Goal: Task Accomplishment & Management: Manage account settings

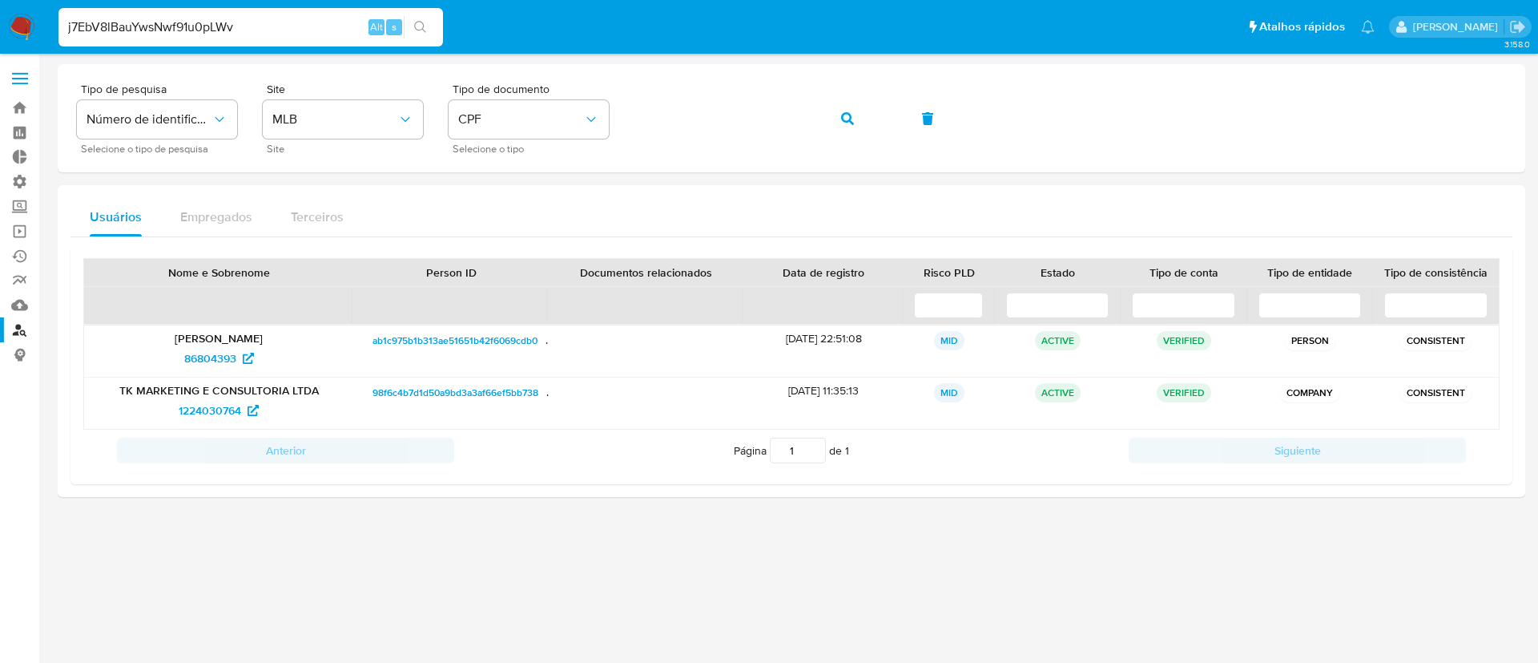
type input "j7EbV8lBauYwsNwf91u0pLWv"
click at [414, 27] on icon "search-icon" at bounding box center [420, 27] width 13 height 13
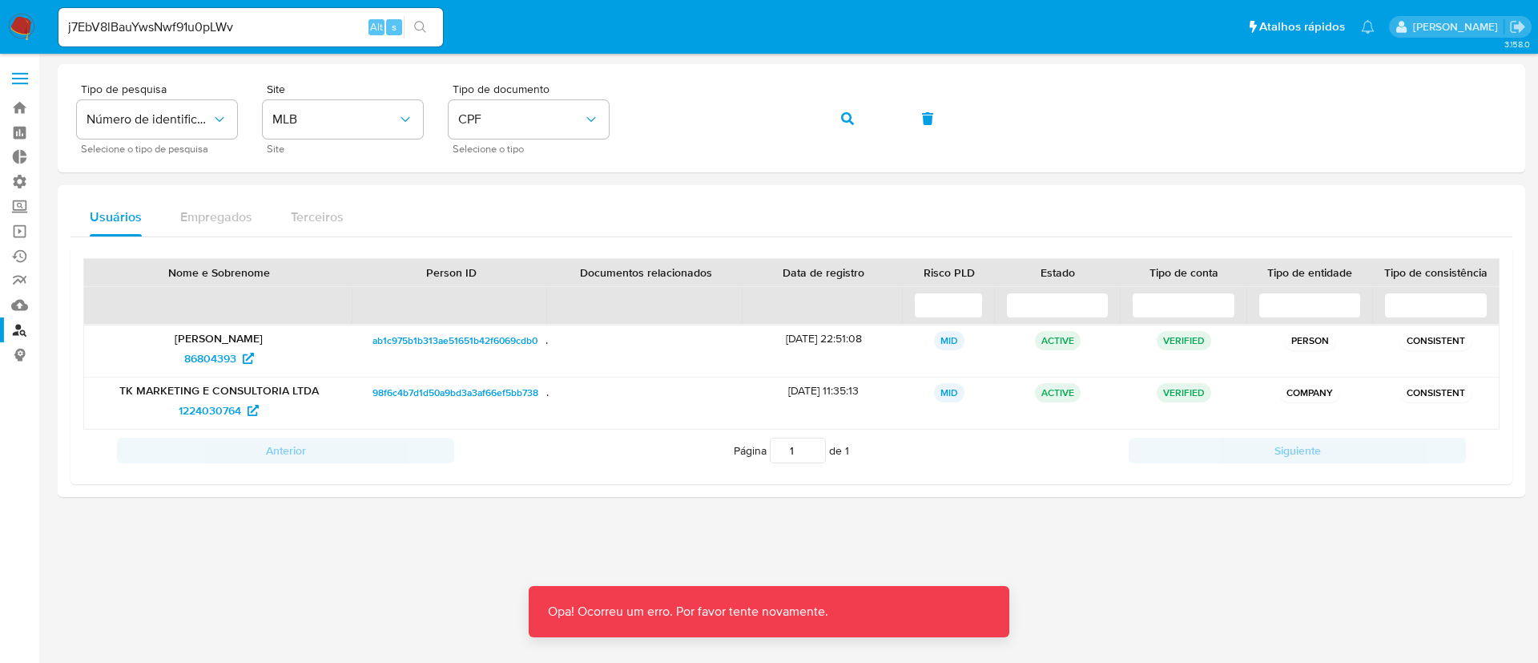
click at [292, 6] on div "j7EbV8lBauYwsNwf91u0pLWv Alt s" at bounding box center [250, 27] width 385 height 45
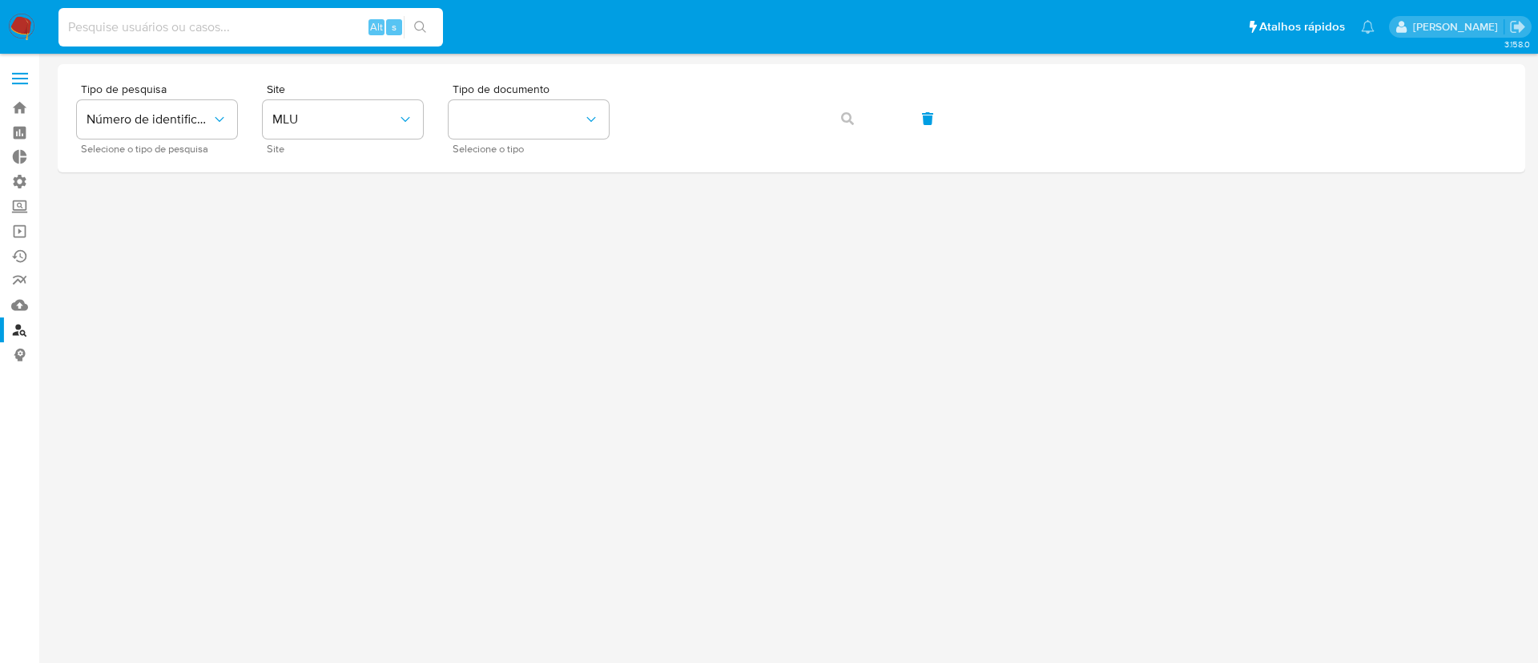
click at [128, 18] on input at bounding box center [250, 27] width 385 height 21
paste input "j7EbV8lBauYwsNwf91u0pLWv"
type input "j7EbV8lBauYwsNwf91u0pLWv"
click at [417, 27] on icon "search-icon" at bounding box center [420, 27] width 13 height 13
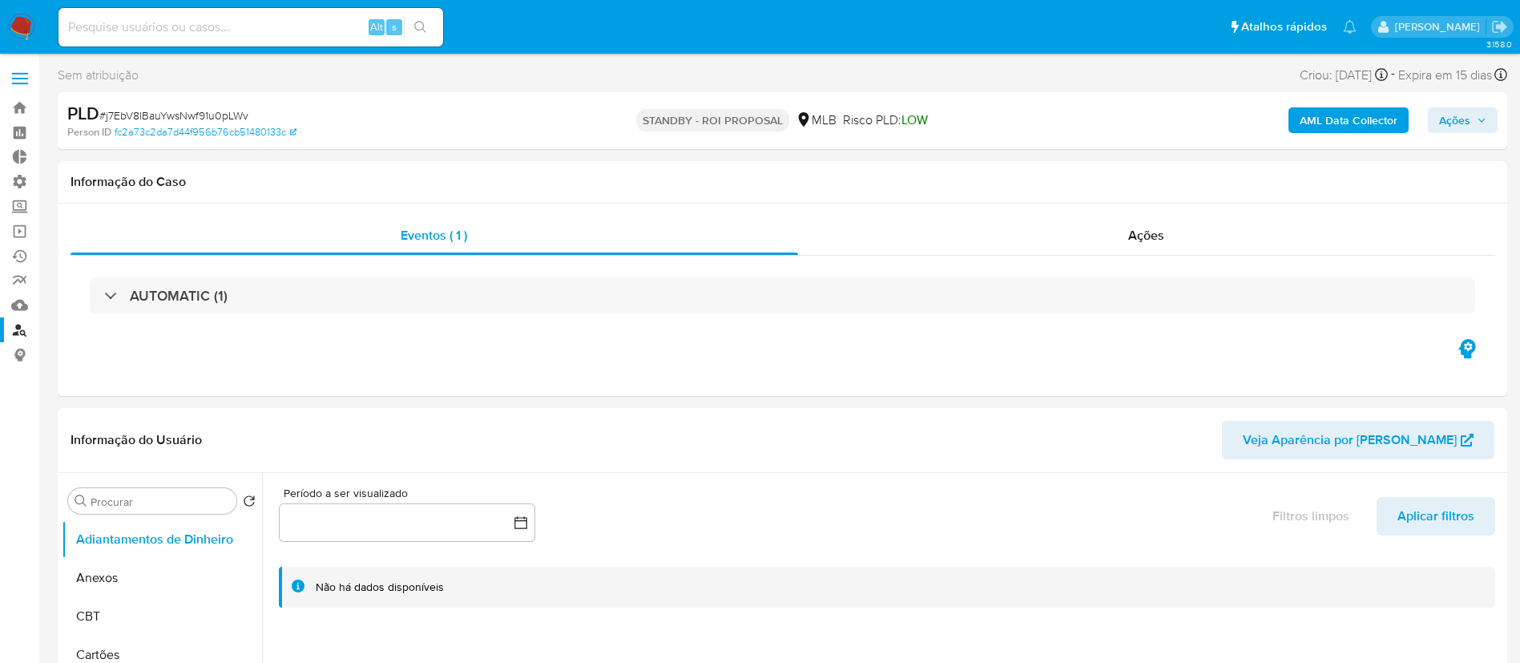
select select "10"
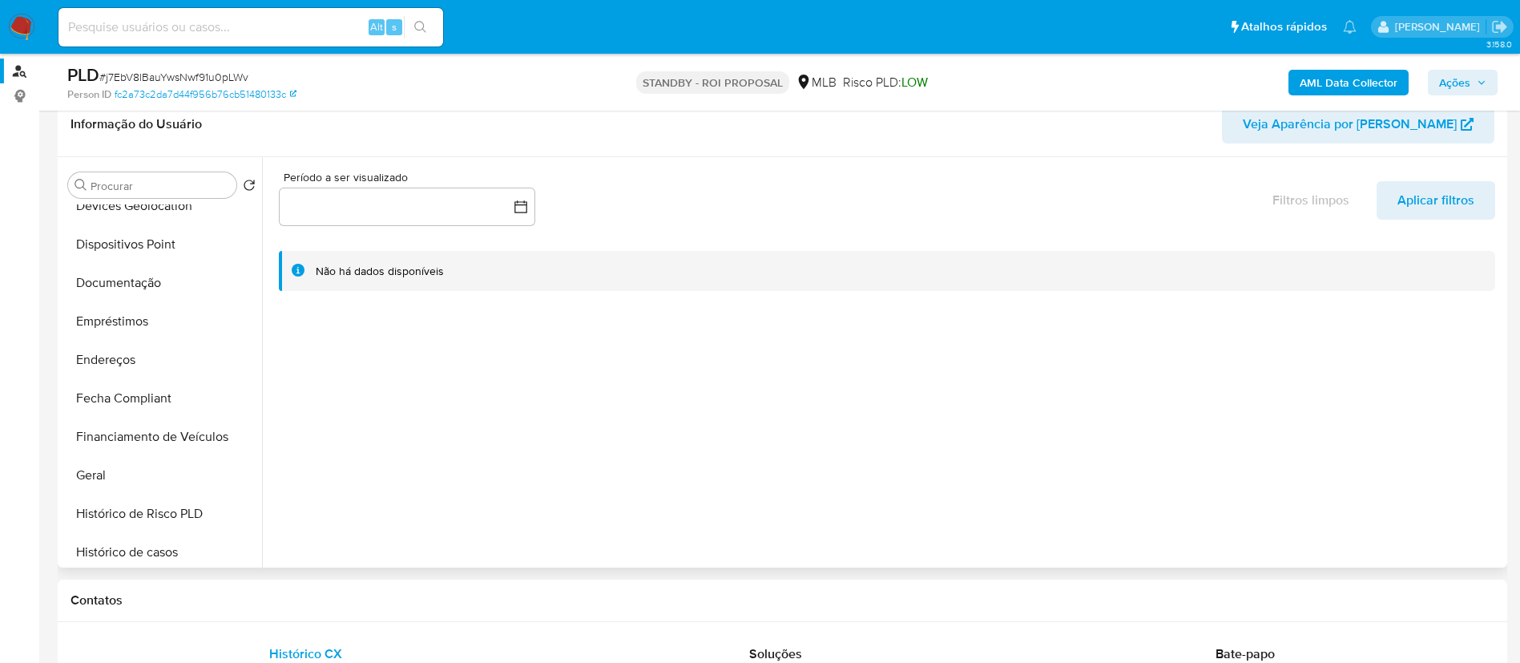
scroll to position [292, 0]
click at [114, 271] on button "Documentação" at bounding box center [155, 278] width 187 height 38
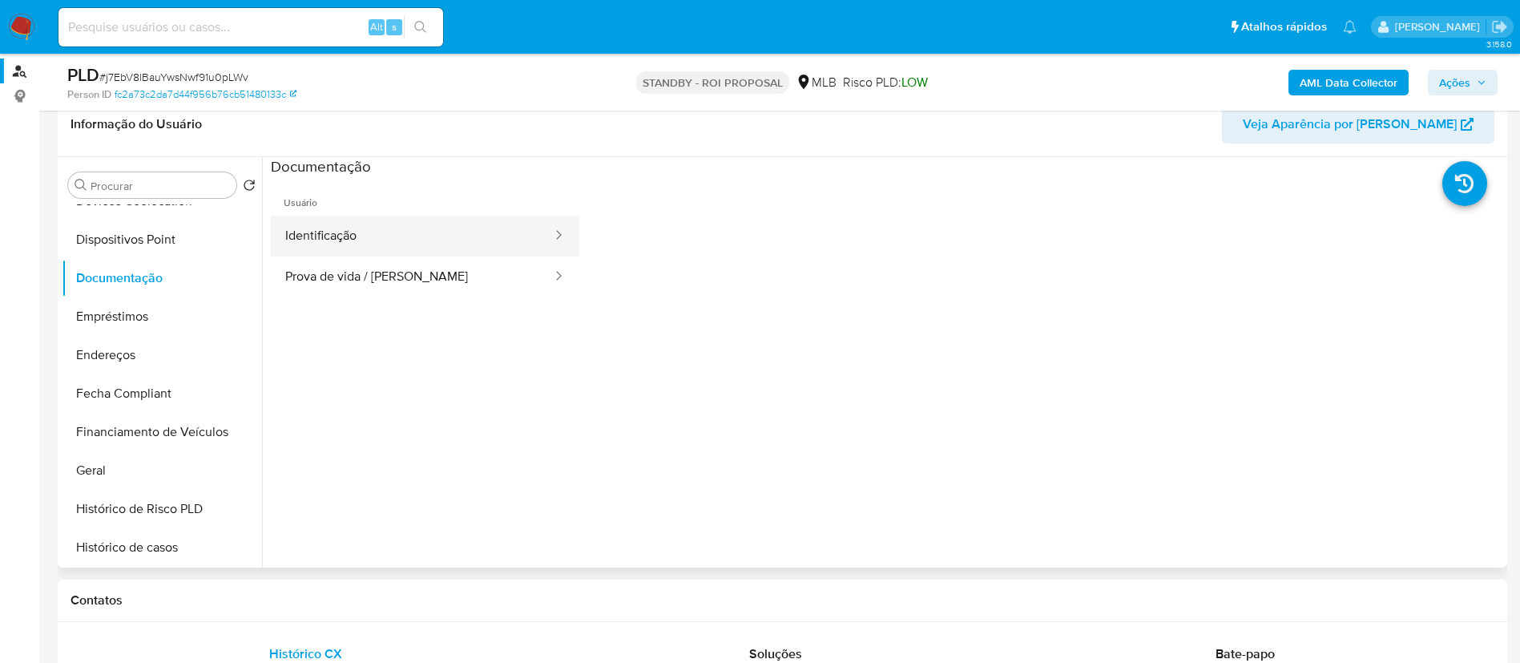
click at [441, 220] on button "Identificação" at bounding box center [412, 235] width 283 height 41
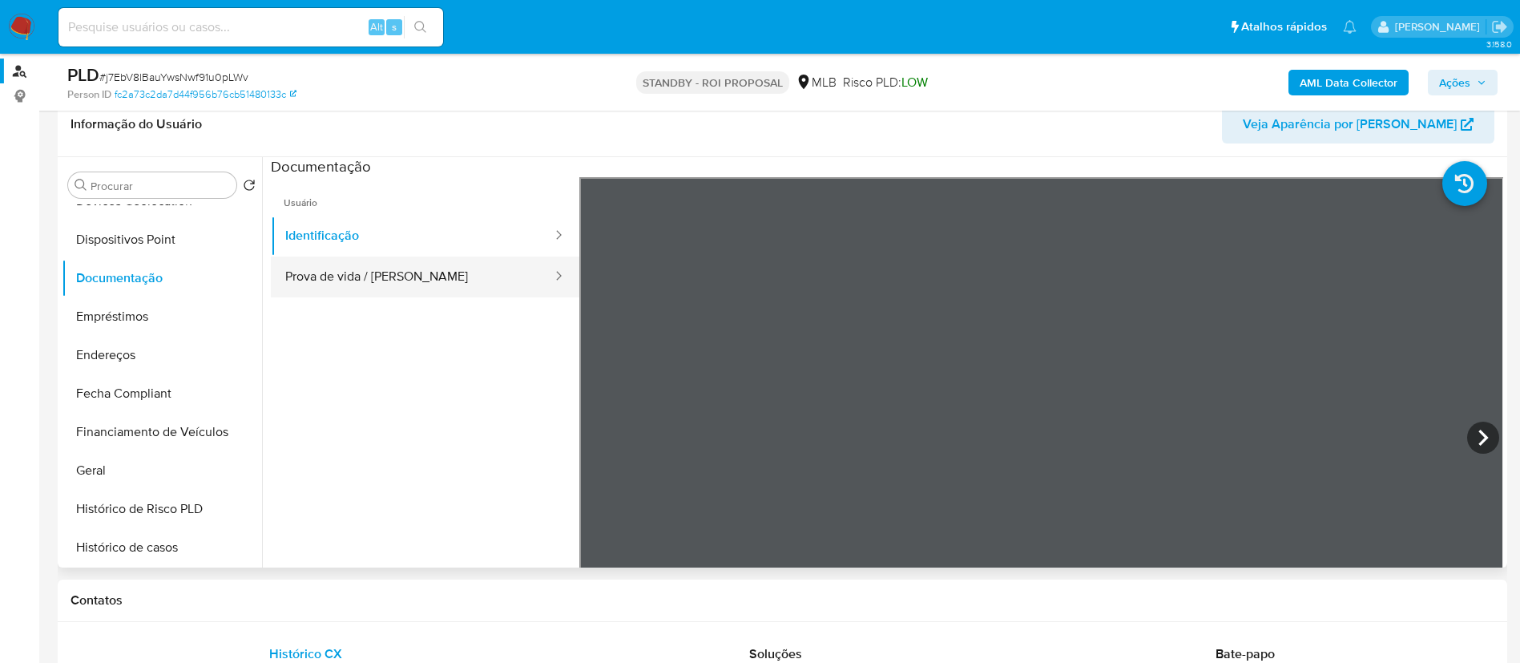
click at [429, 274] on button "Prova de vida / Selfie" at bounding box center [412, 276] width 283 height 41
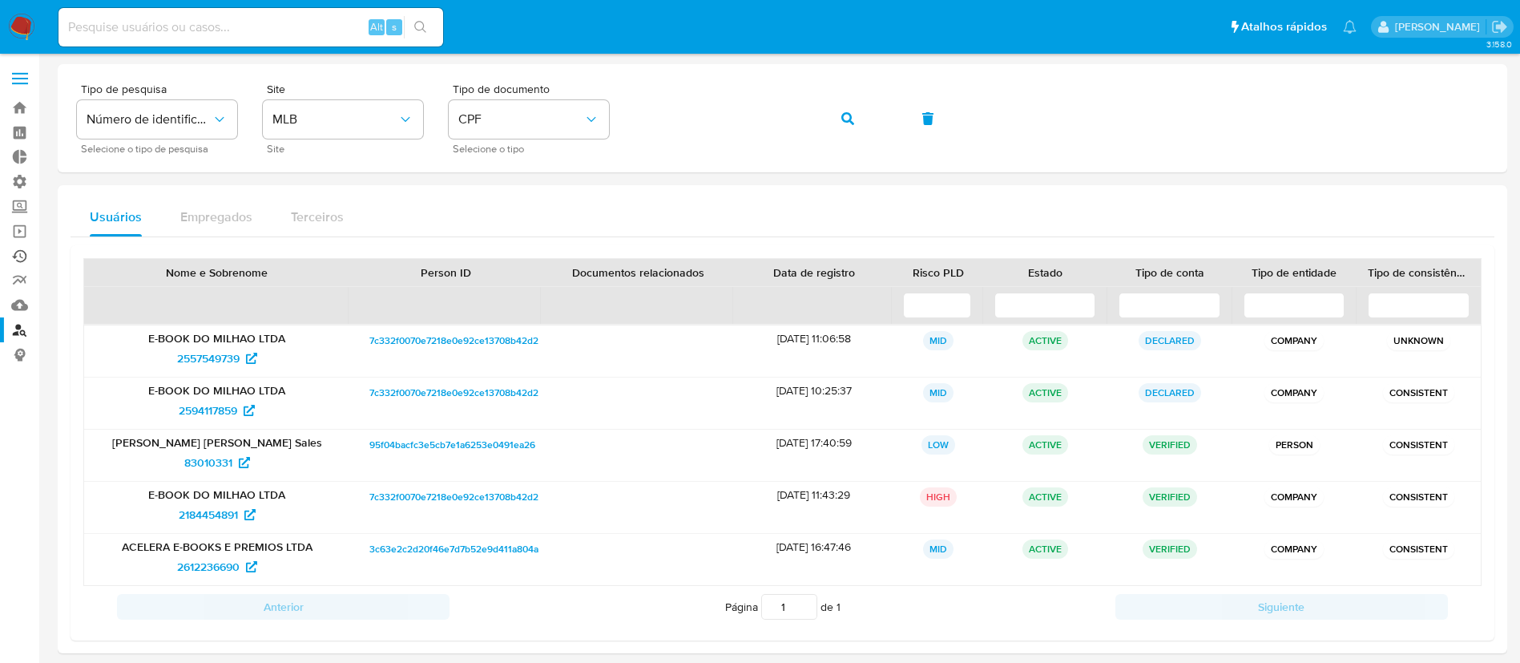
click at [23, 251] on link "Ejecuções automáticas" at bounding box center [95, 256] width 191 height 25
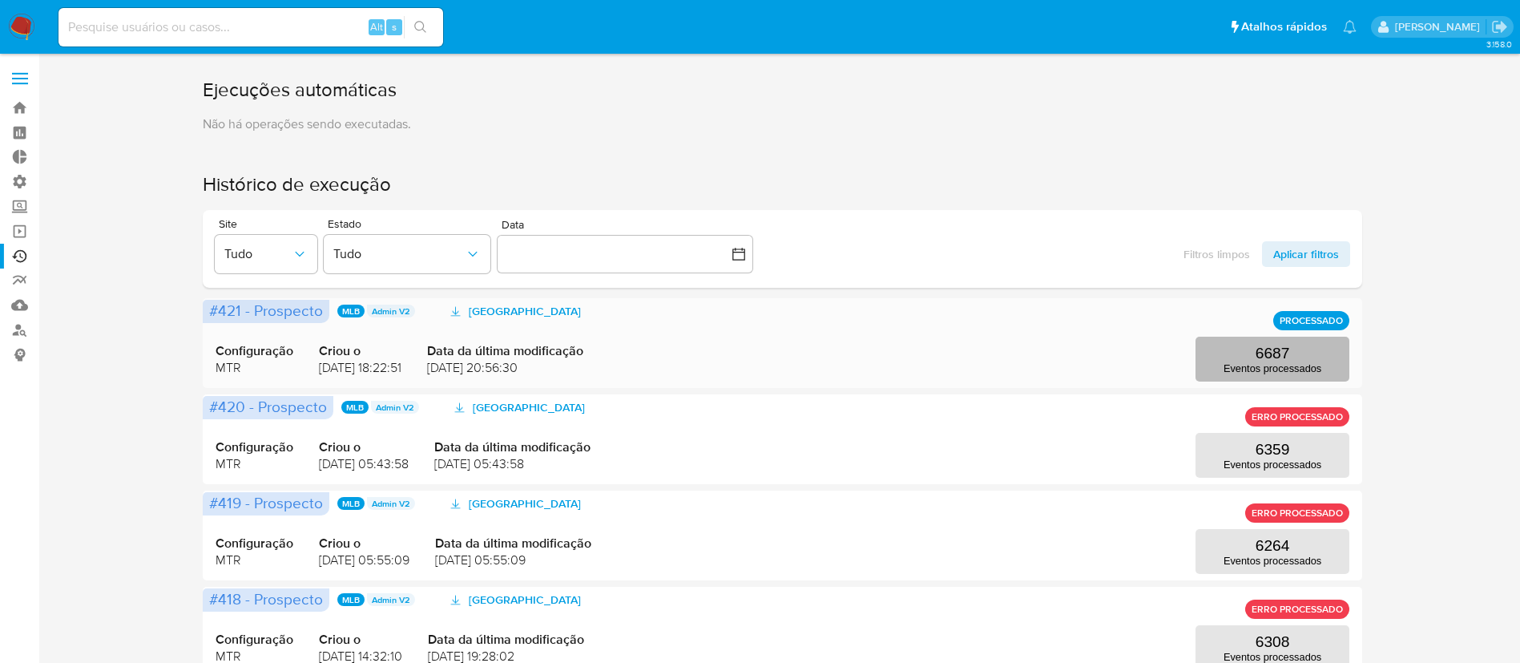
click at [1295, 355] on button "6687 Eventos processados" at bounding box center [1272, 358] width 154 height 45
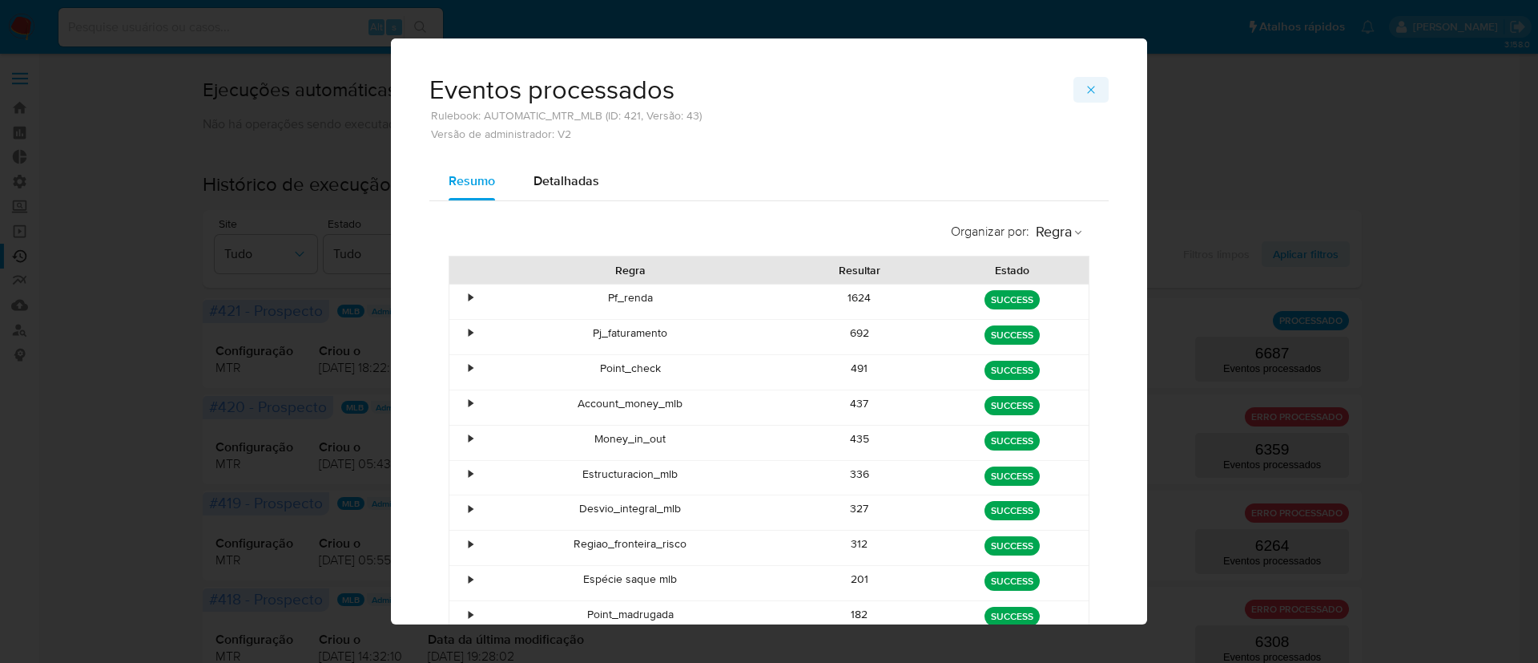
click at [1085, 95] on icon "button" at bounding box center [1091, 89] width 13 height 13
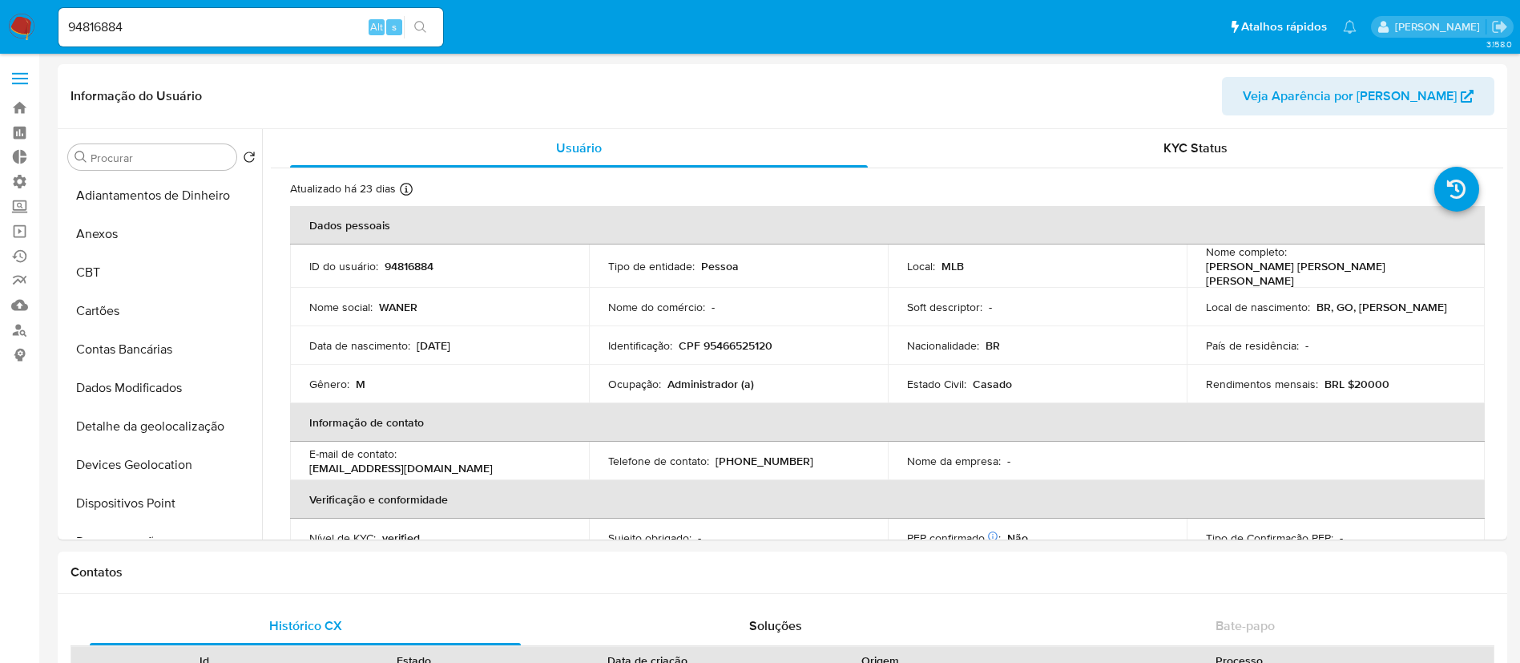
select select "10"
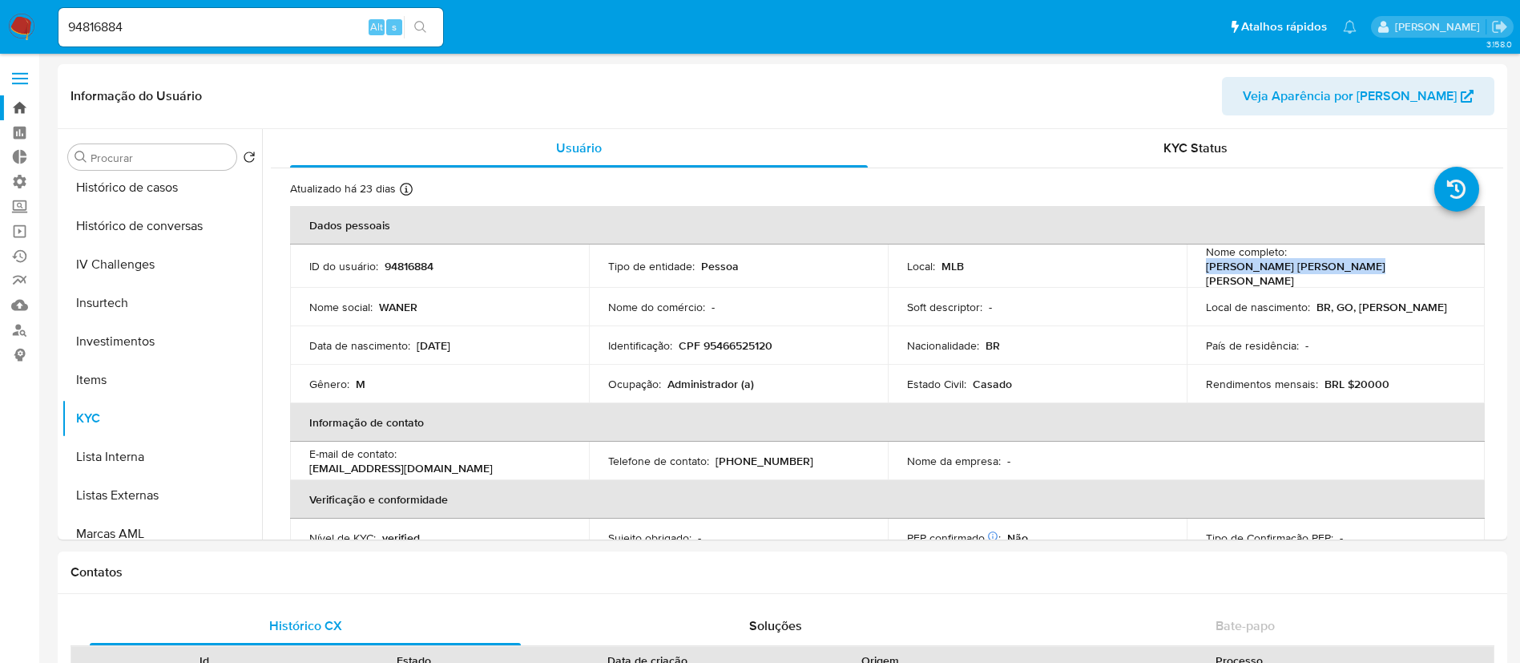
click at [16, 107] on link "Bandeja" at bounding box center [95, 107] width 191 height 25
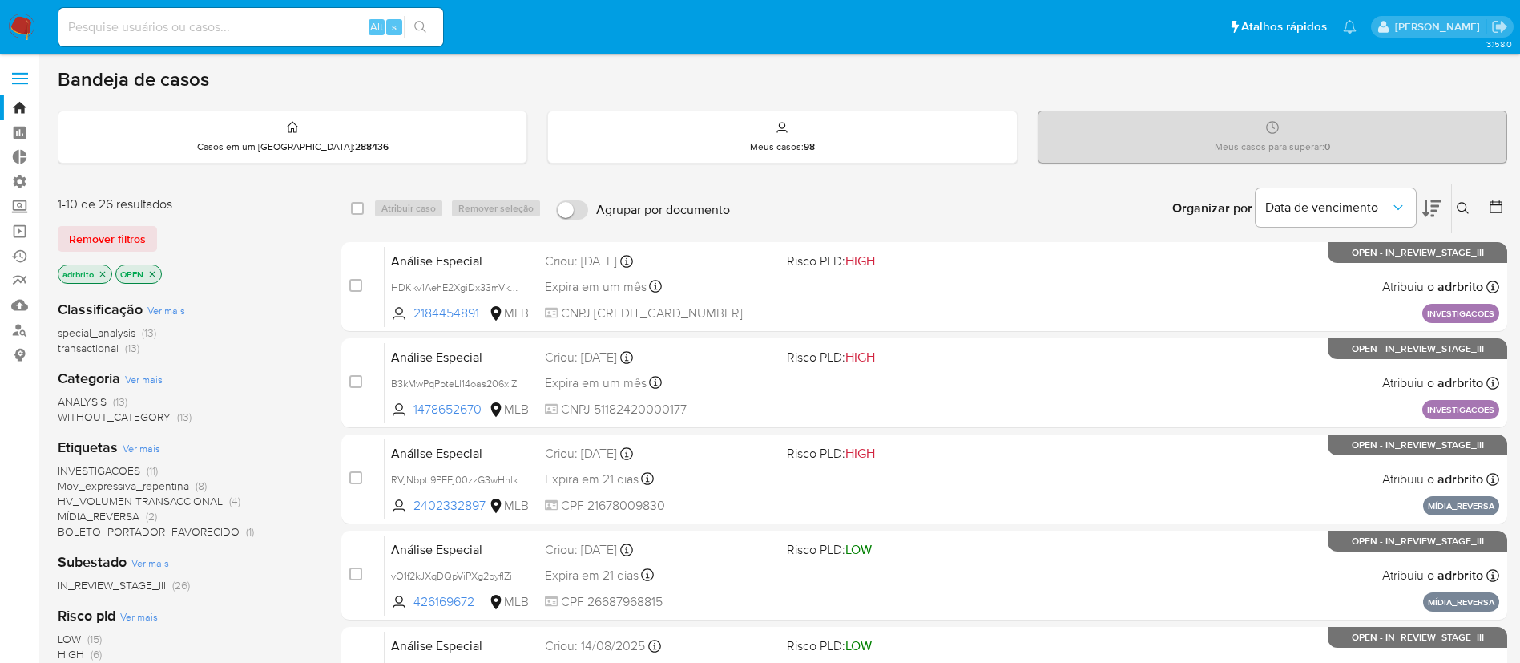
click at [101, 273] on icon "close-filter" at bounding box center [103, 274] width 10 height 10
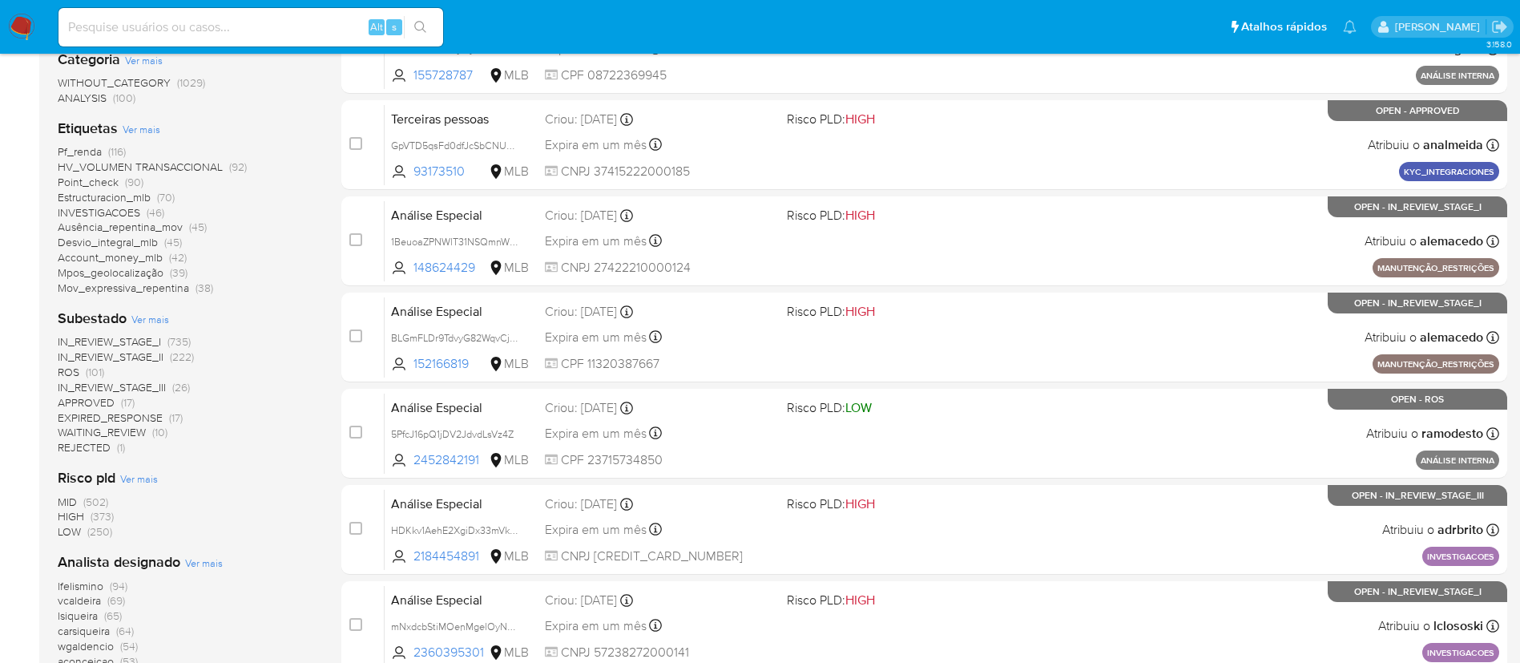
scroll to position [332, 0]
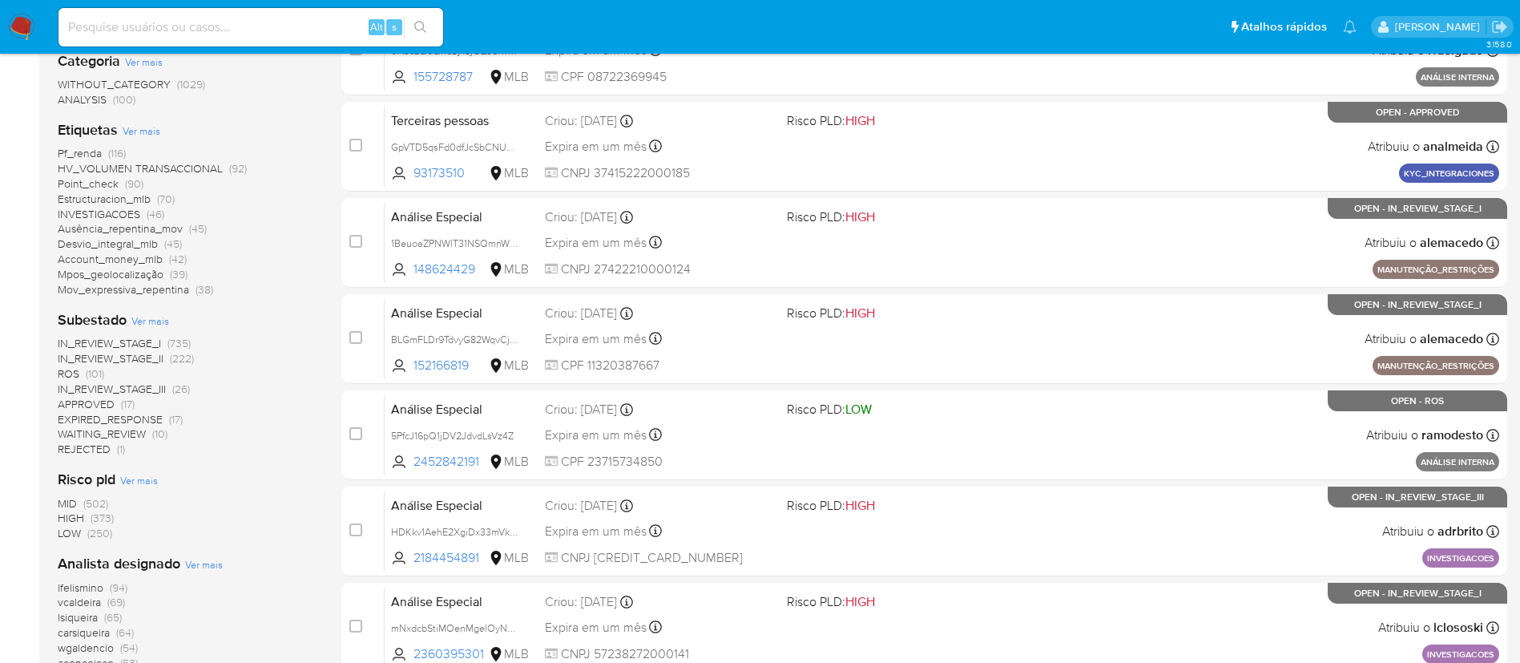
click at [67, 373] on span "ROS" at bounding box center [69, 373] width 22 height 16
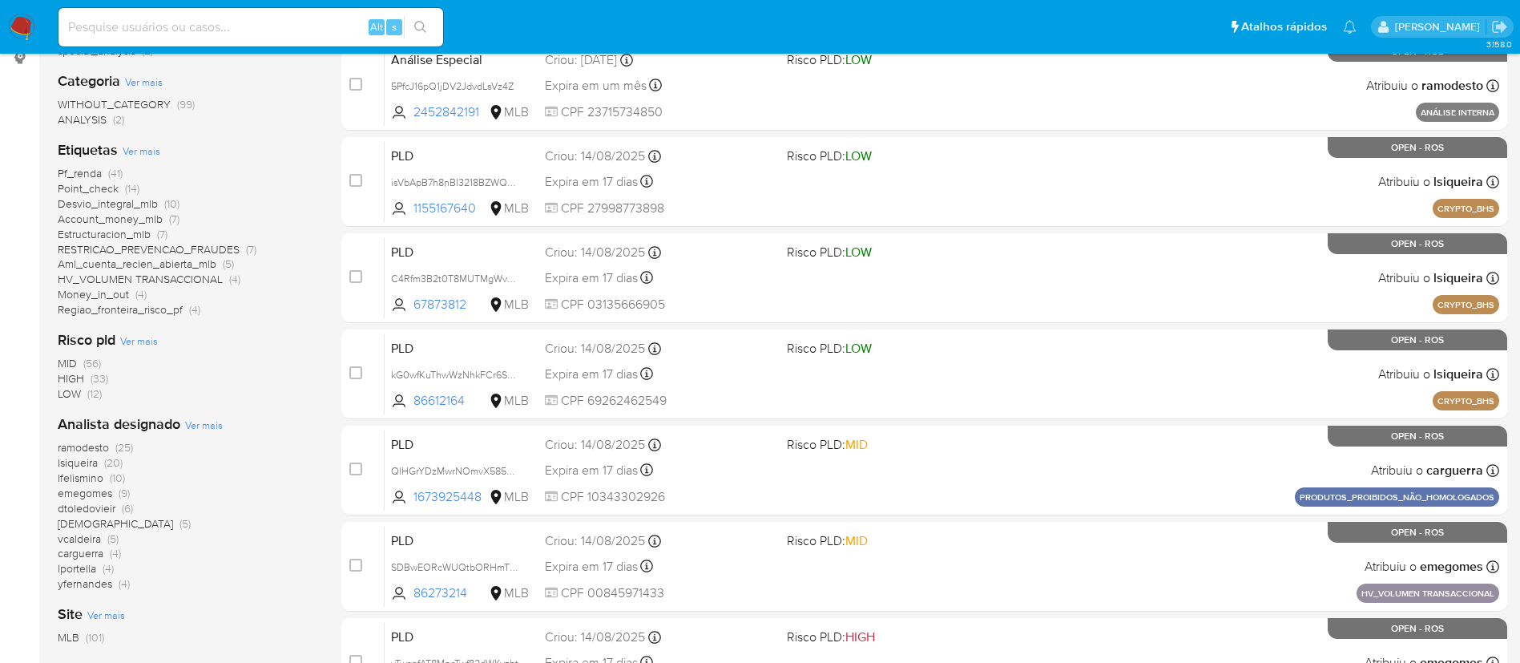
scroll to position [300, 0]
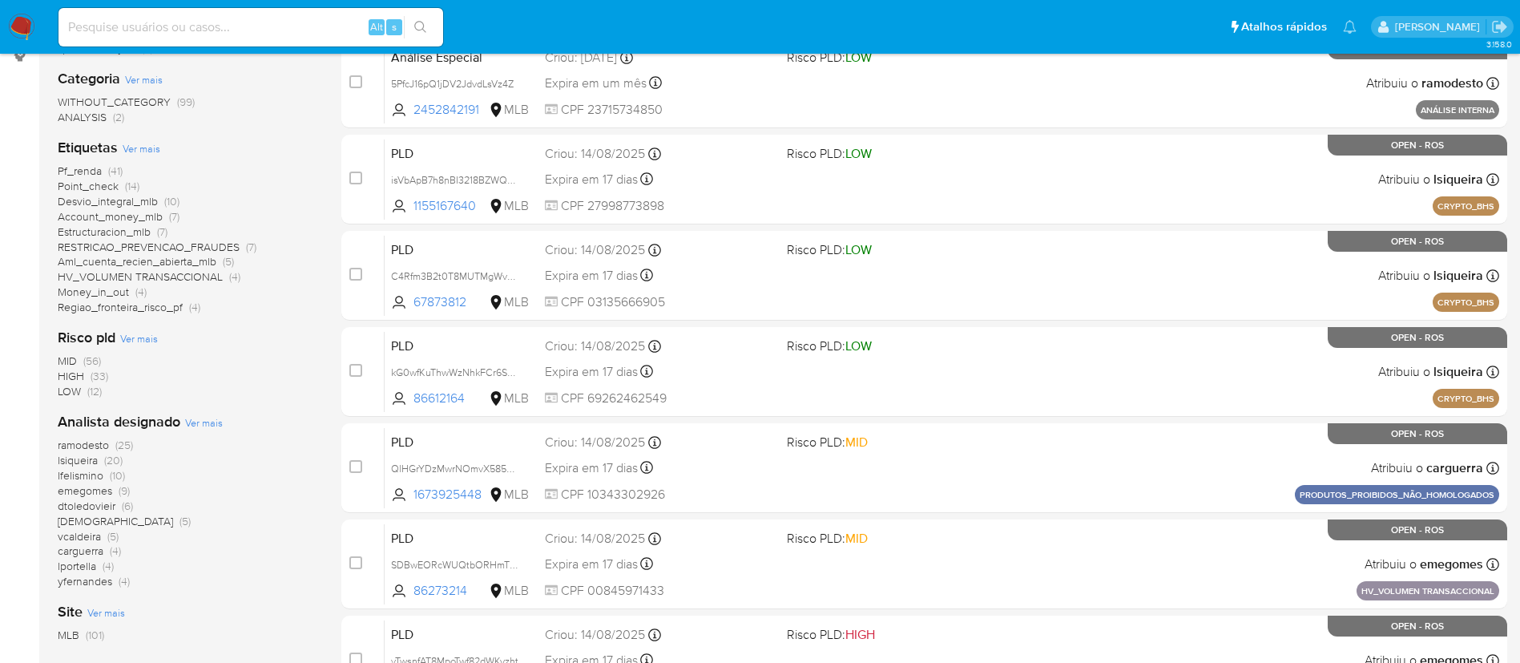
click at [109, 202] on span "Desvio_integral_mlb" at bounding box center [108, 201] width 100 height 16
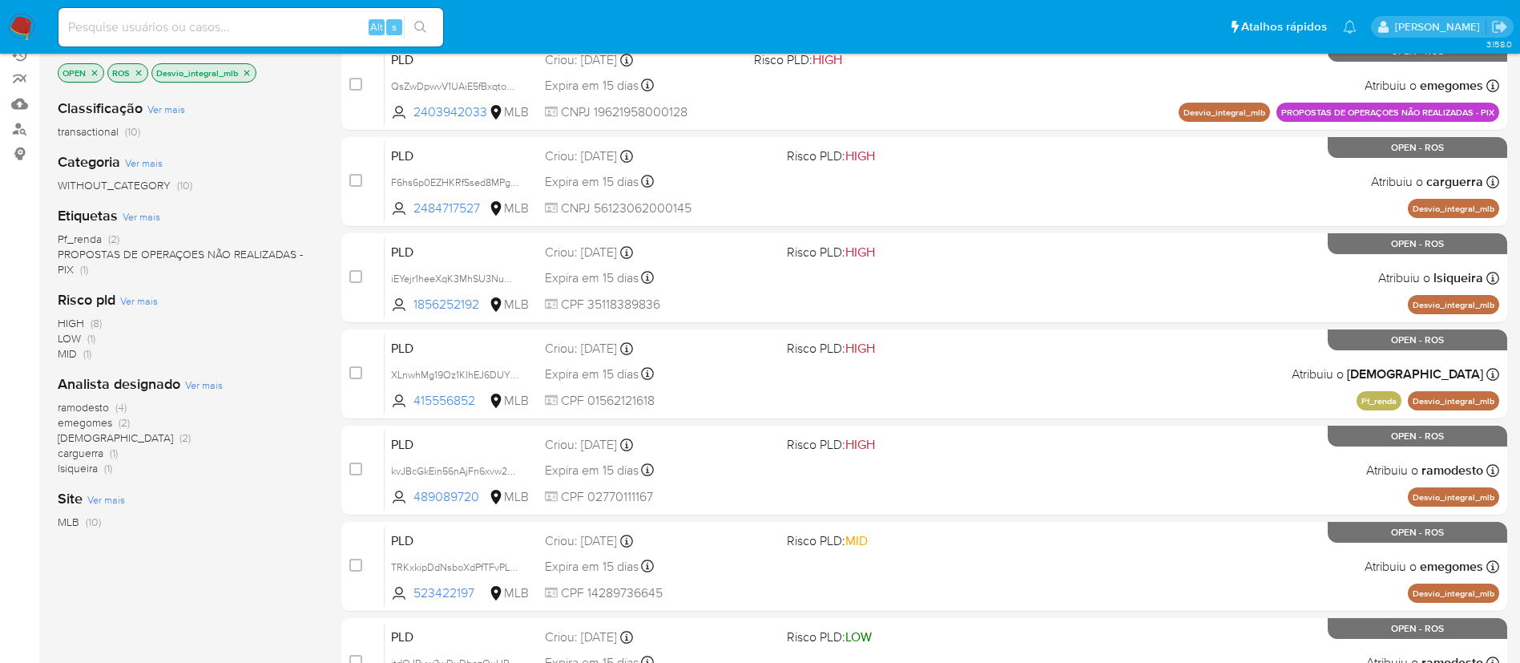
scroll to position [147, 0]
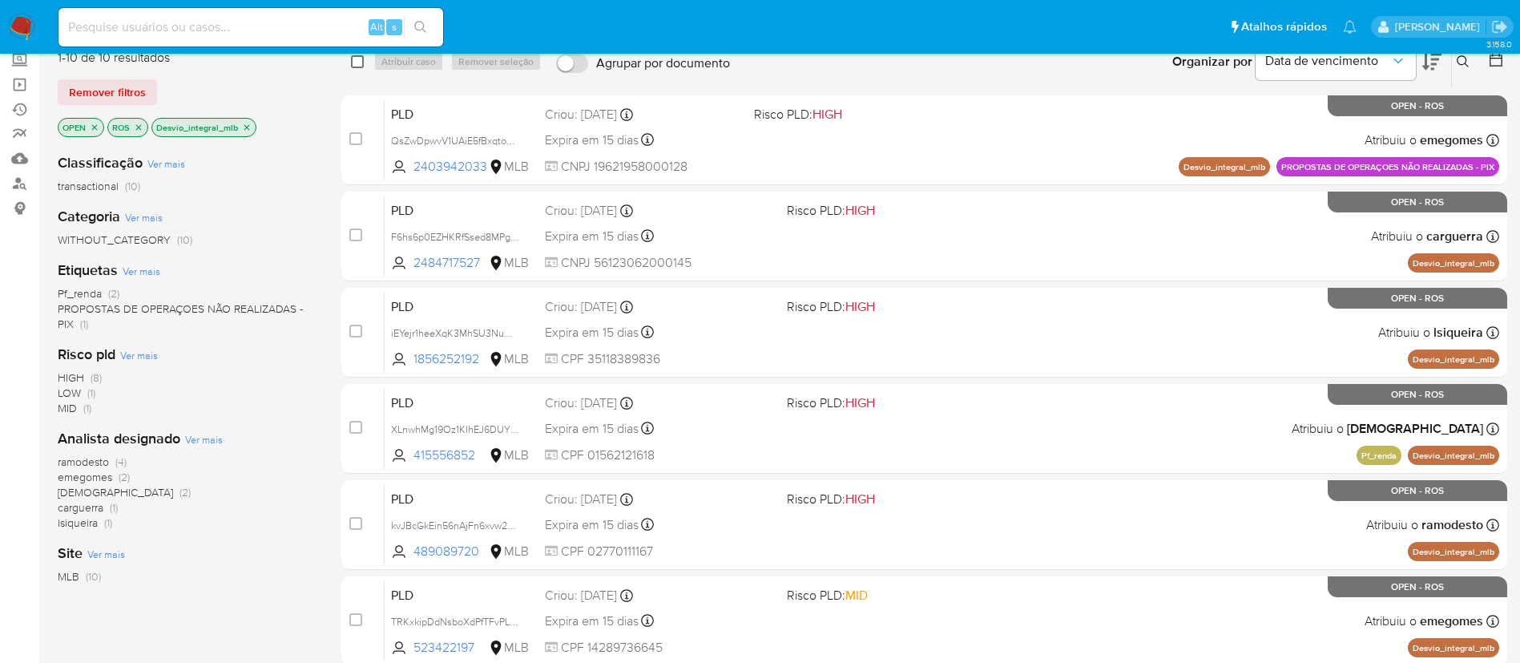
click at [361, 60] on input "checkbox" at bounding box center [357, 61] width 13 height 13
checkbox input "true"
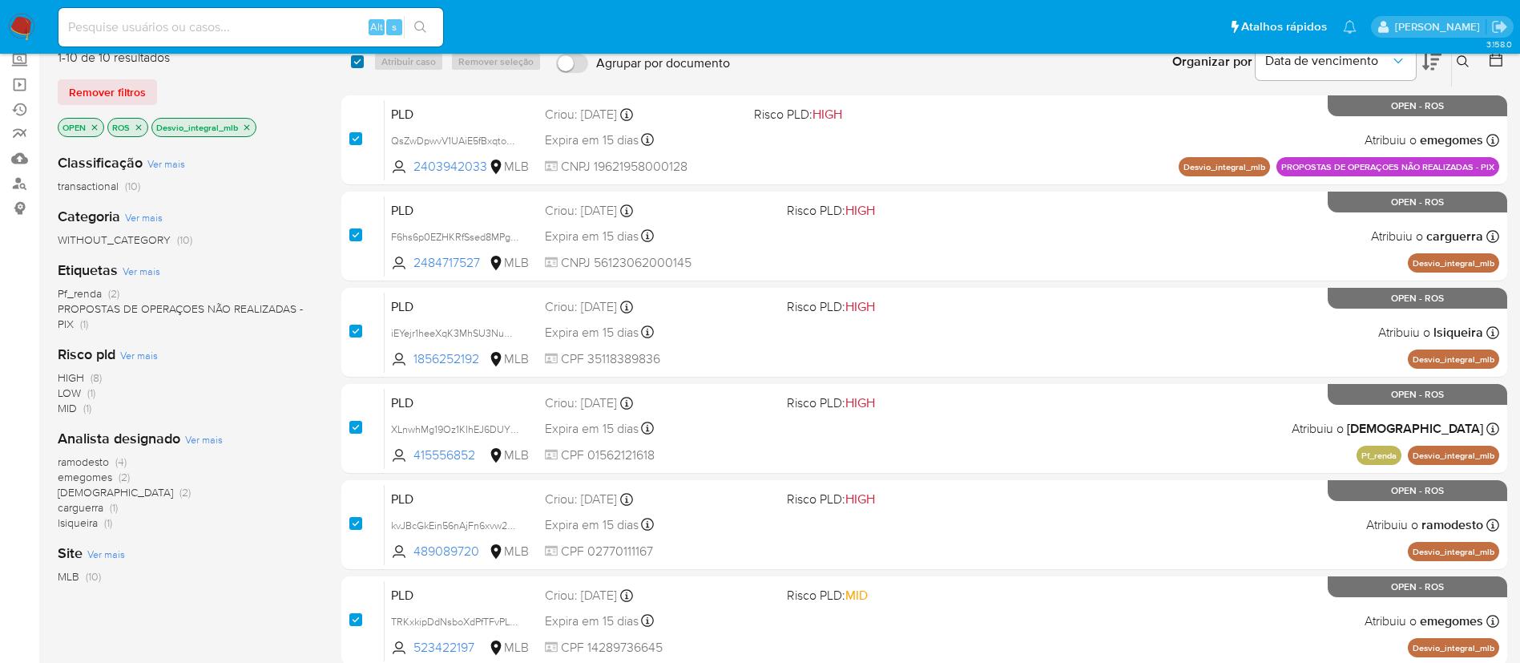
checkbox input "true"
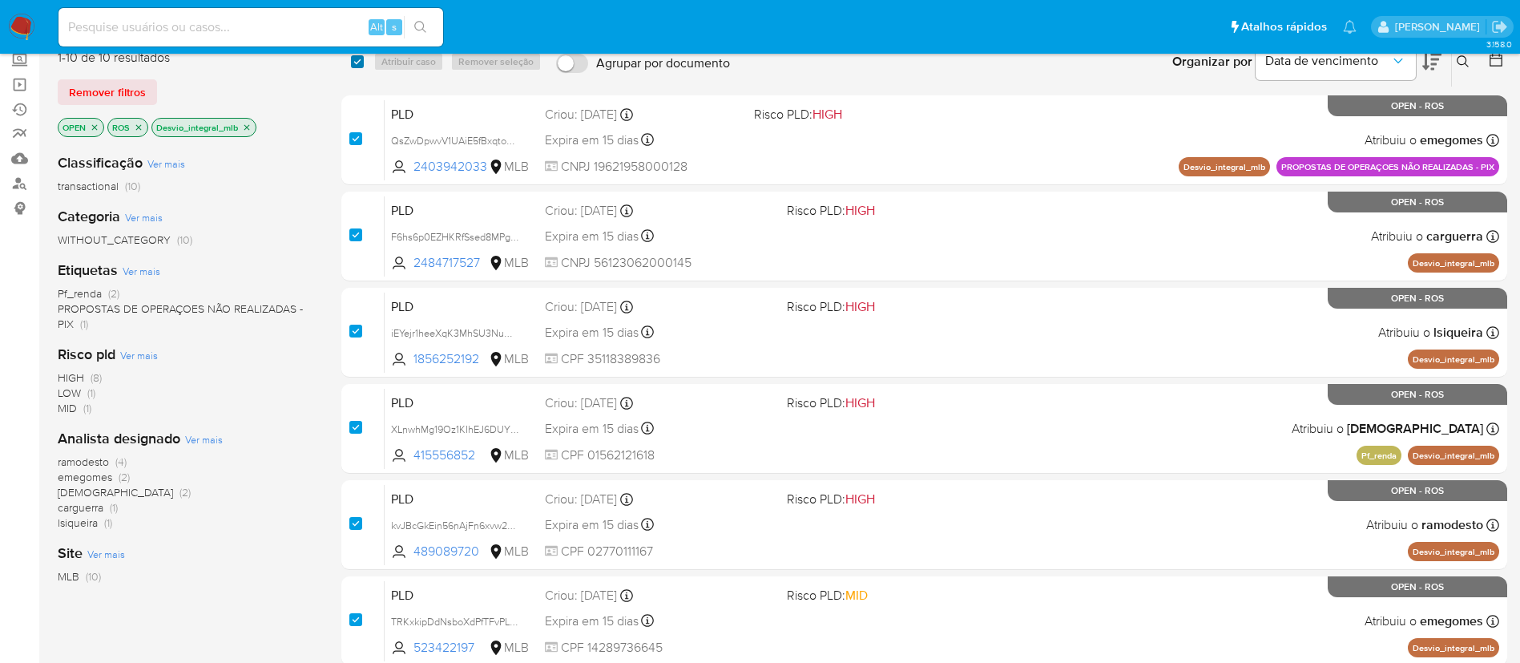
checkbox input "true"
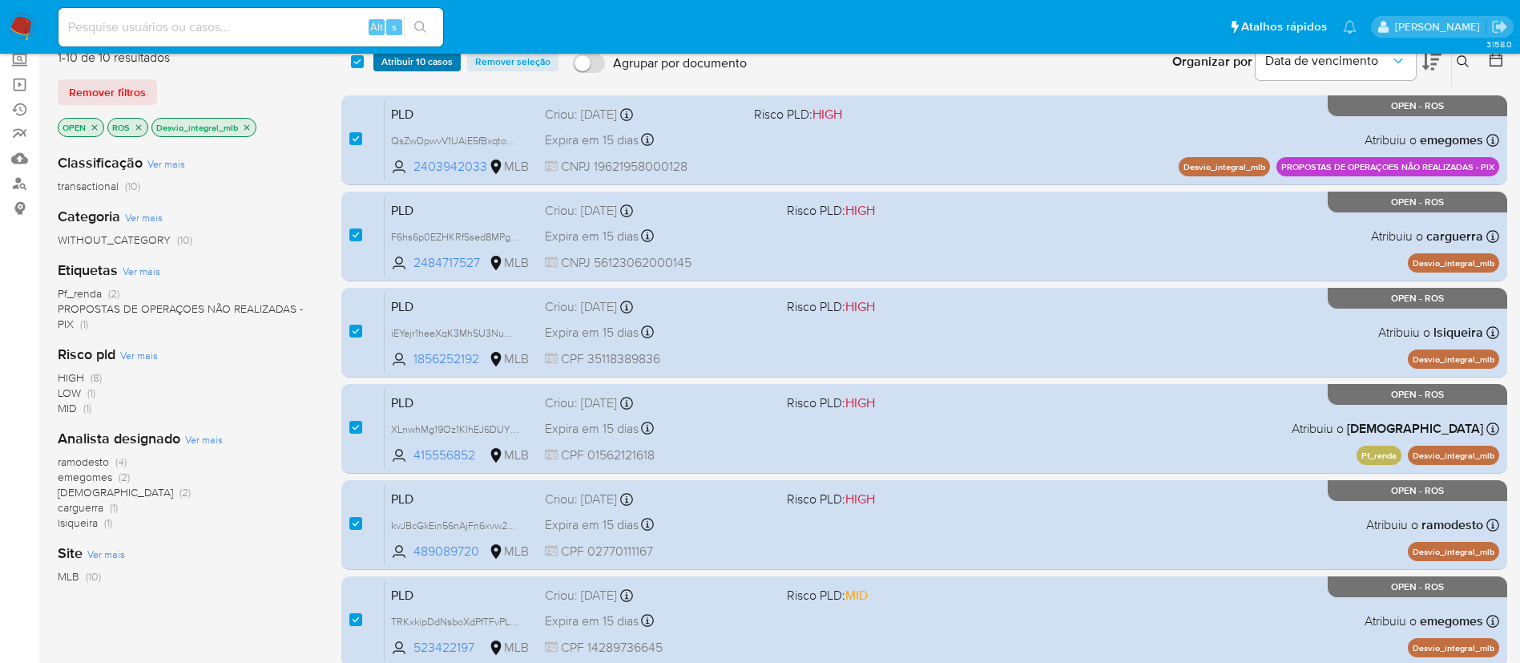
click at [396, 58] on span "Atribuir 10 casos" at bounding box center [416, 62] width 71 height 16
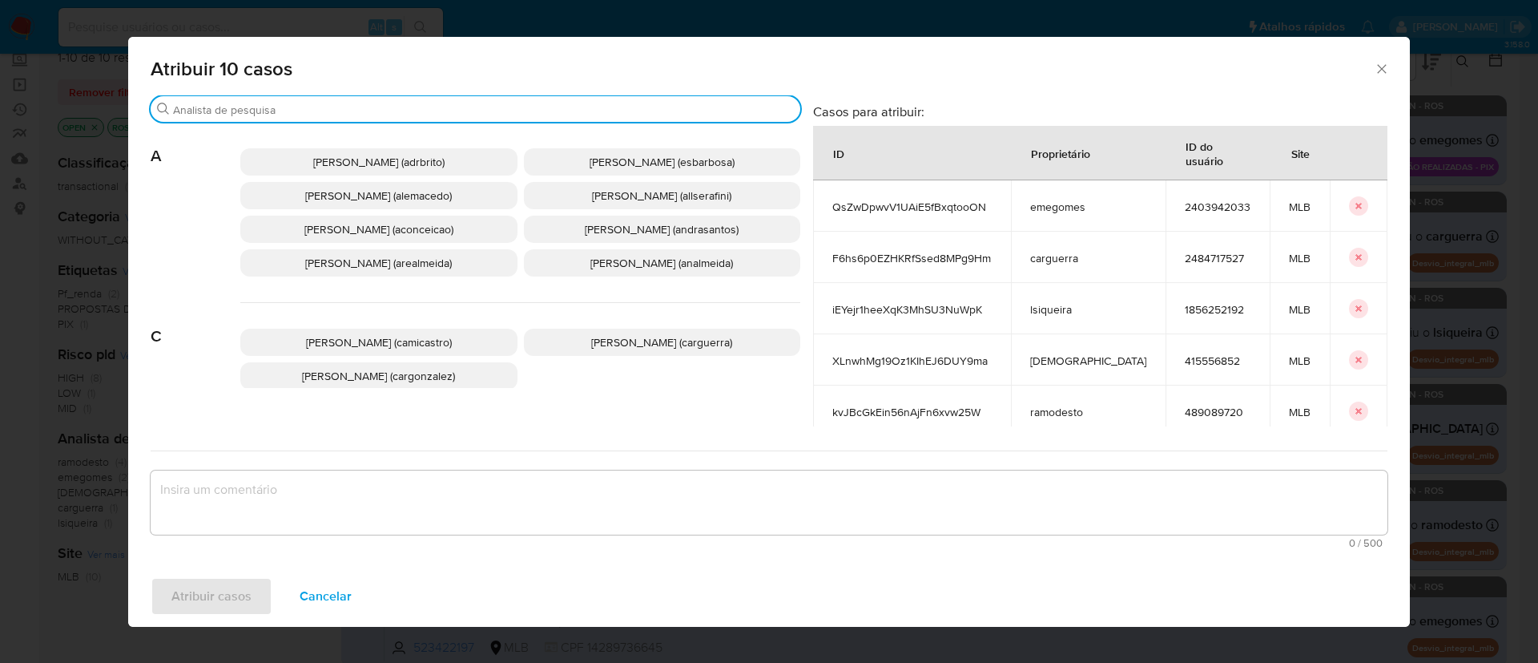
click at [328, 107] on input "Procurar" at bounding box center [483, 110] width 621 height 14
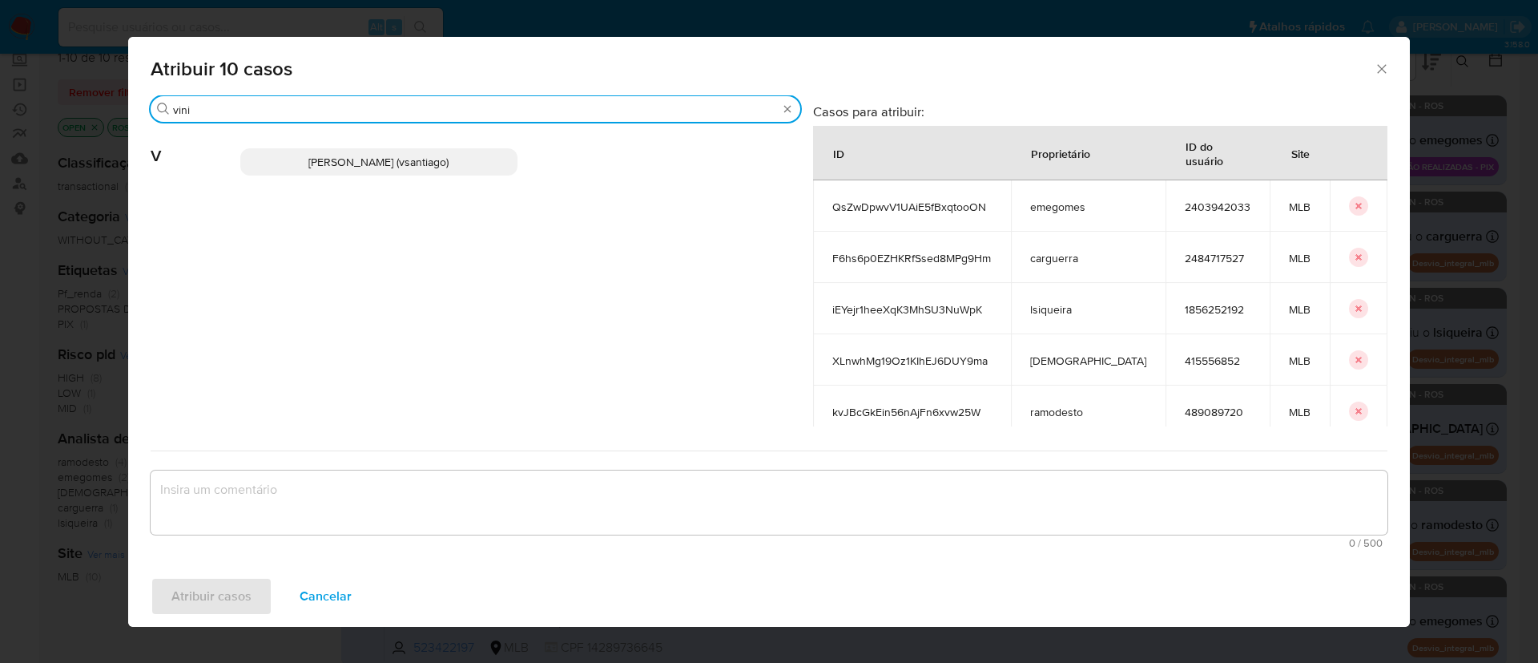
type input "vini"
click at [347, 156] on span "Vinicius Santiago Souza (vsantiago)" at bounding box center [378, 162] width 140 height 16
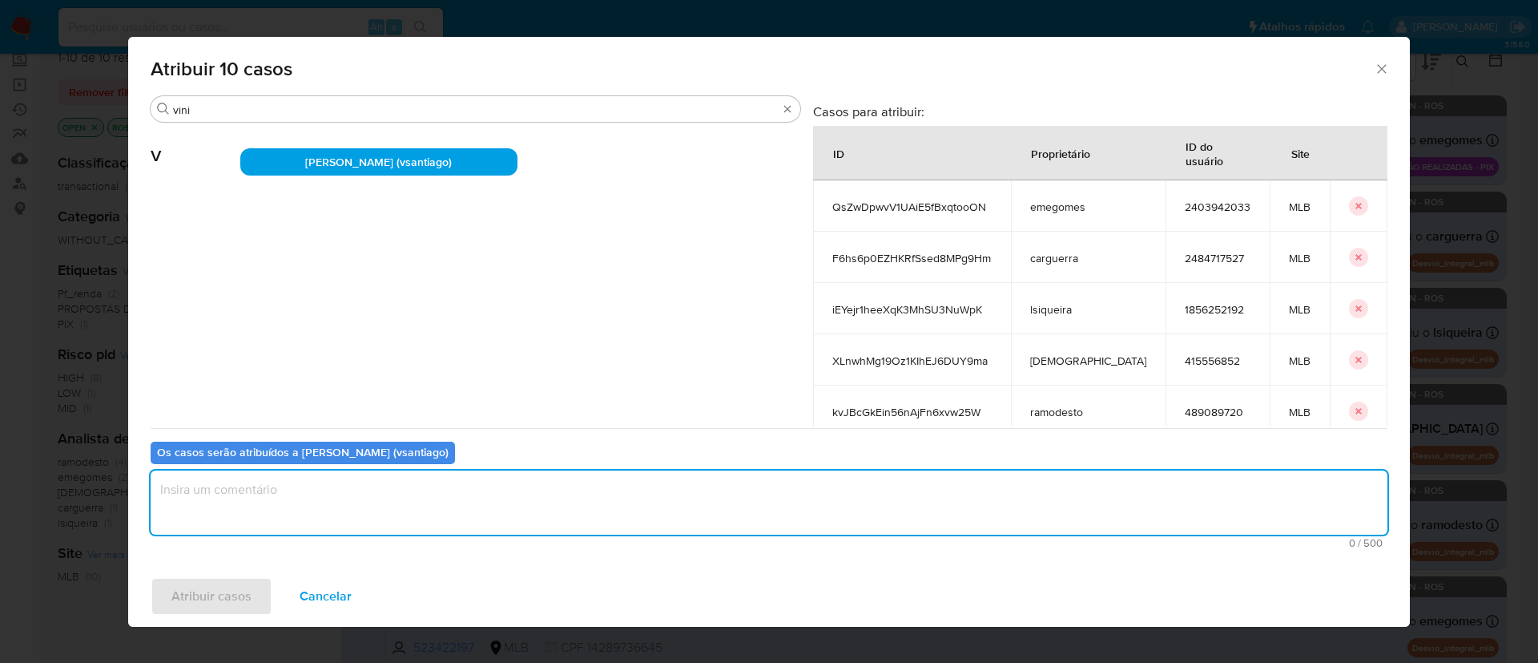
click at [284, 506] on textarea "assign-modal" at bounding box center [769, 502] width 1237 height 64
type textarea "ok"
click at [225, 591] on span "Atribuir casos" at bounding box center [211, 595] width 80 height 35
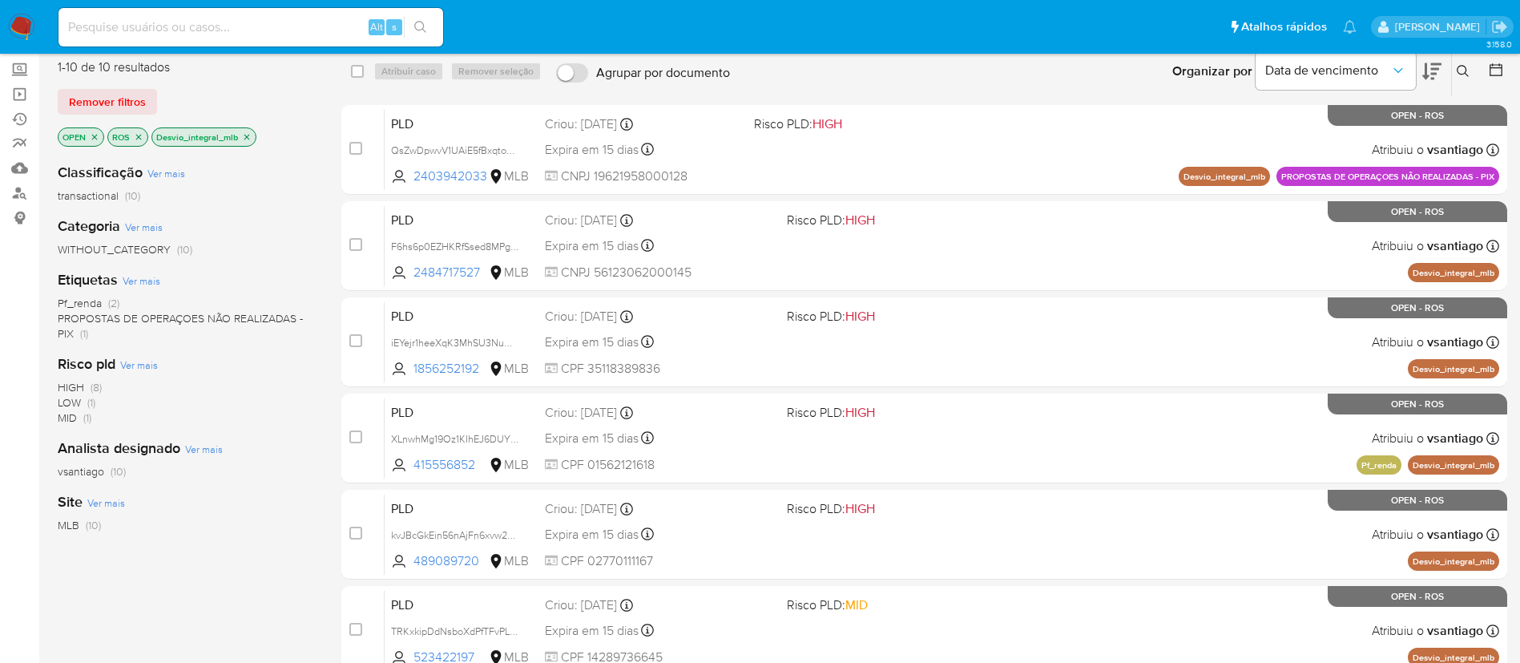
scroll to position [0, 0]
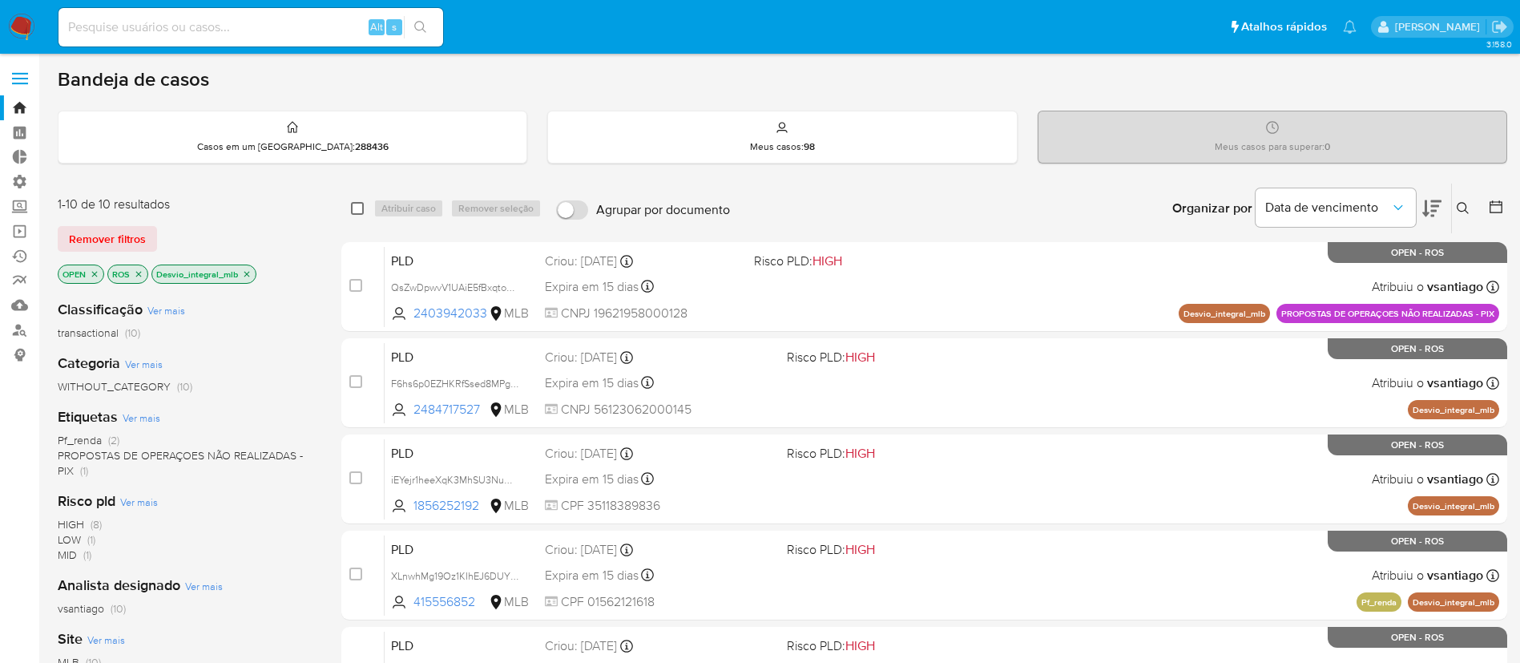
click at [356, 211] on input "checkbox" at bounding box center [357, 208] width 13 height 13
checkbox input "true"
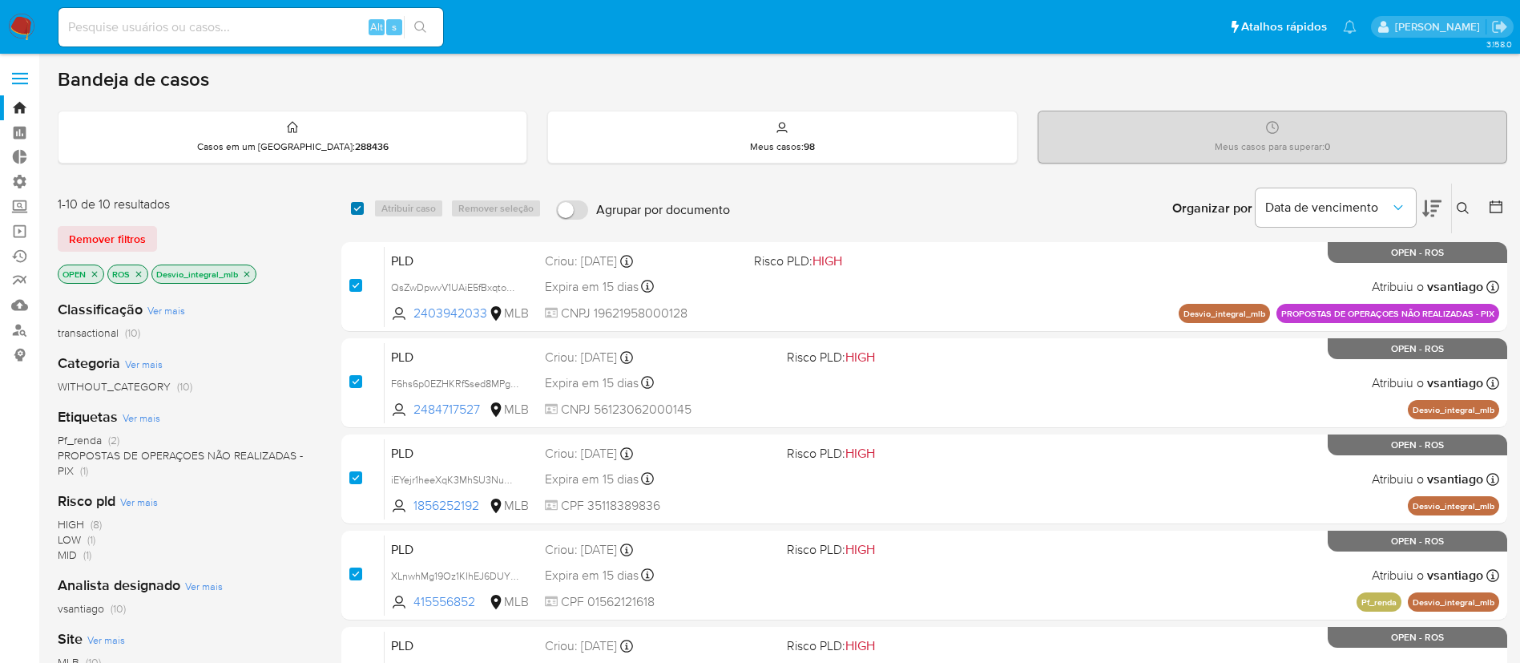
checkbox input "true"
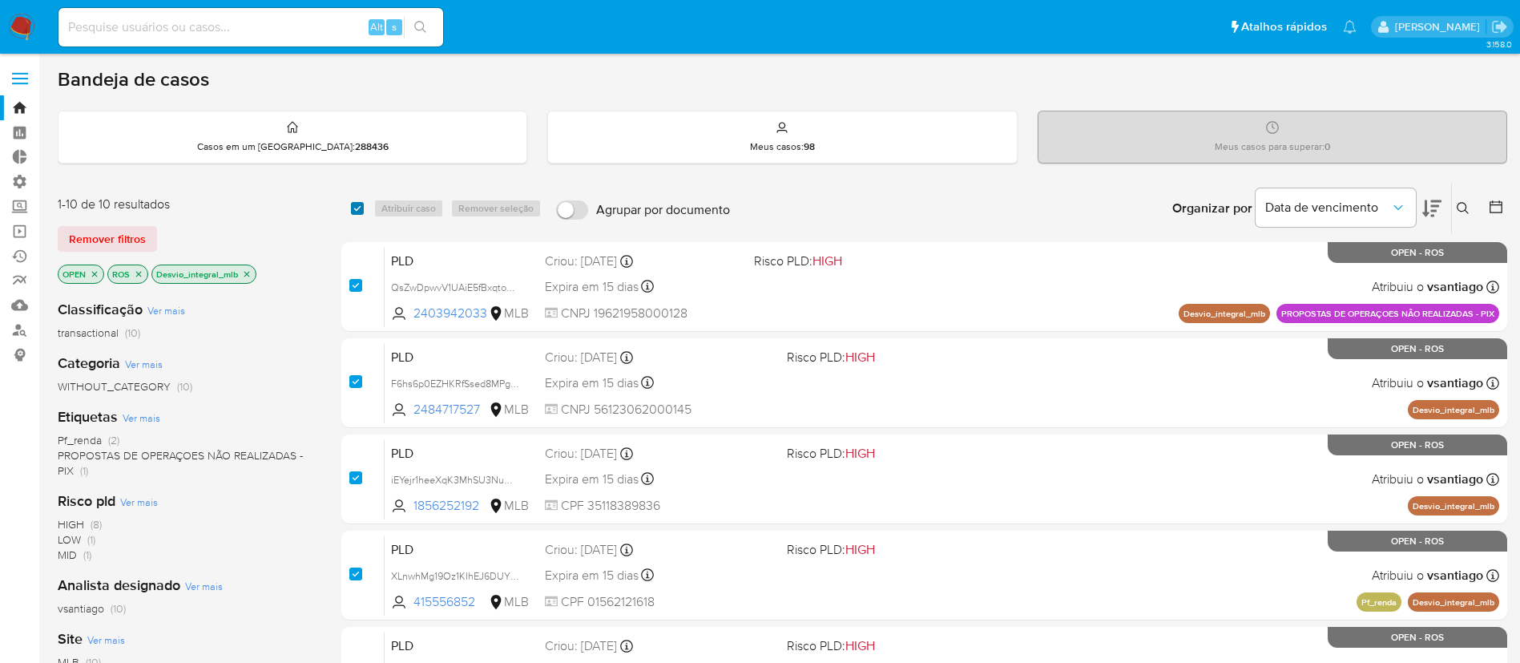
checkbox input "true"
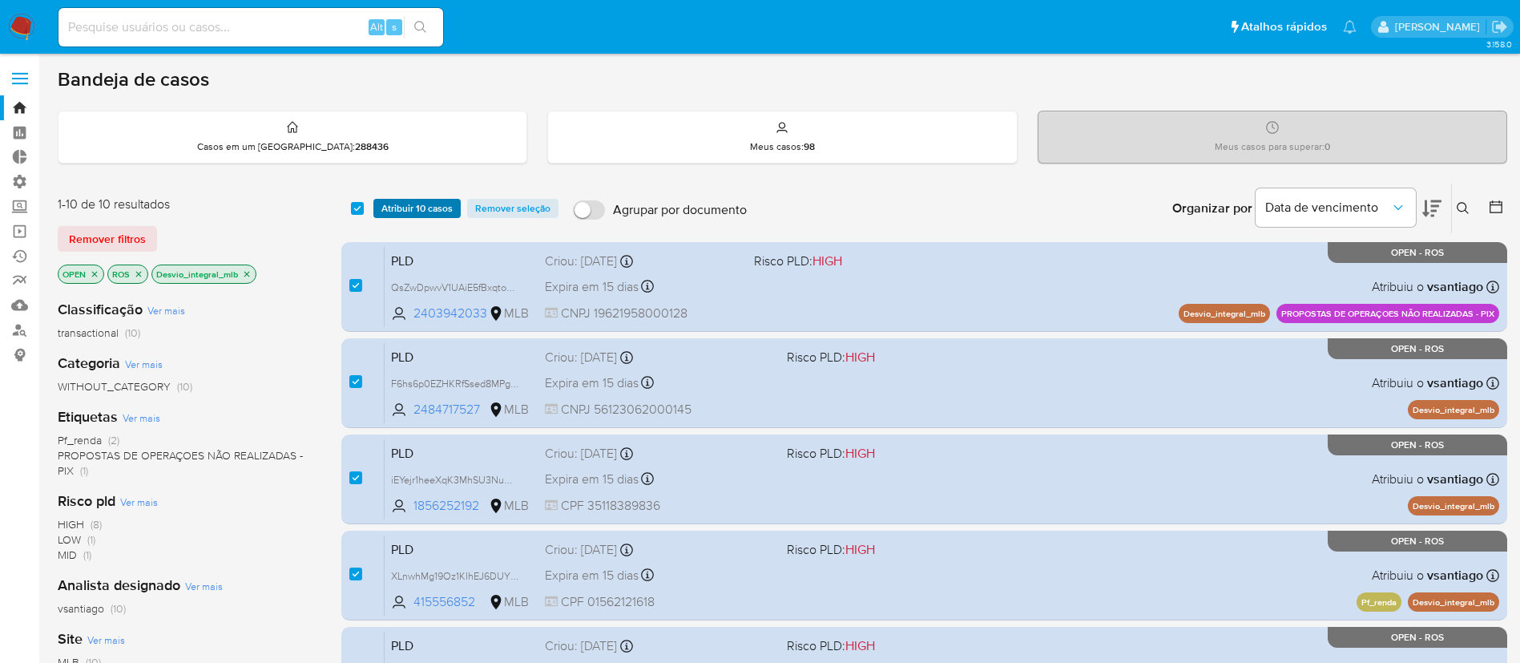
click at [397, 201] on span "Atribuir 10 casos" at bounding box center [416, 208] width 71 height 16
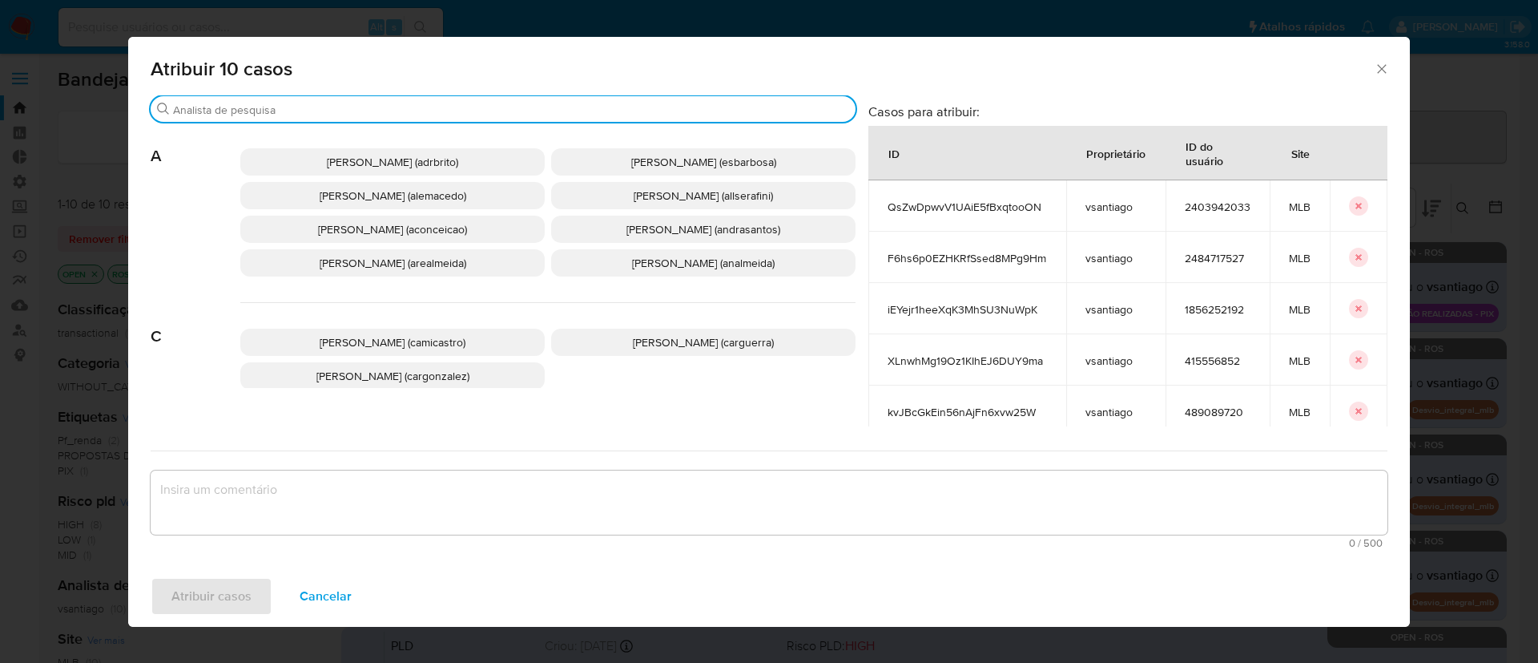
click at [276, 114] on input "Procurar" at bounding box center [511, 110] width 676 height 14
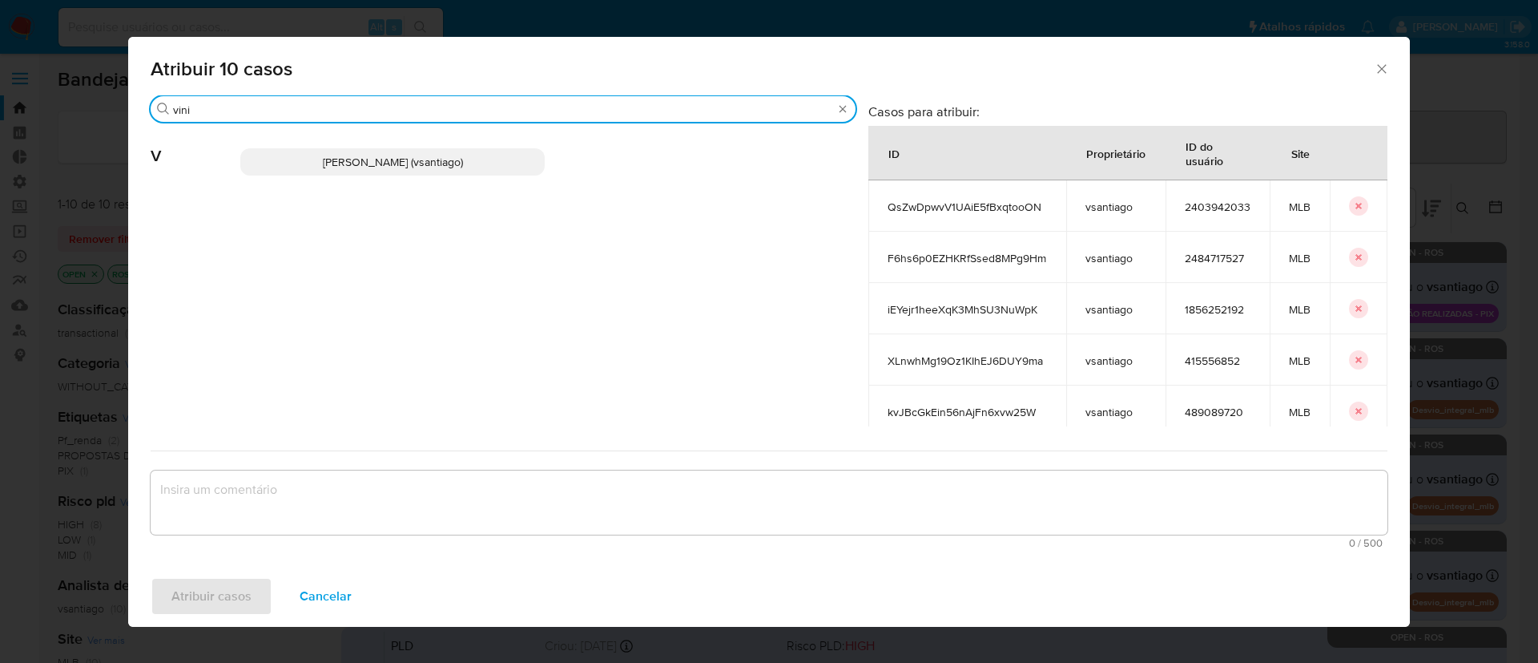
type input "vini"
click at [337, 167] on span "Vinicius Santiago Souza (vsantiago)" at bounding box center [393, 162] width 140 height 16
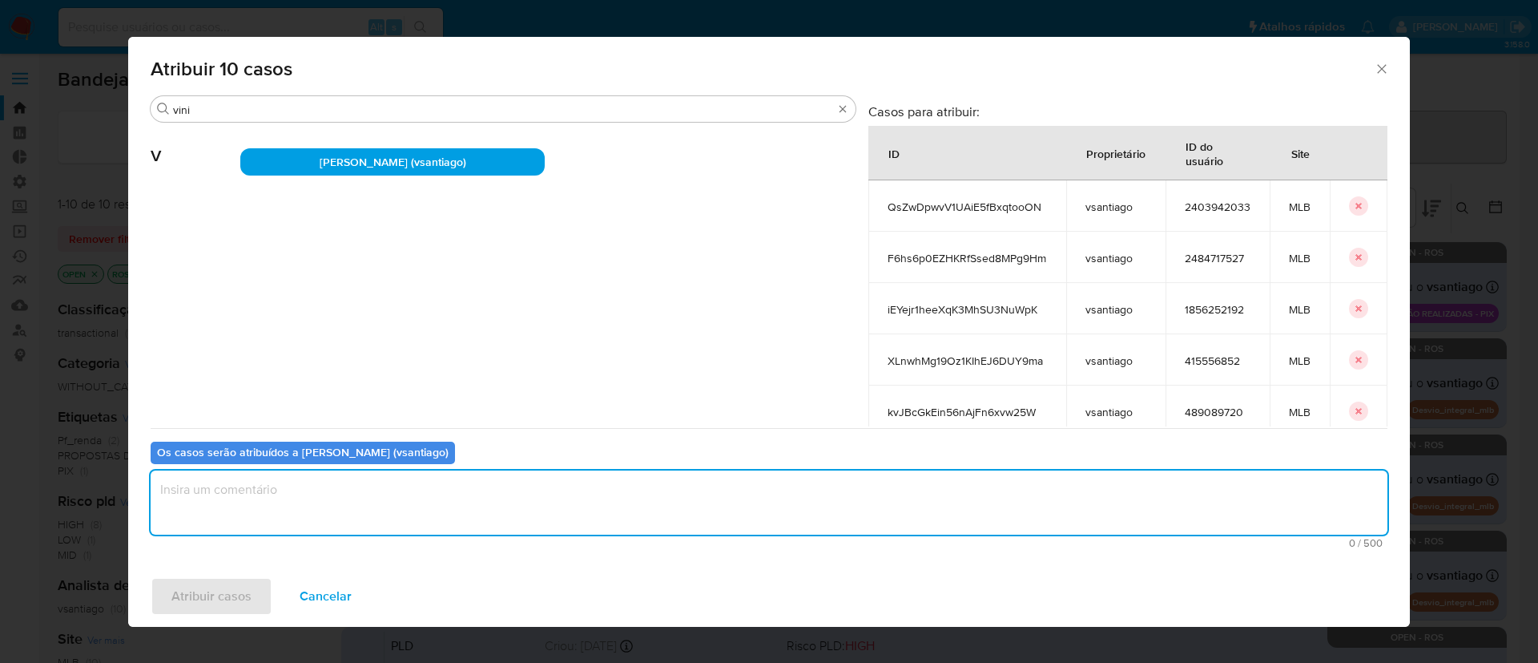
click at [305, 528] on textarea "assign-modal" at bounding box center [769, 502] width 1237 height 64
type textarea "ok"
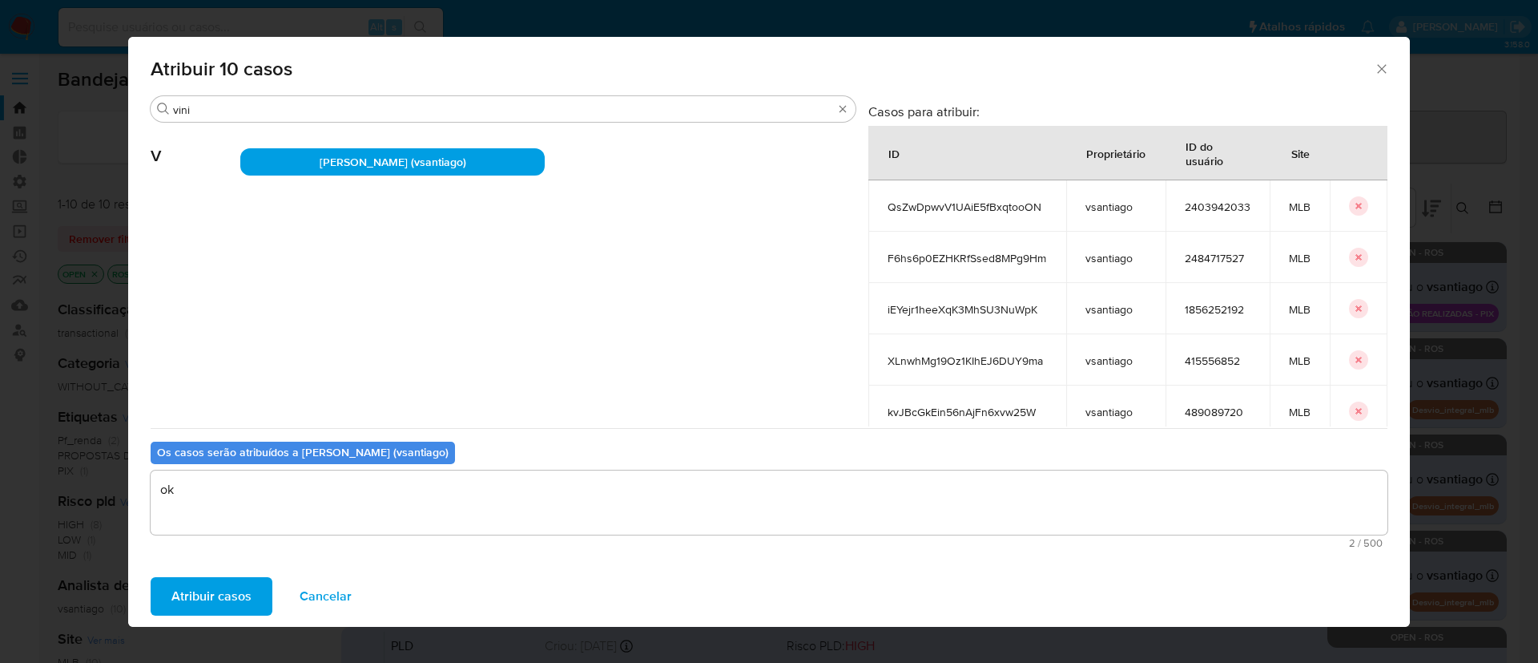
click at [195, 602] on span "Atribuir casos" at bounding box center [211, 595] width 80 height 35
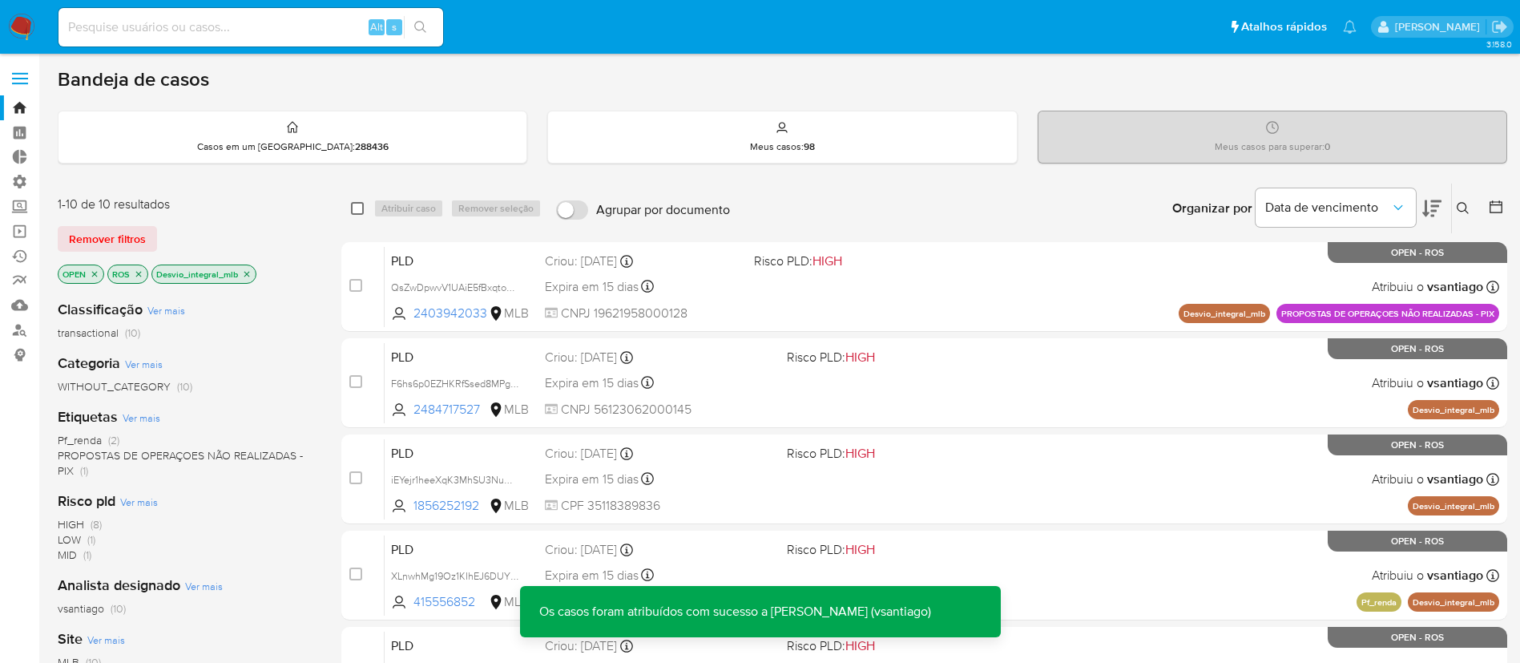
click at [358, 207] on input "checkbox" at bounding box center [357, 208] width 13 height 13
checkbox input "true"
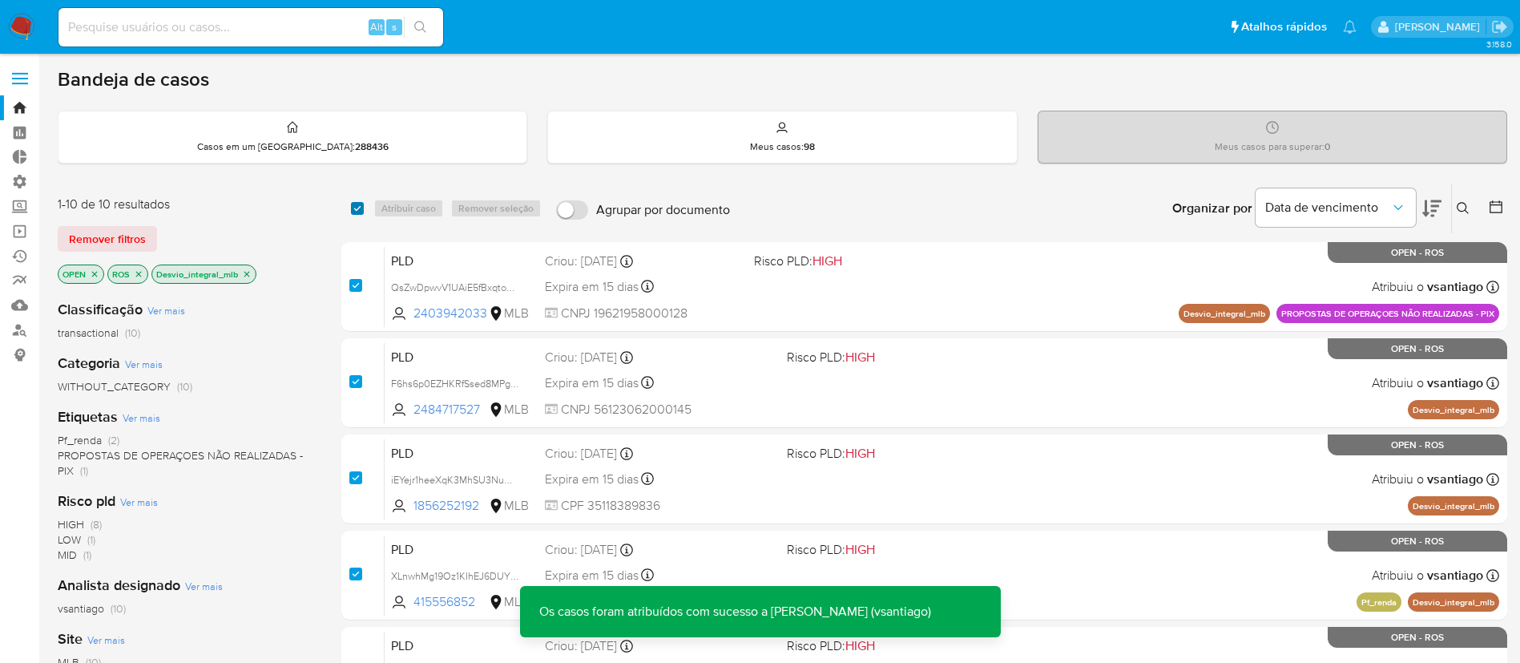
checkbox input "true"
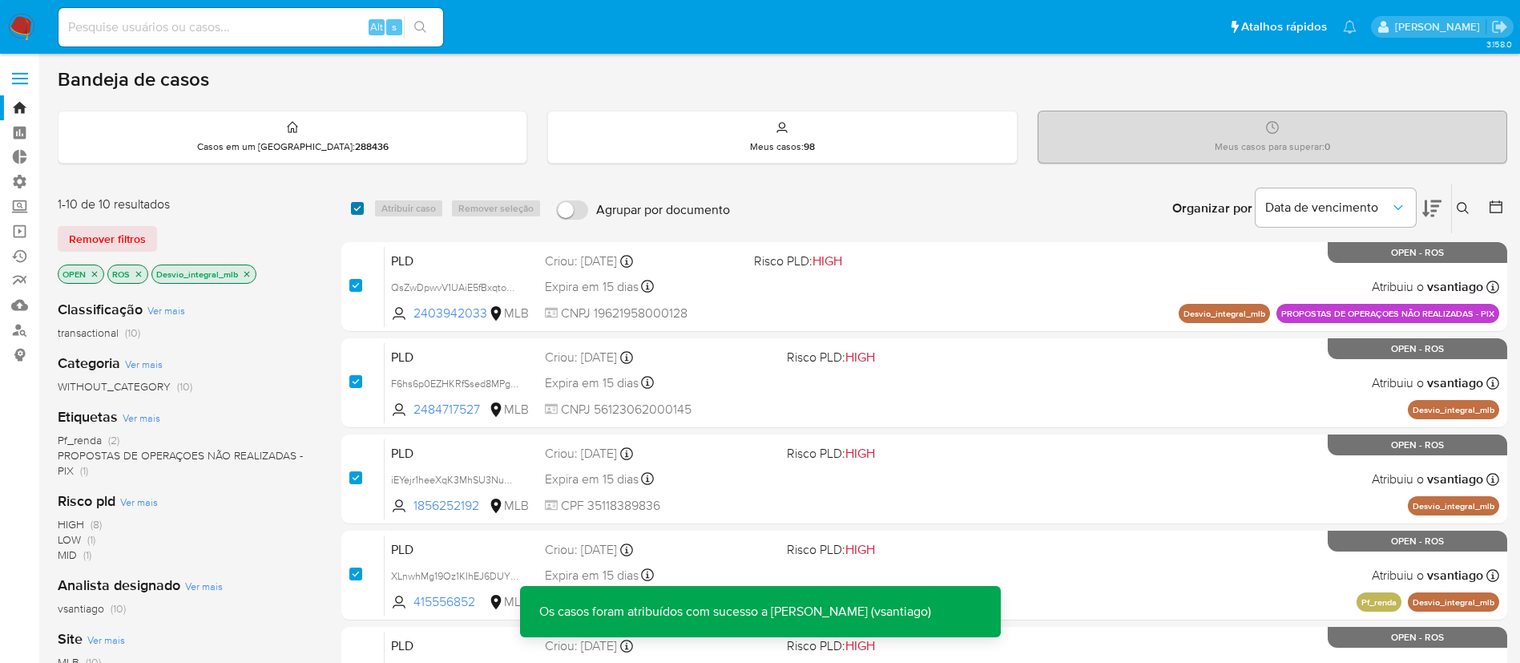
checkbox input "true"
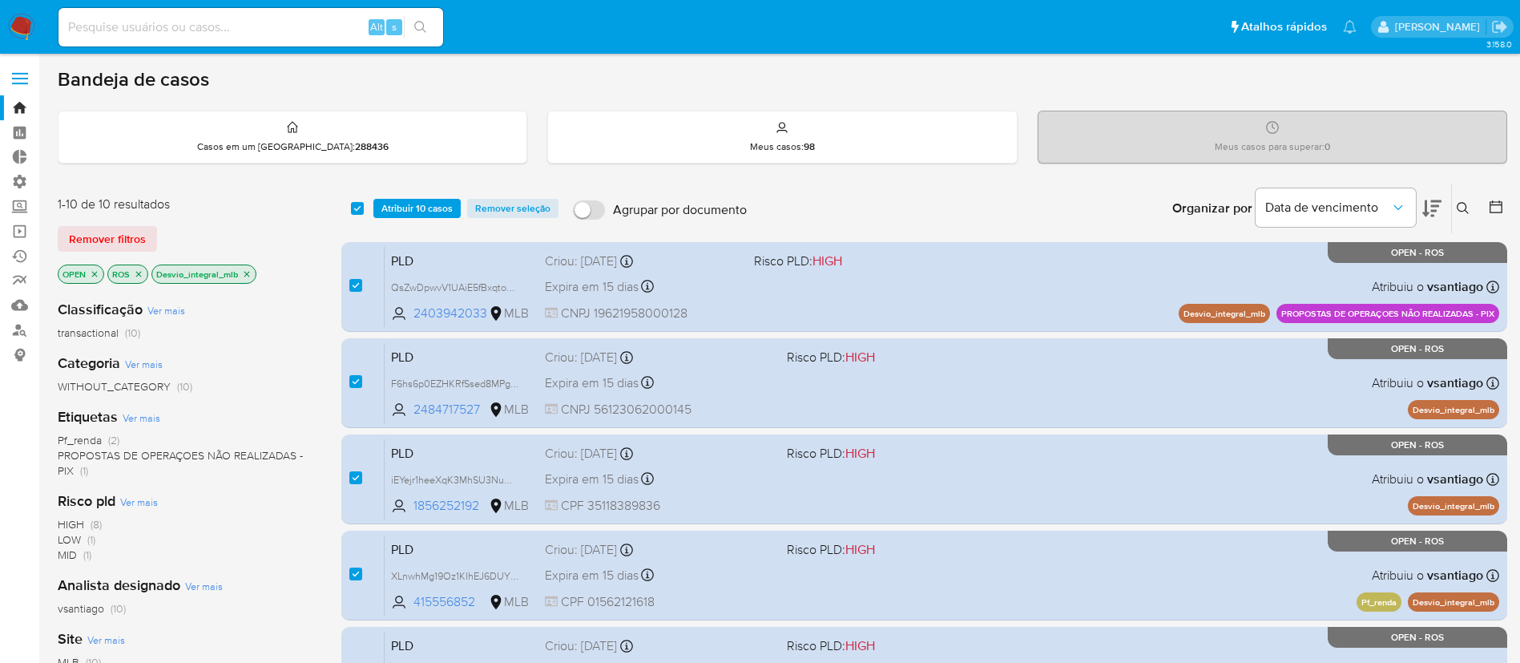
click at [256, 272] on div "OPEN ROS Desvio_integral_mlb" at bounding box center [186, 275] width 256 height 22
drag, startPoint x: 256, startPoint y: 272, endPoint x: 247, endPoint y: 274, distance: 9.9
click at [247, 274] on div "OPEN ROS Desvio_integral_mlb" at bounding box center [186, 275] width 256 height 22
click at [247, 274] on icon "close-filter" at bounding box center [247, 274] width 6 height 6
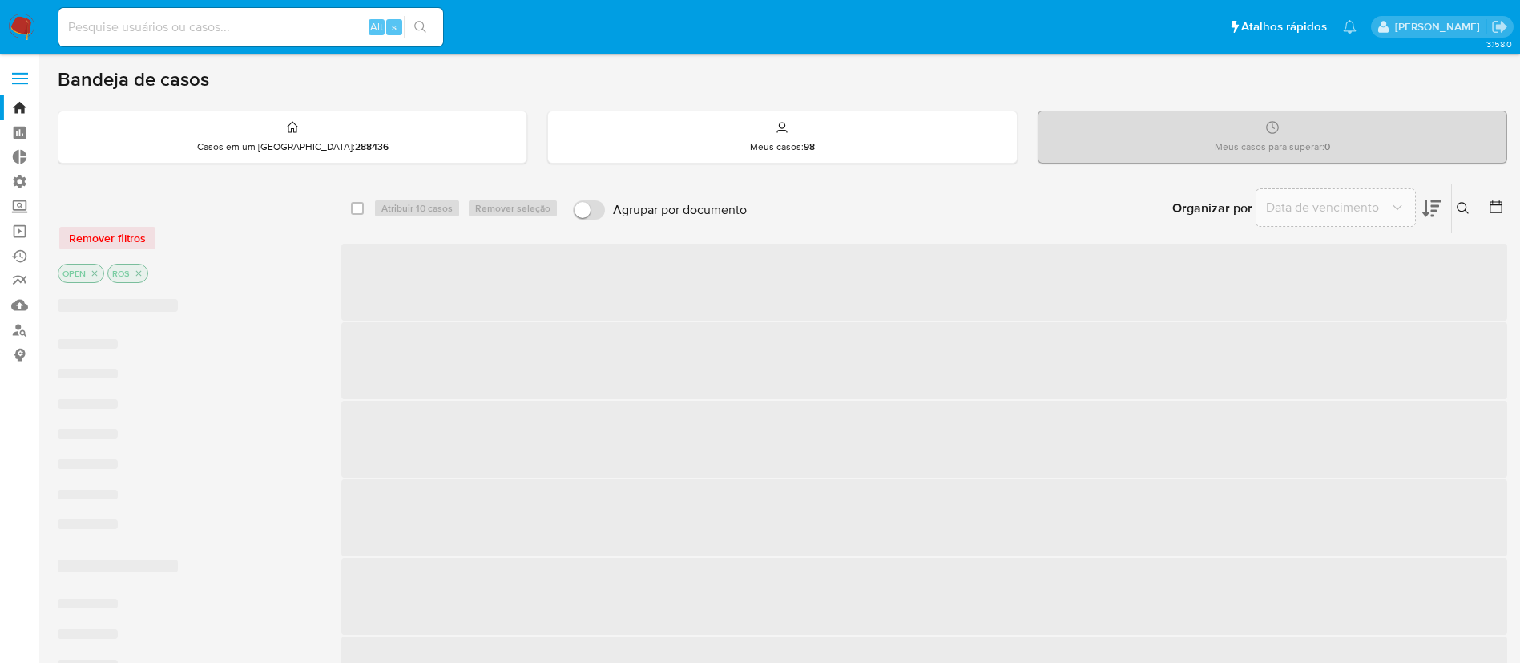
checkbox input "false"
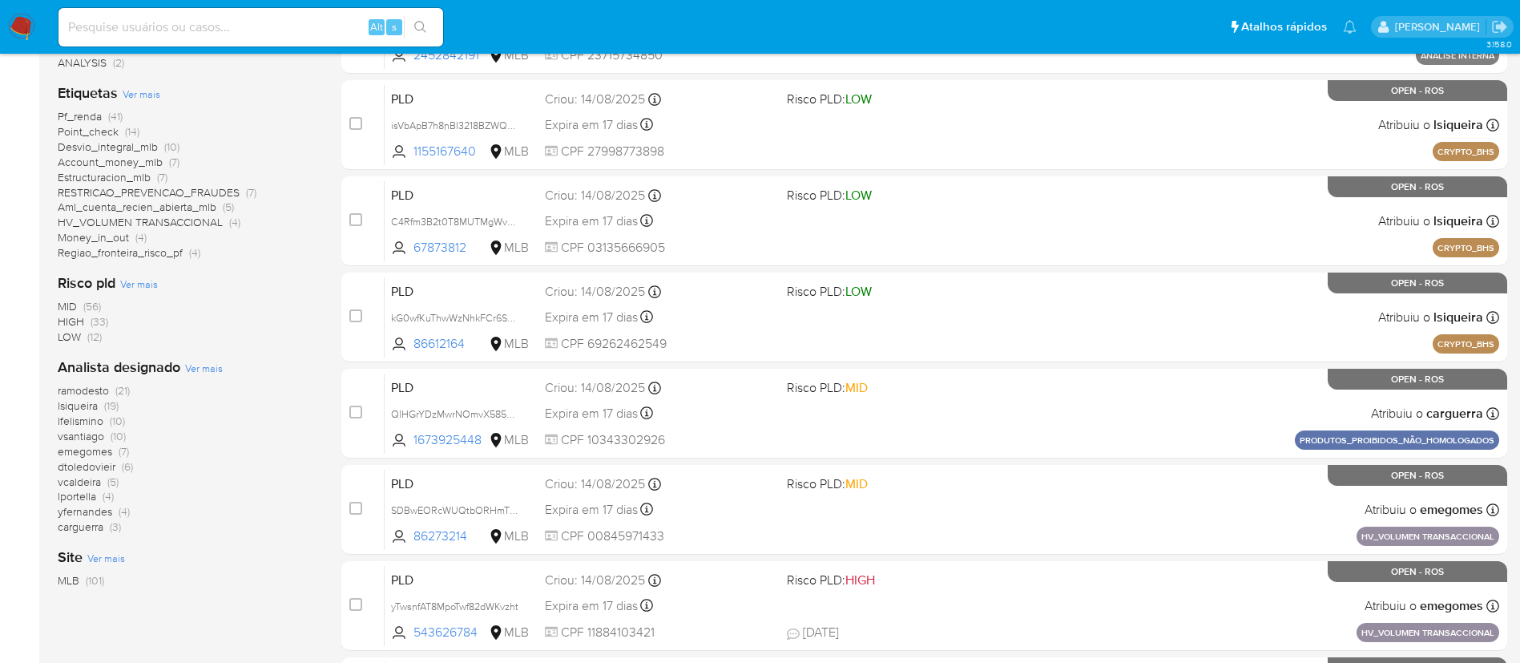
scroll to position [356, 0]
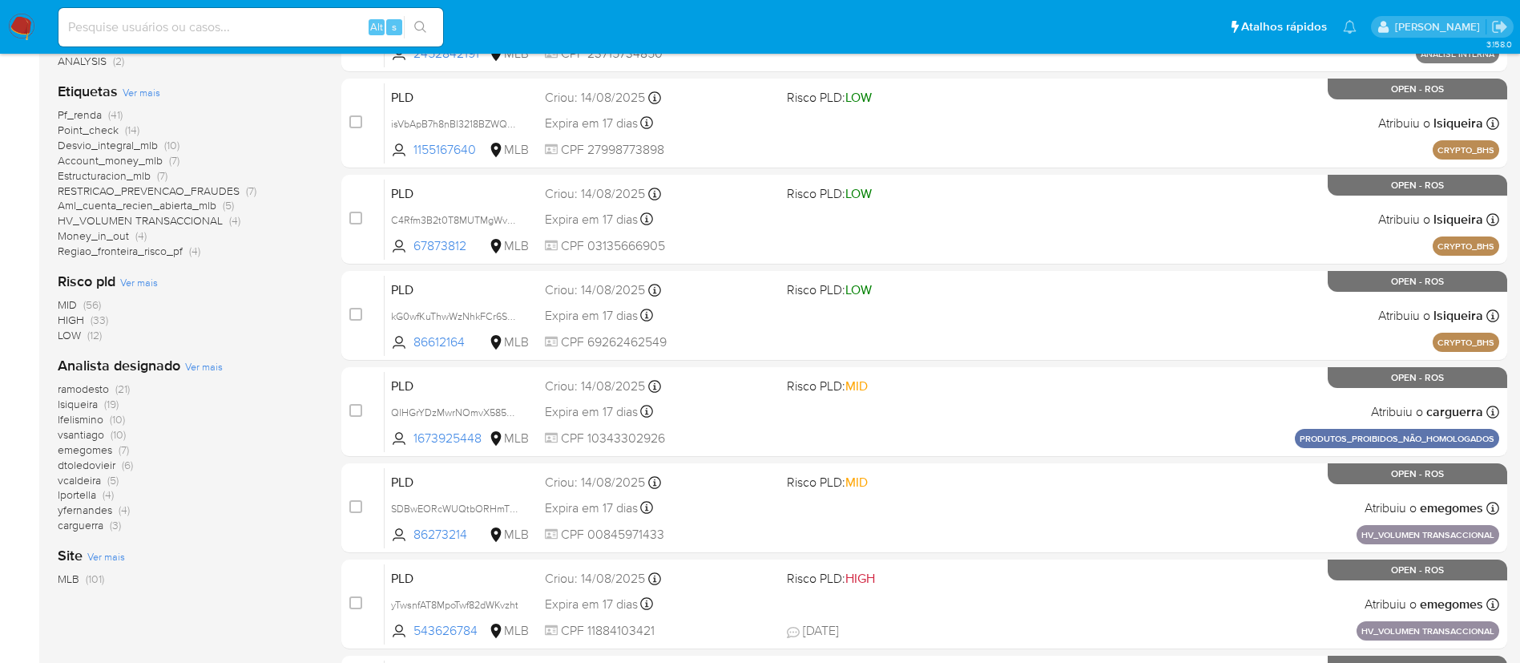
click at [92, 388] on span "ramodesto" at bounding box center [83, 389] width 51 height 16
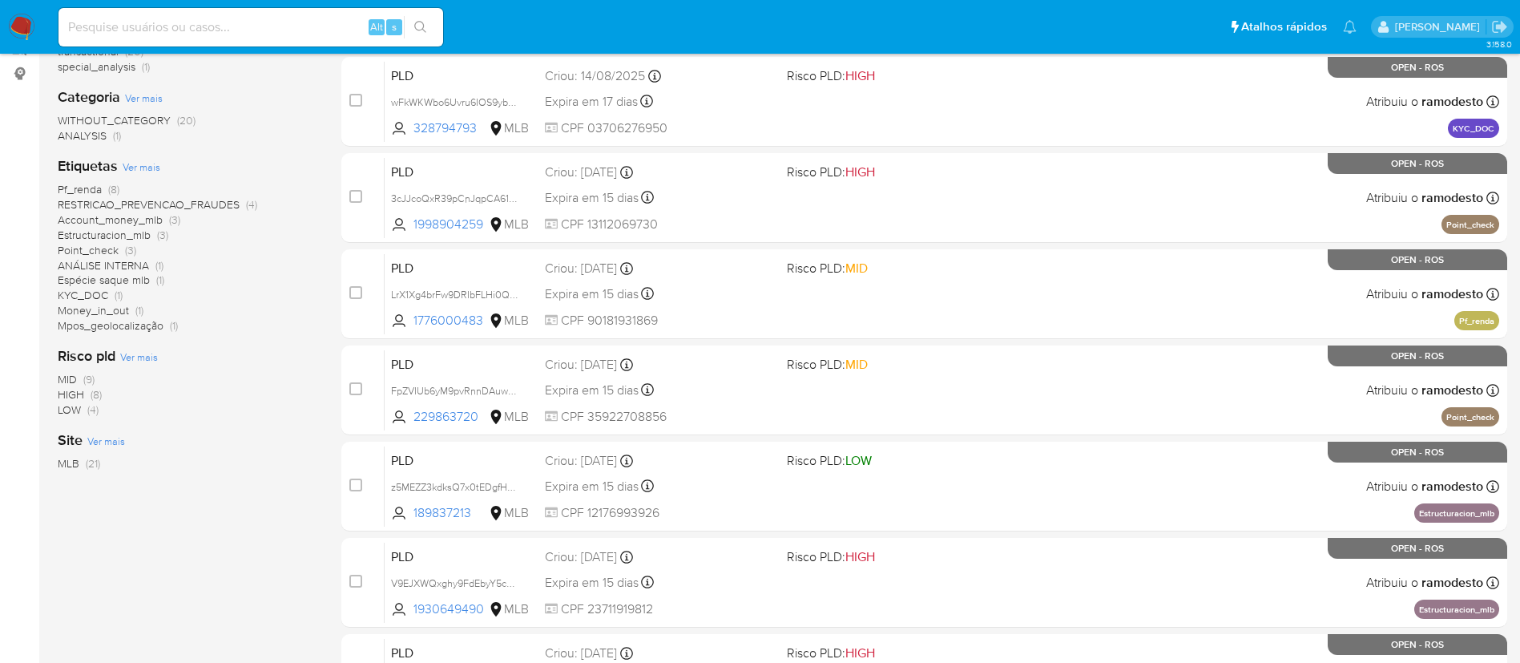
scroll to position [284, 0]
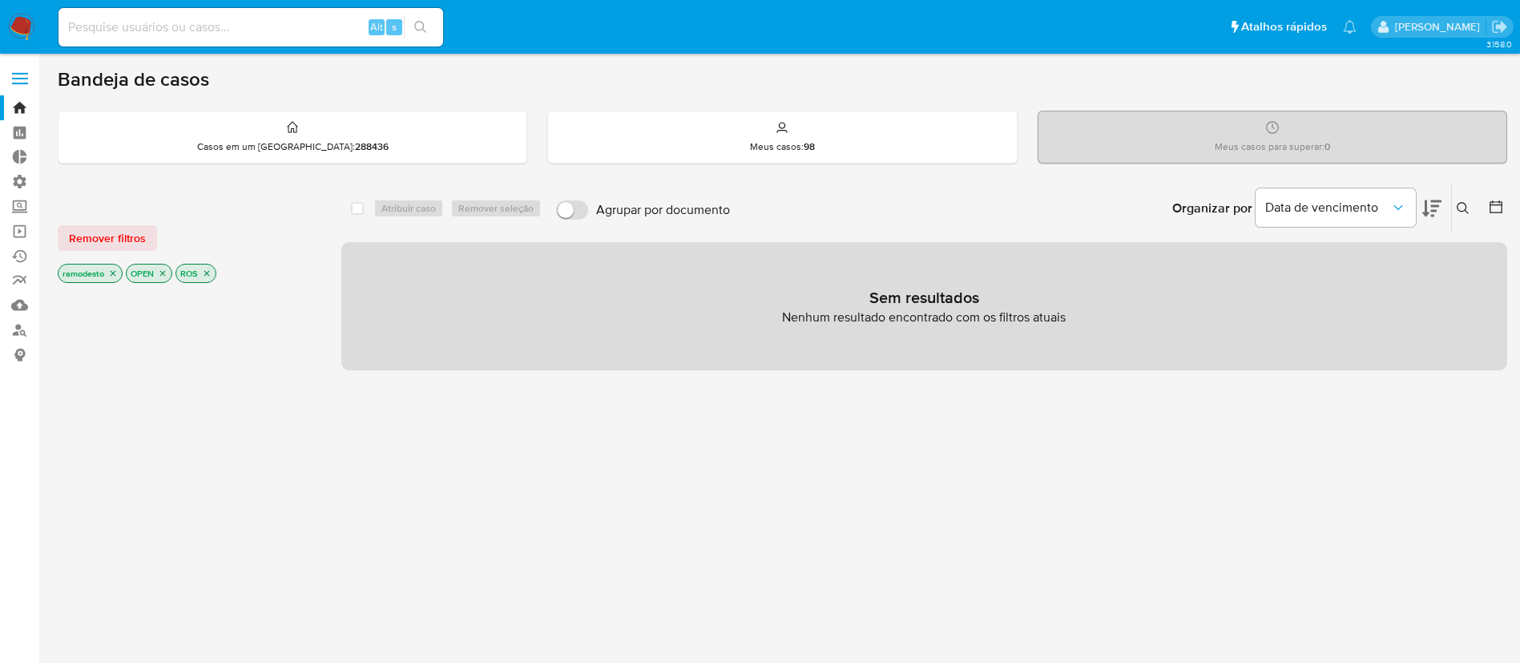
click at [115, 272] on icon "close-filter" at bounding box center [113, 273] width 10 height 10
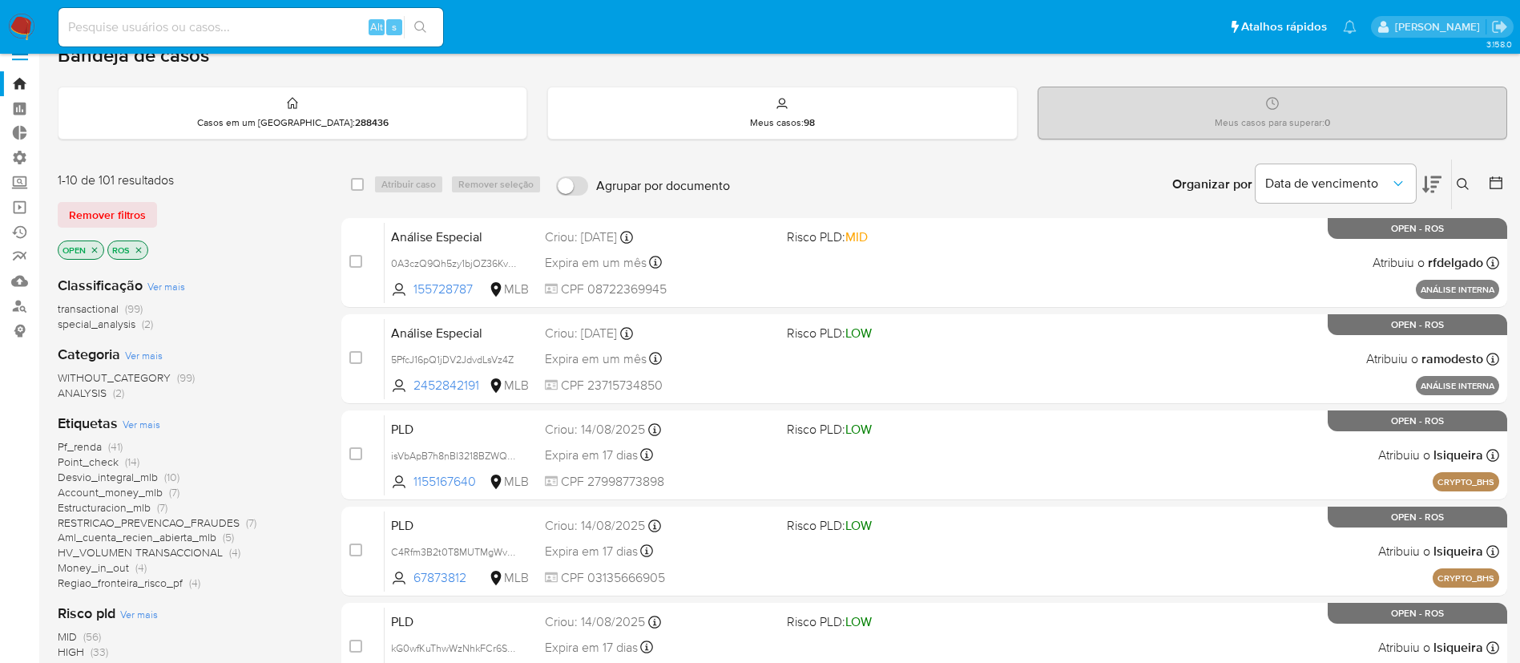
scroll to position [26, 0]
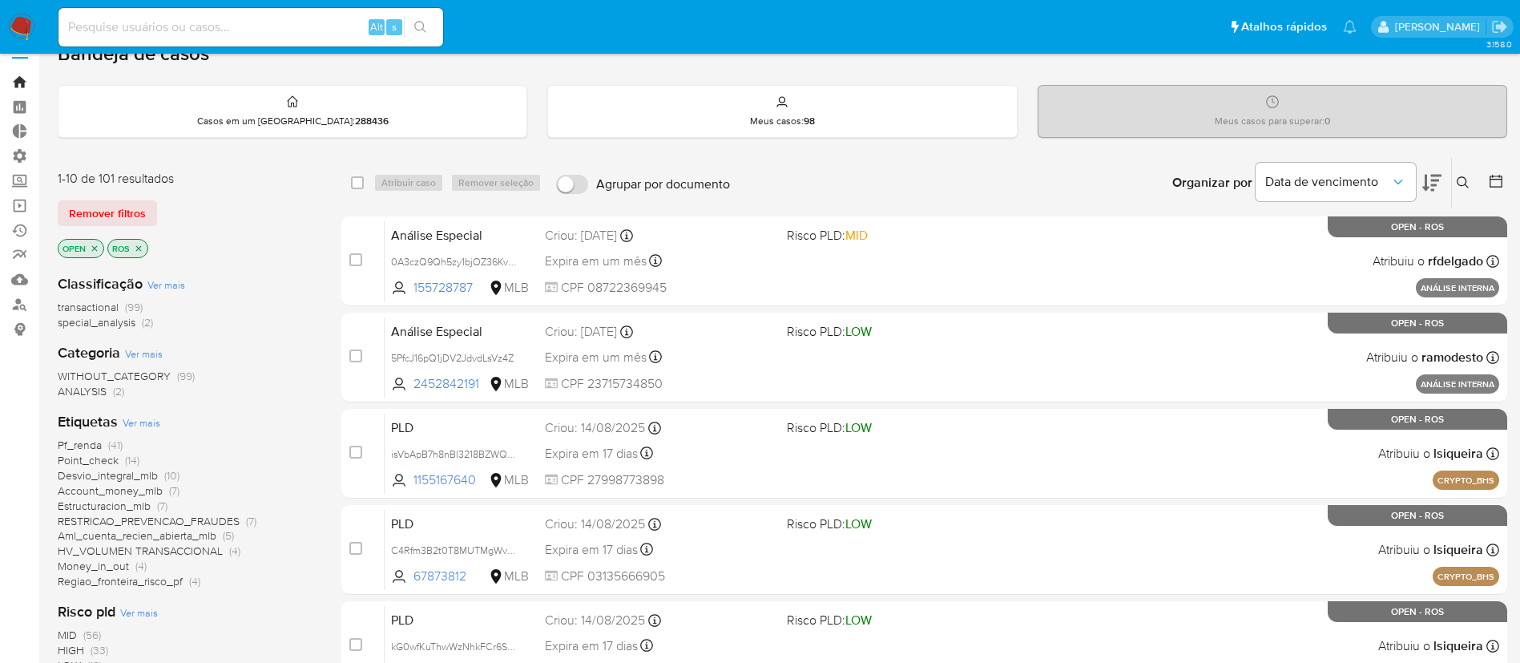
click at [22, 75] on link "Bandeja" at bounding box center [95, 82] width 191 height 25
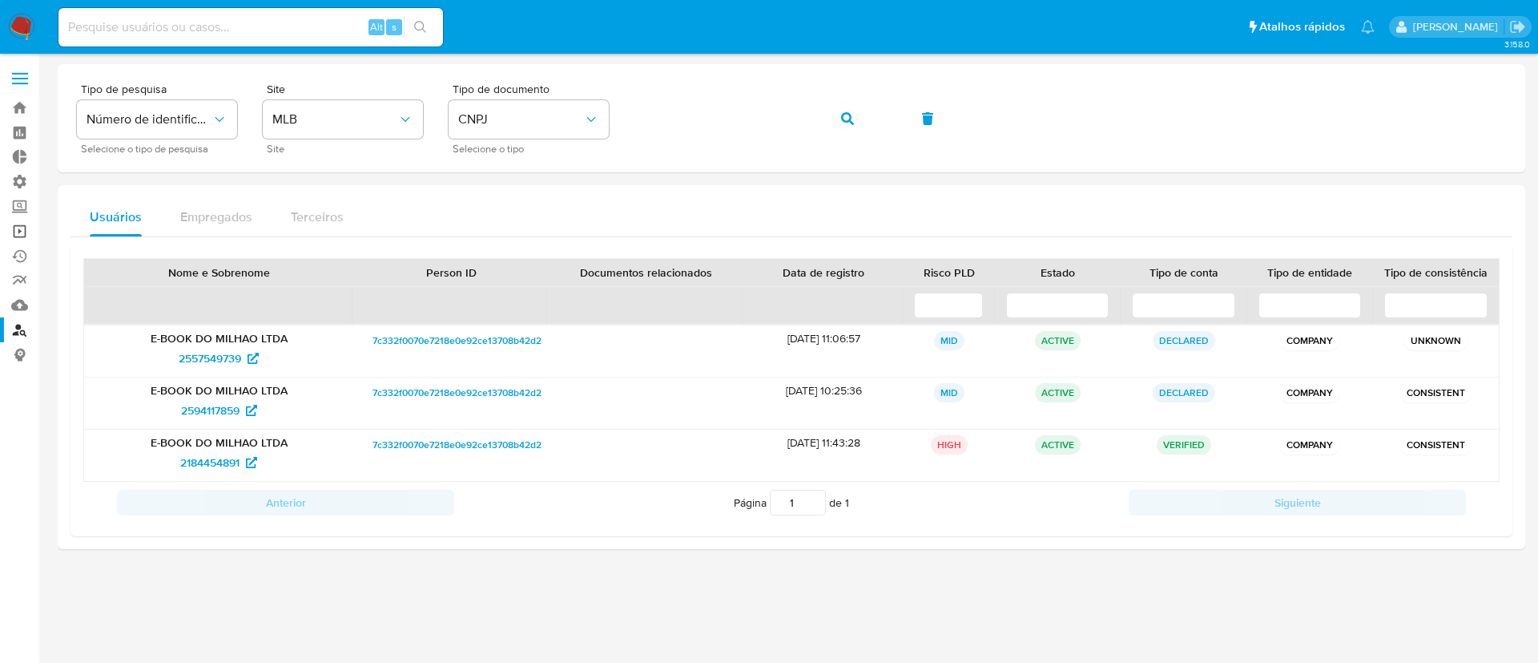
click at [22, 226] on link "Operações em massa" at bounding box center [95, 231] width 191 height 25
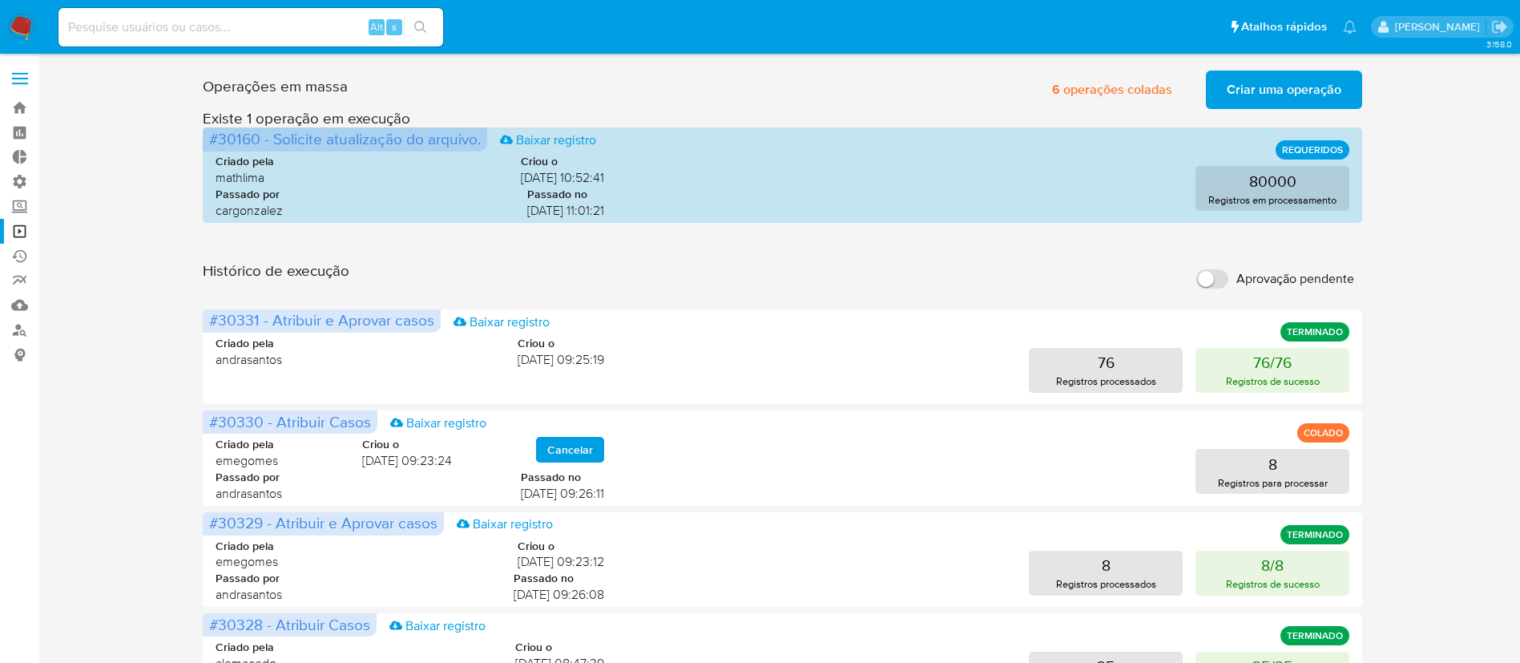
scroll to position [2, 0]
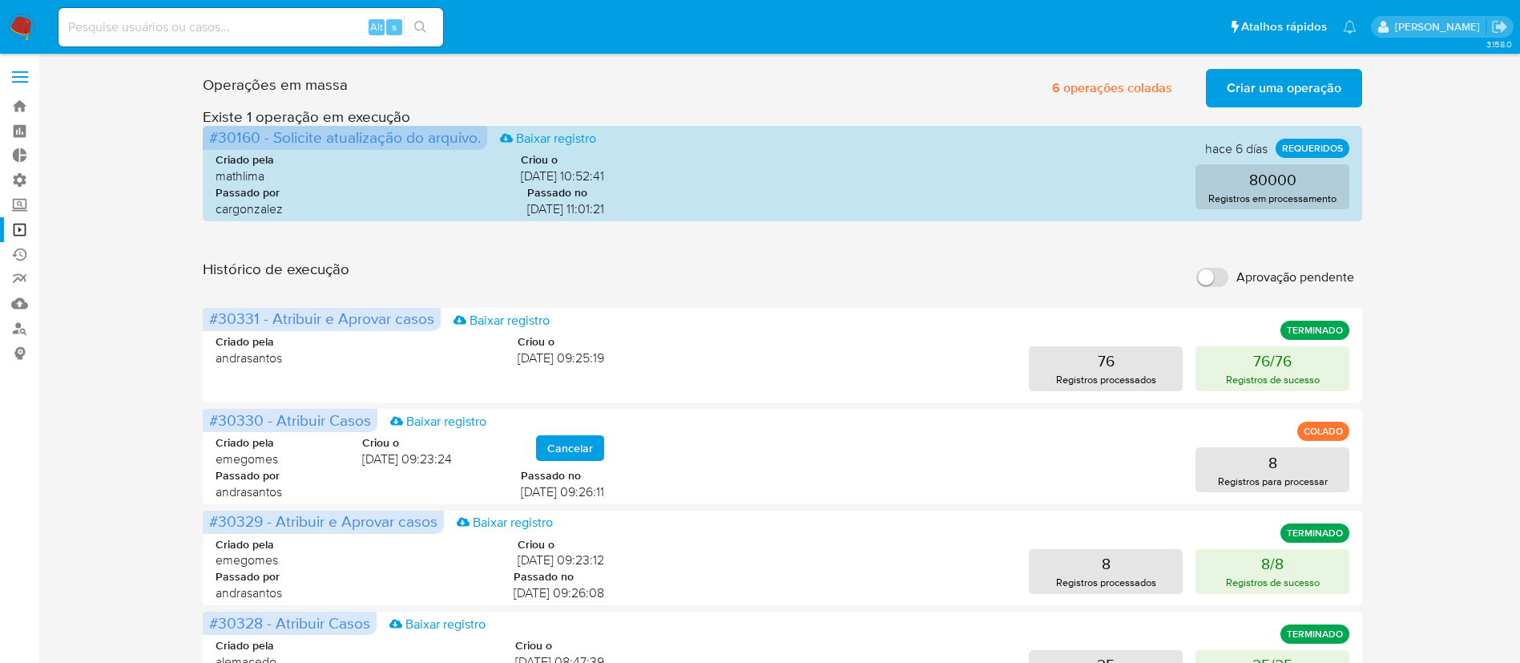
click at [1240, 82] on span "Criar uma operação" at bounding box center [1284, 87] width 115 height 35
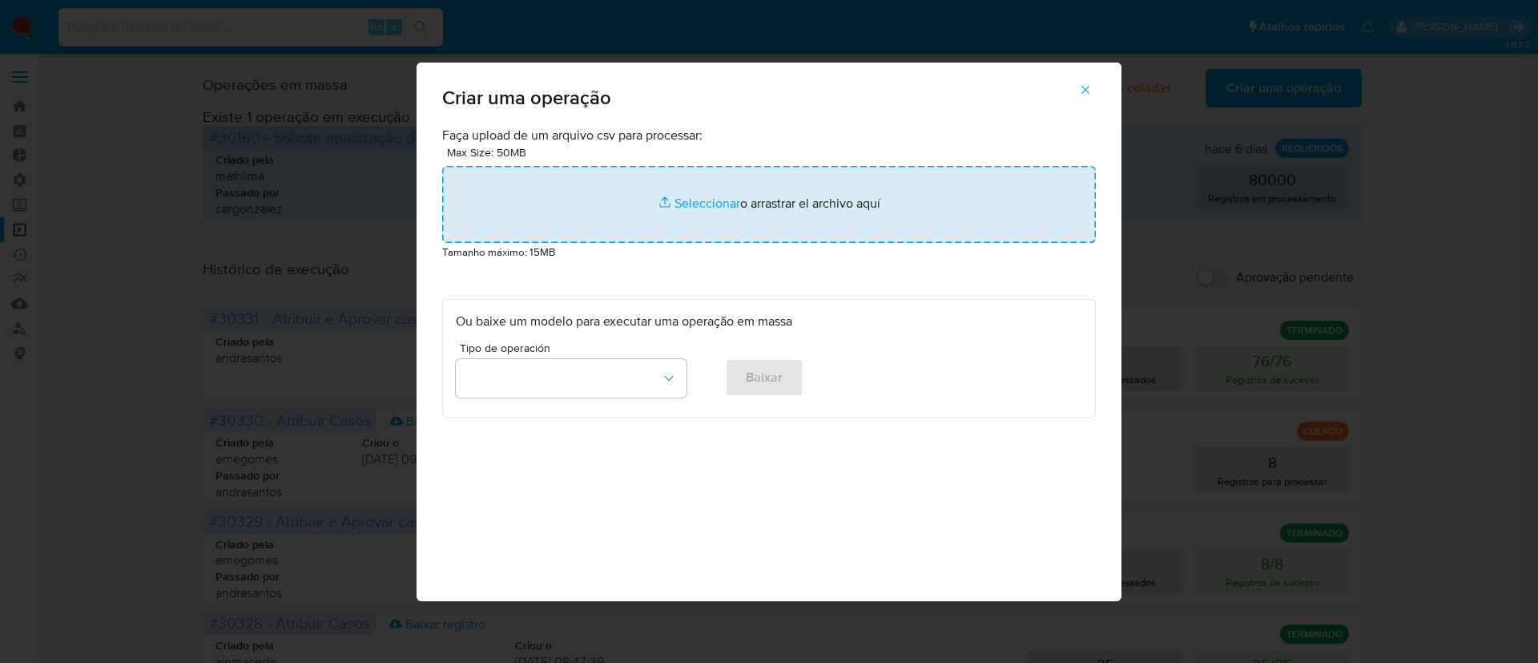
click at [708, 195] on input "file" at bounding box center [769, 204] width 654 height 77
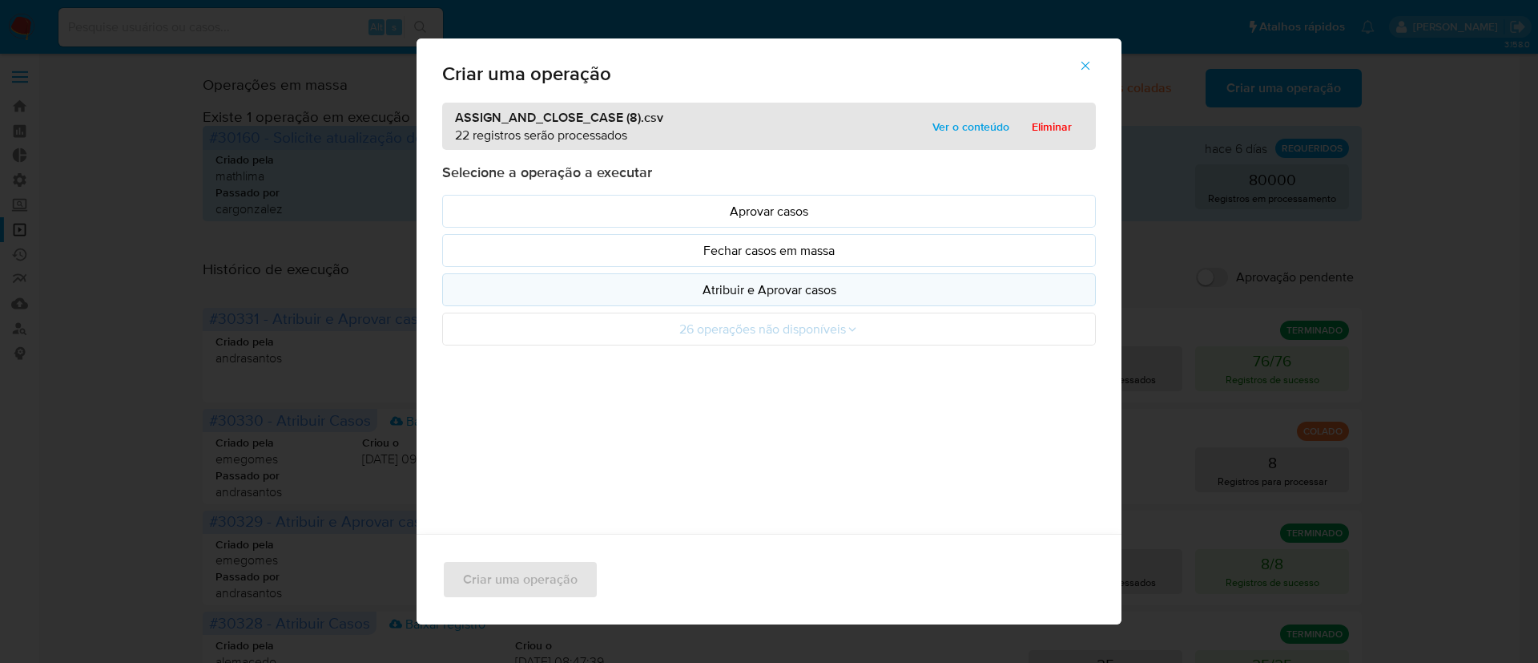
click at [767, 290] on p "Atribuir e Aprovar casos" at bounding box center [769, 289] width 626 height 18
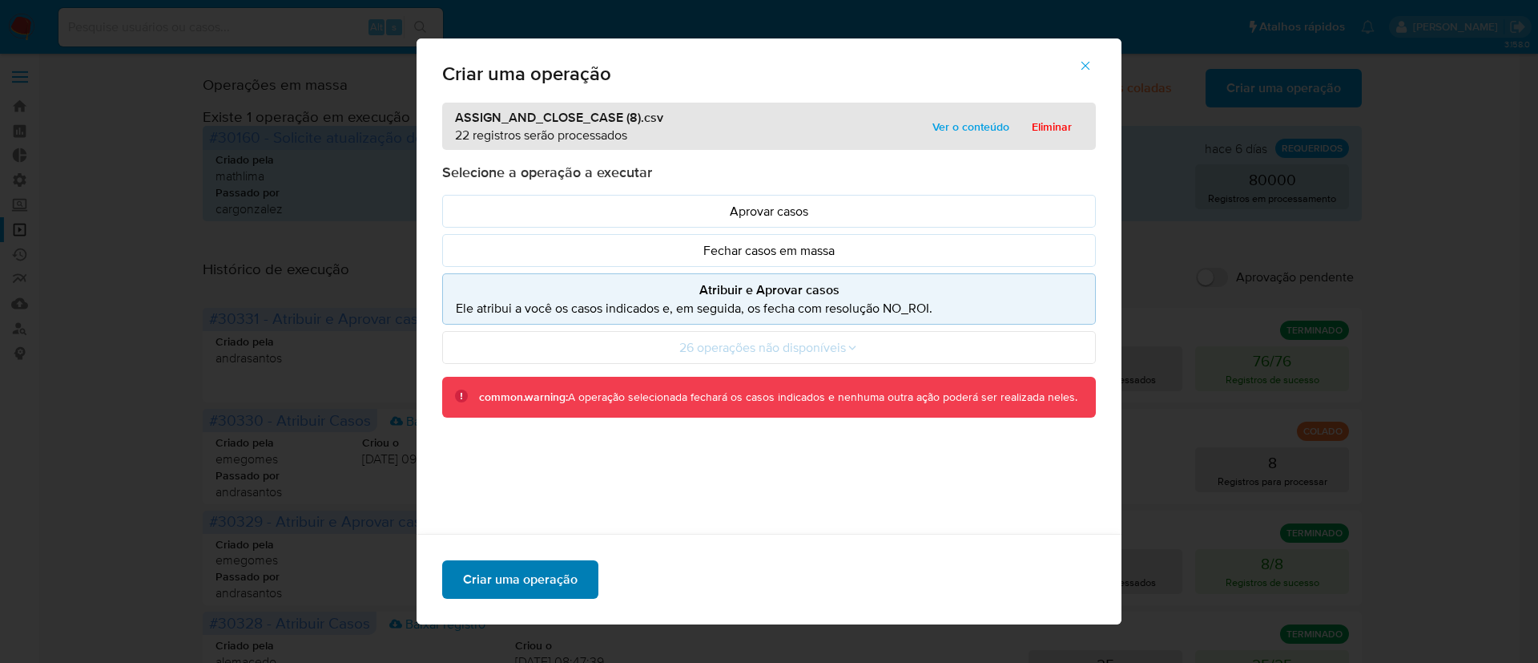
click at [522, 585] on span "Criar uma operação" at bounding box center [520, 579] width 115 height 35
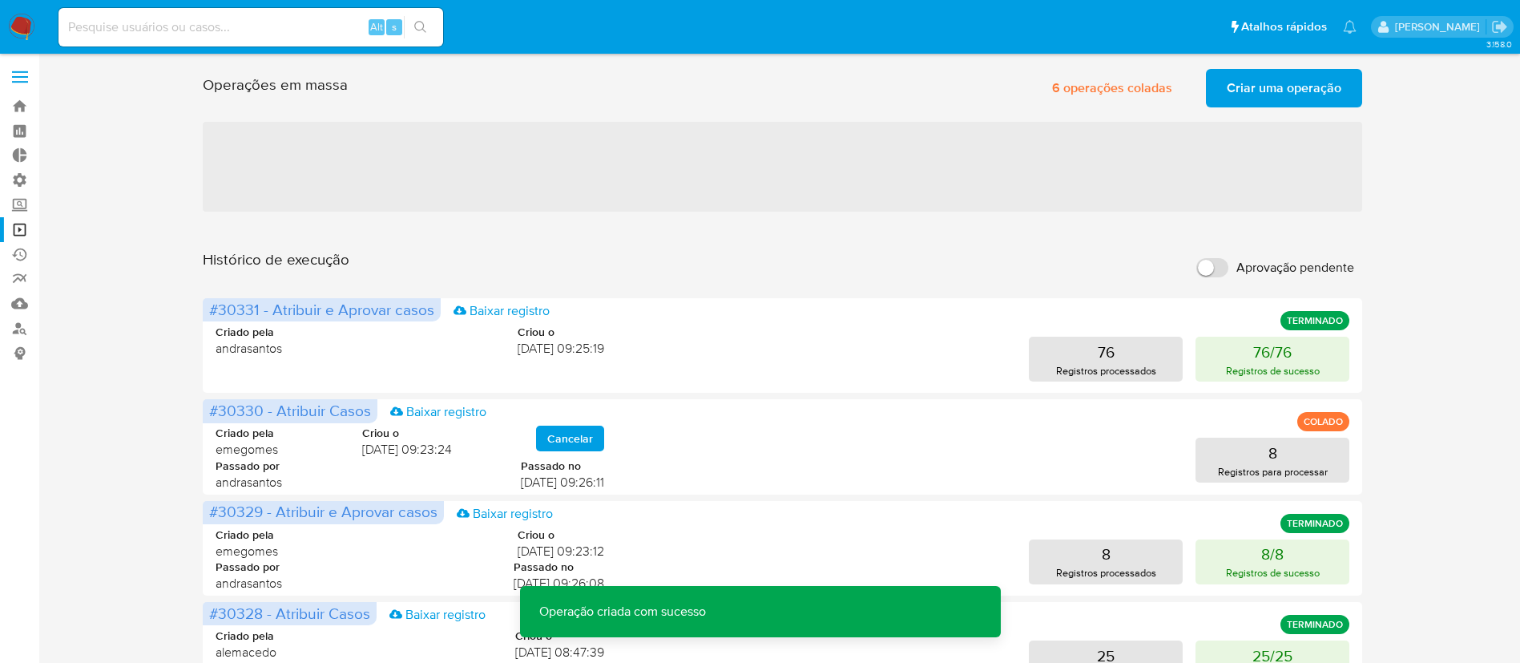
click at [1273, 80] on span "Criar uma operação" at bounding box center [1284, 87] width 115 height 35
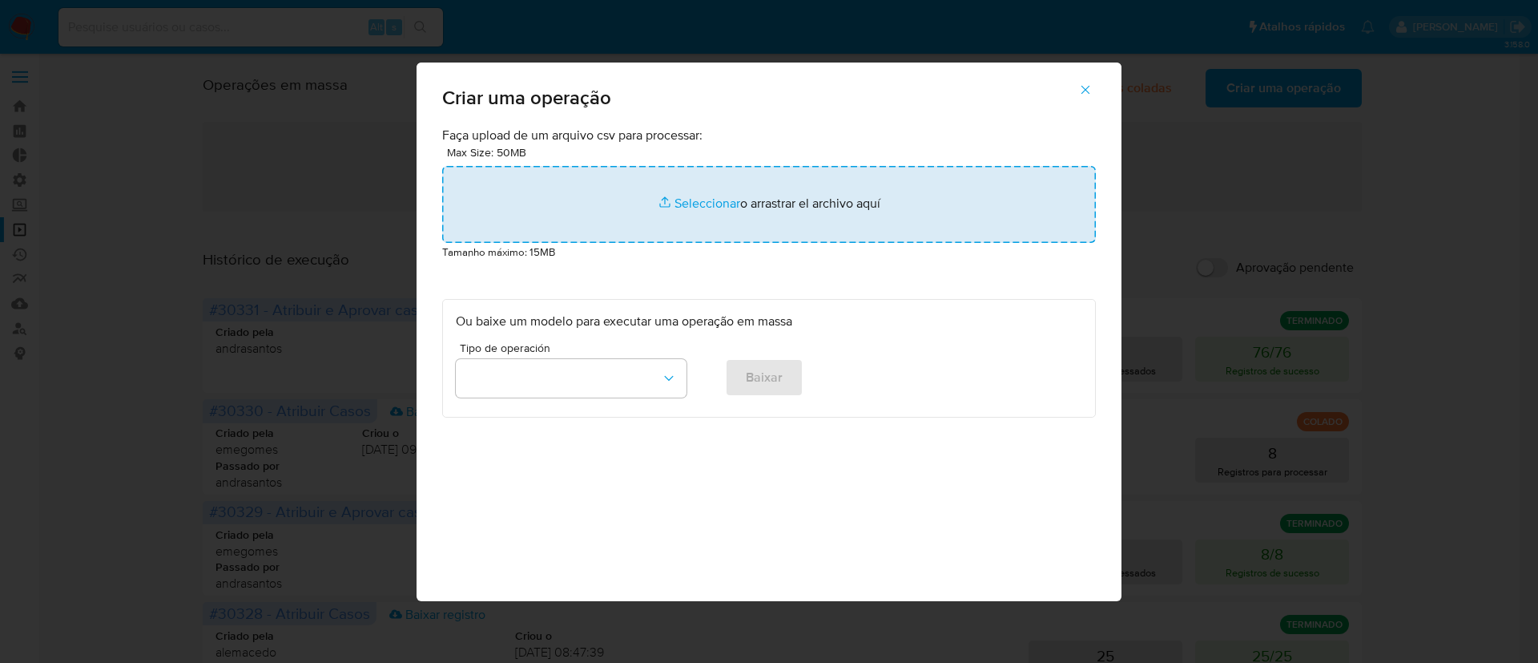
click at [698, 207] on input "file" at bounding box center [769, 204] width 654 height 77
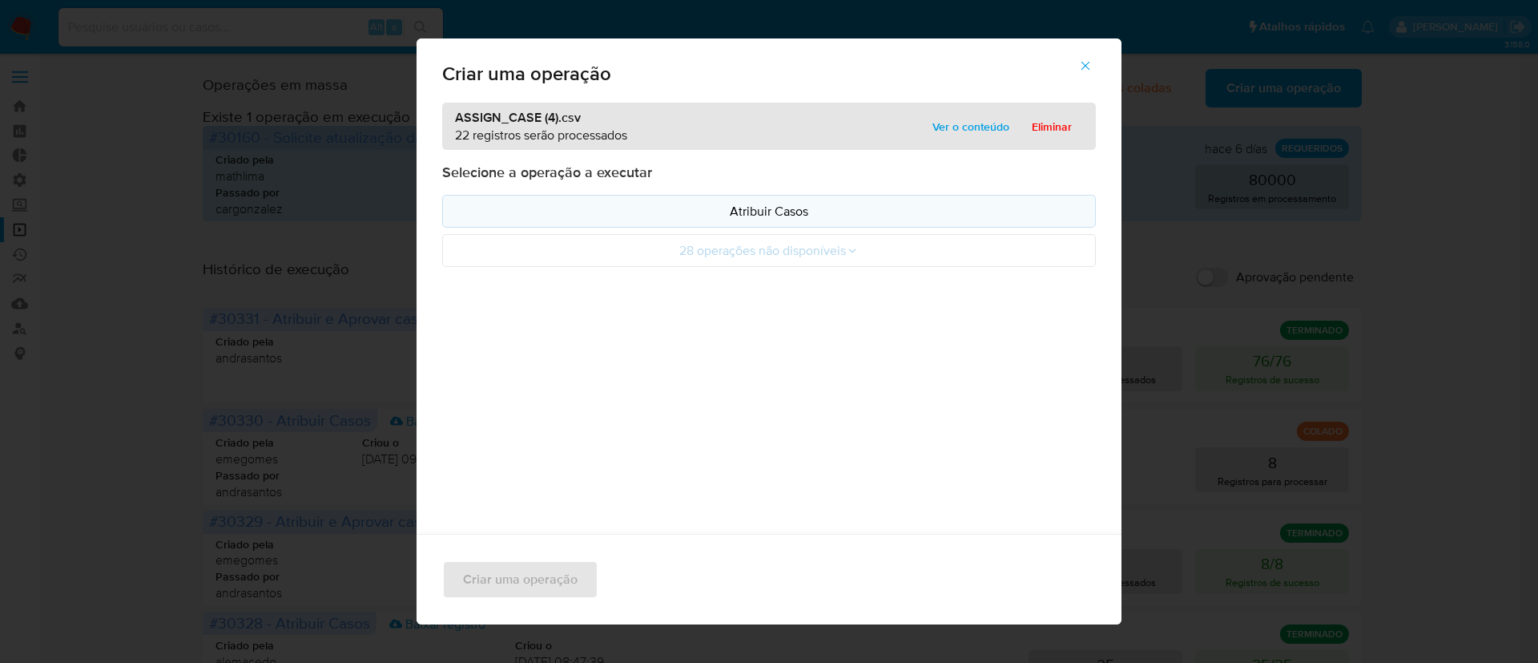
click at [790, 216] on p "Atribuir Casos" at bounding box center [769, 211] width 626 height 18
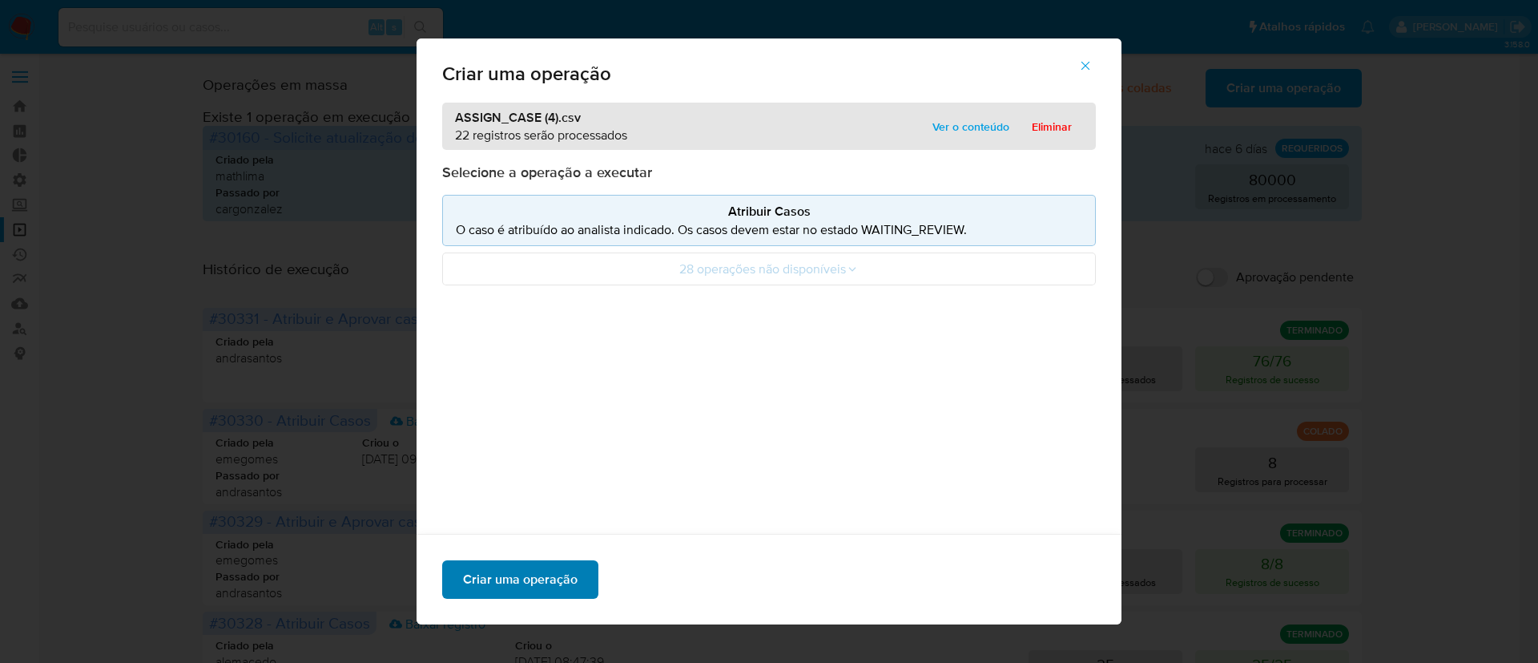
click at [550, 567] on span "Criar uma operação" at bounding box center [520, 579] width 115 height 35
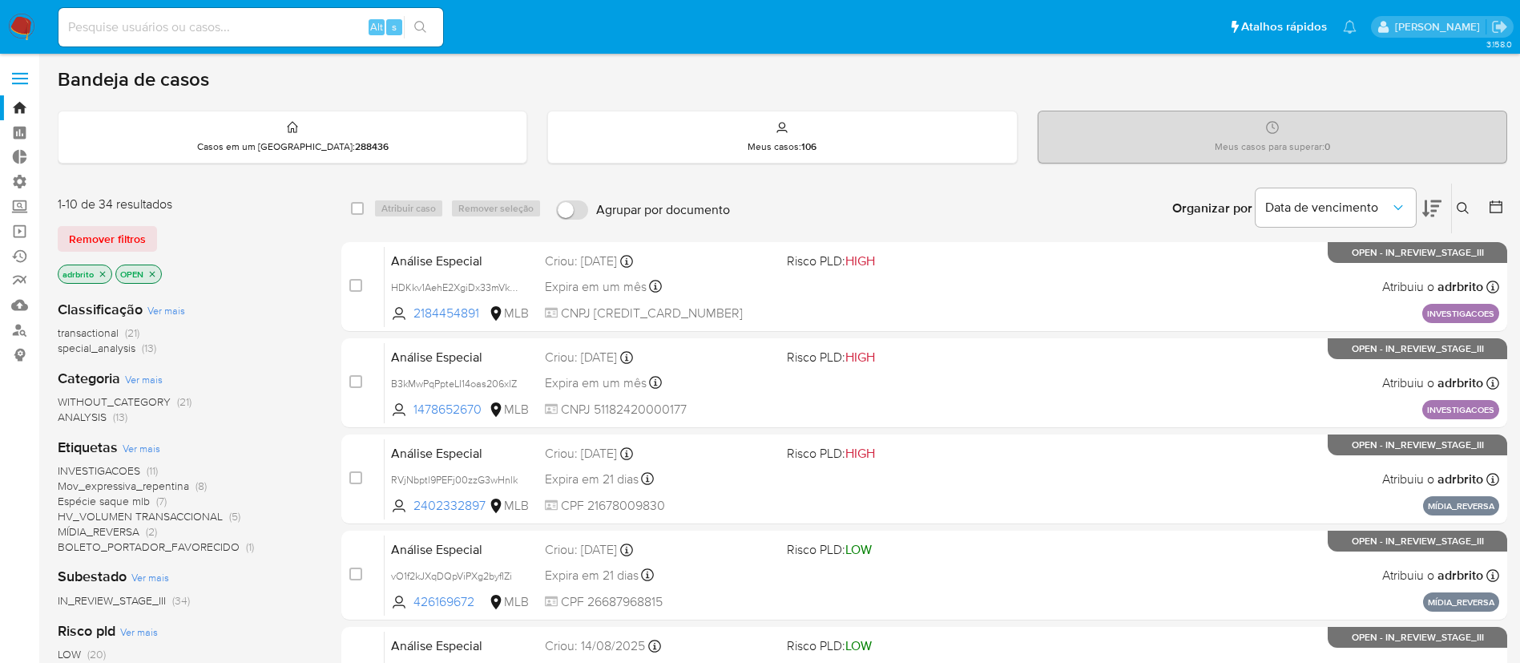
click at [105, 272] on icon "close-filter" at bounding box center [103, 274] width 10 height 10
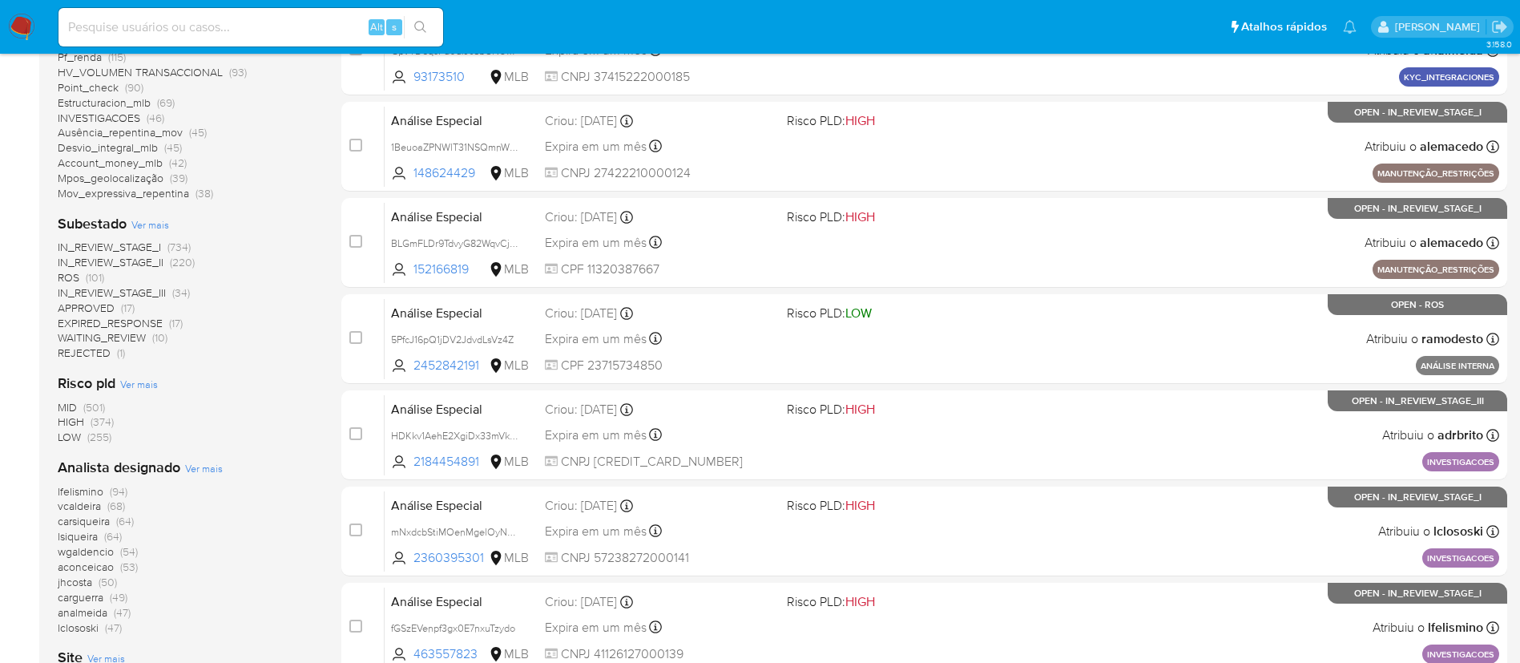
scroll to position [367, 0]
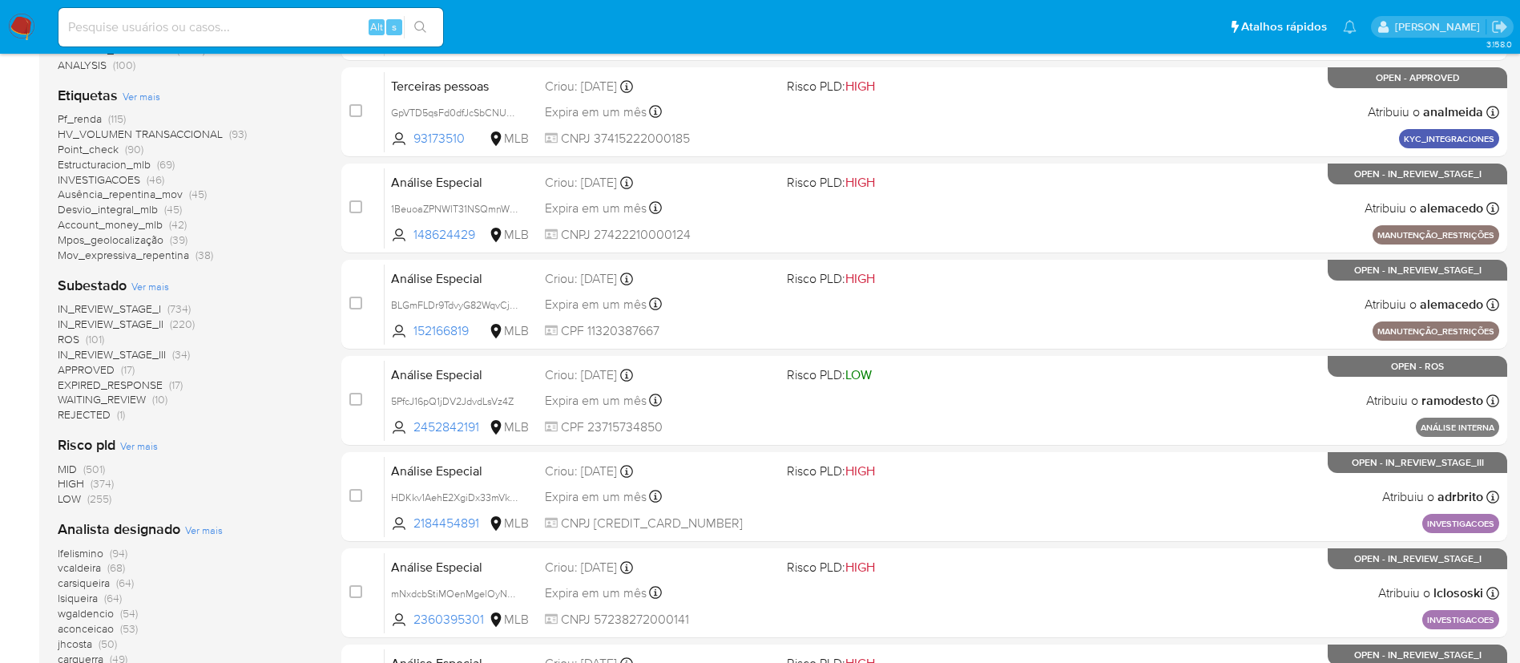
click at [69, 335] on span "ROS" at bounding box center [69, 339] width 22 height 16
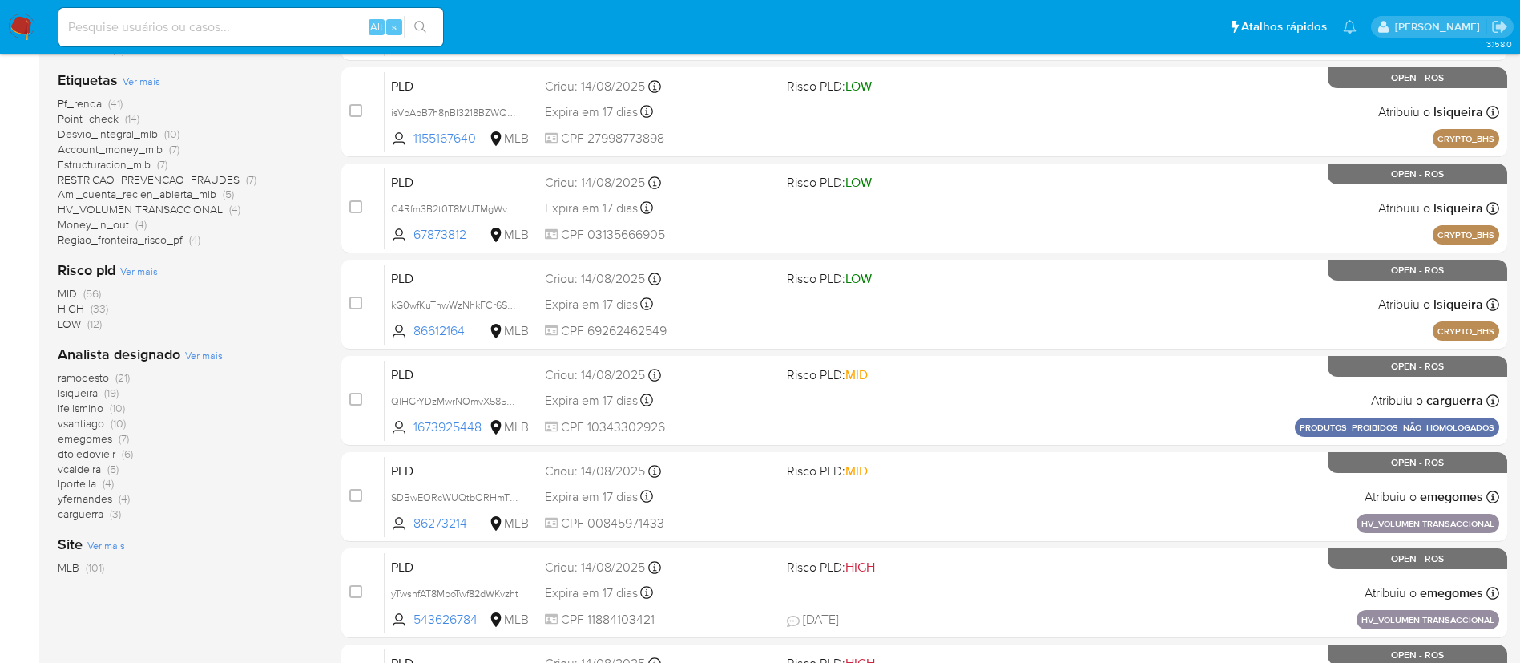
click at [95, 375] on span "ramodesto" at bounding box center [83, 377] width 51 height 16
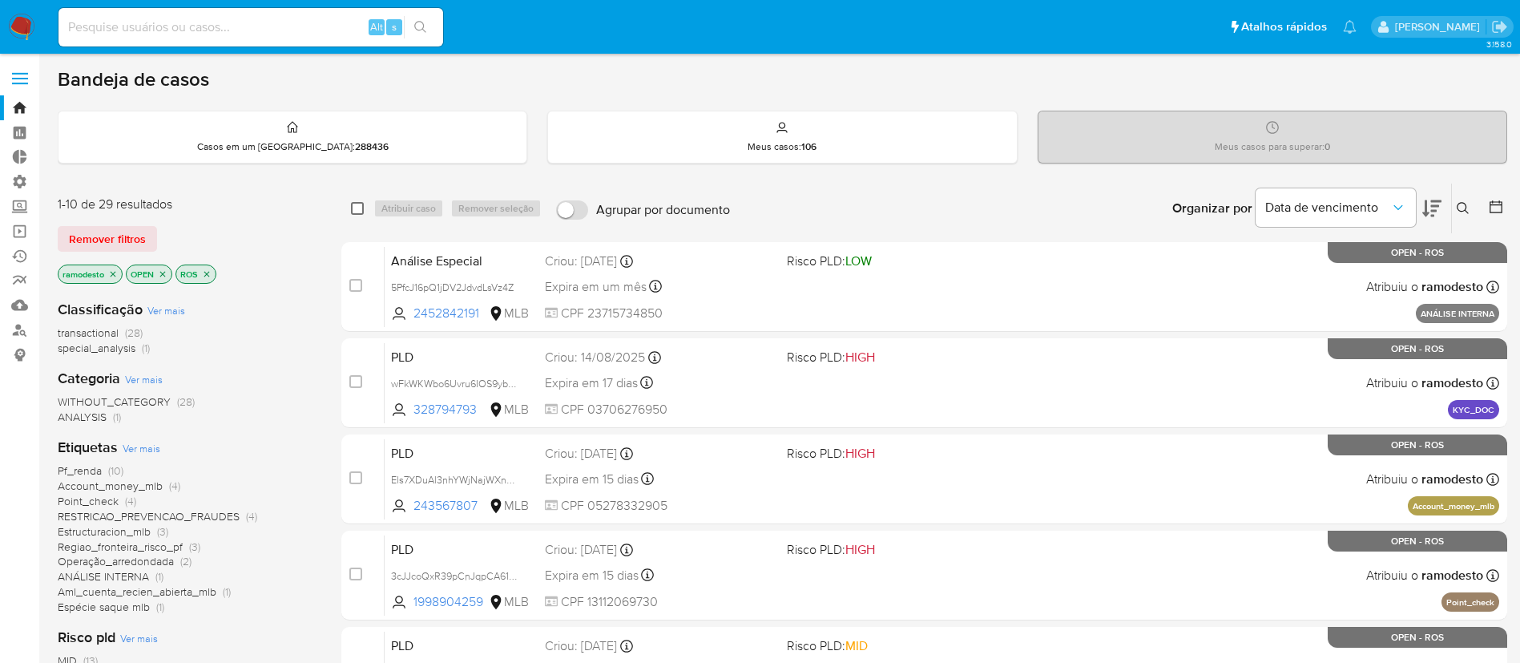
click at [354, 211] on input "checkbox" at bounding box center [357, 208] width 13 height 13
checkbox input "true"
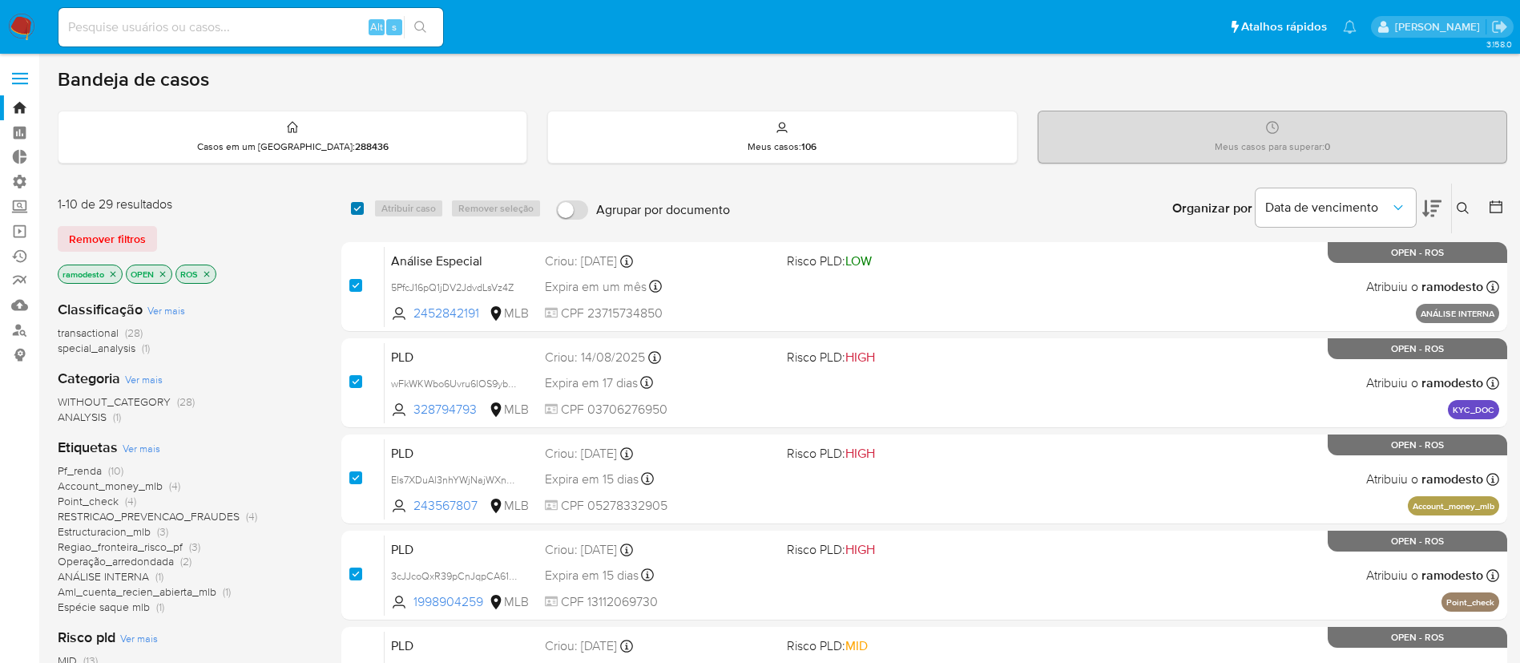
checkbox input "true"
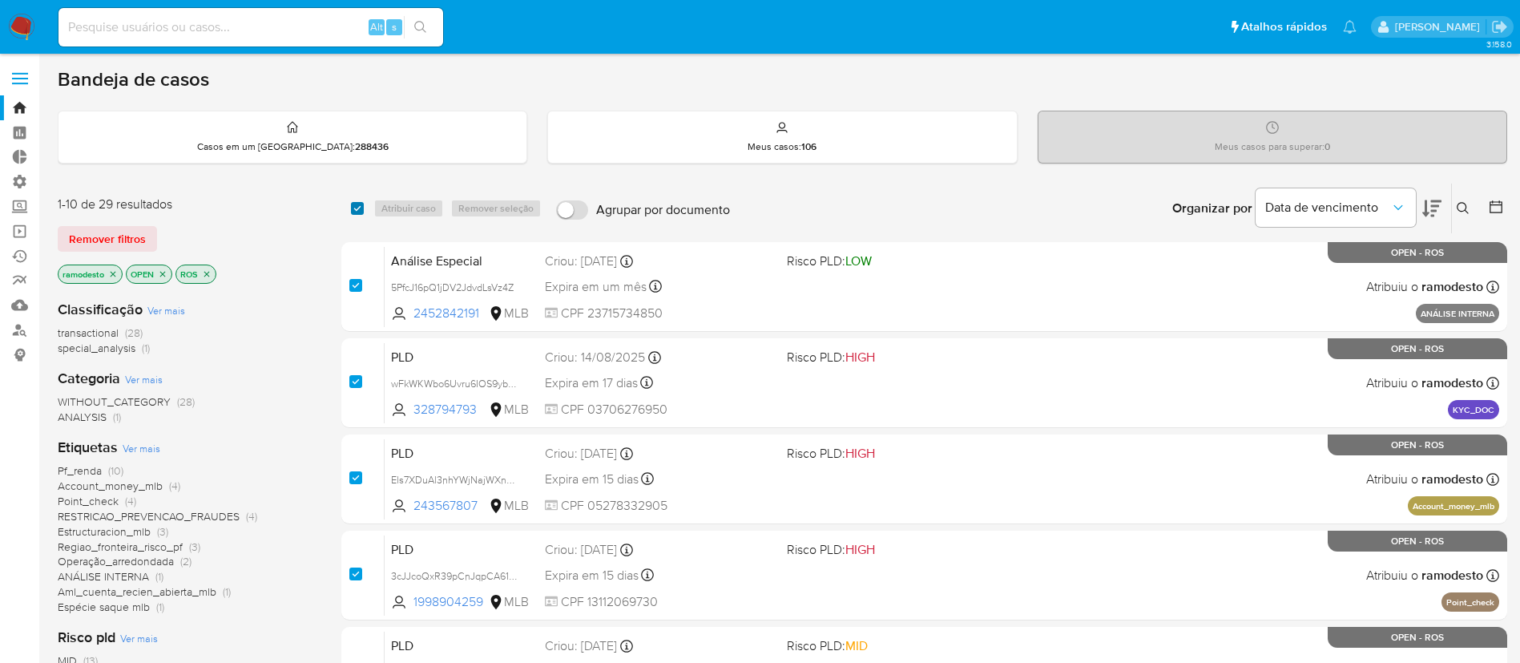
checkbox input "true"
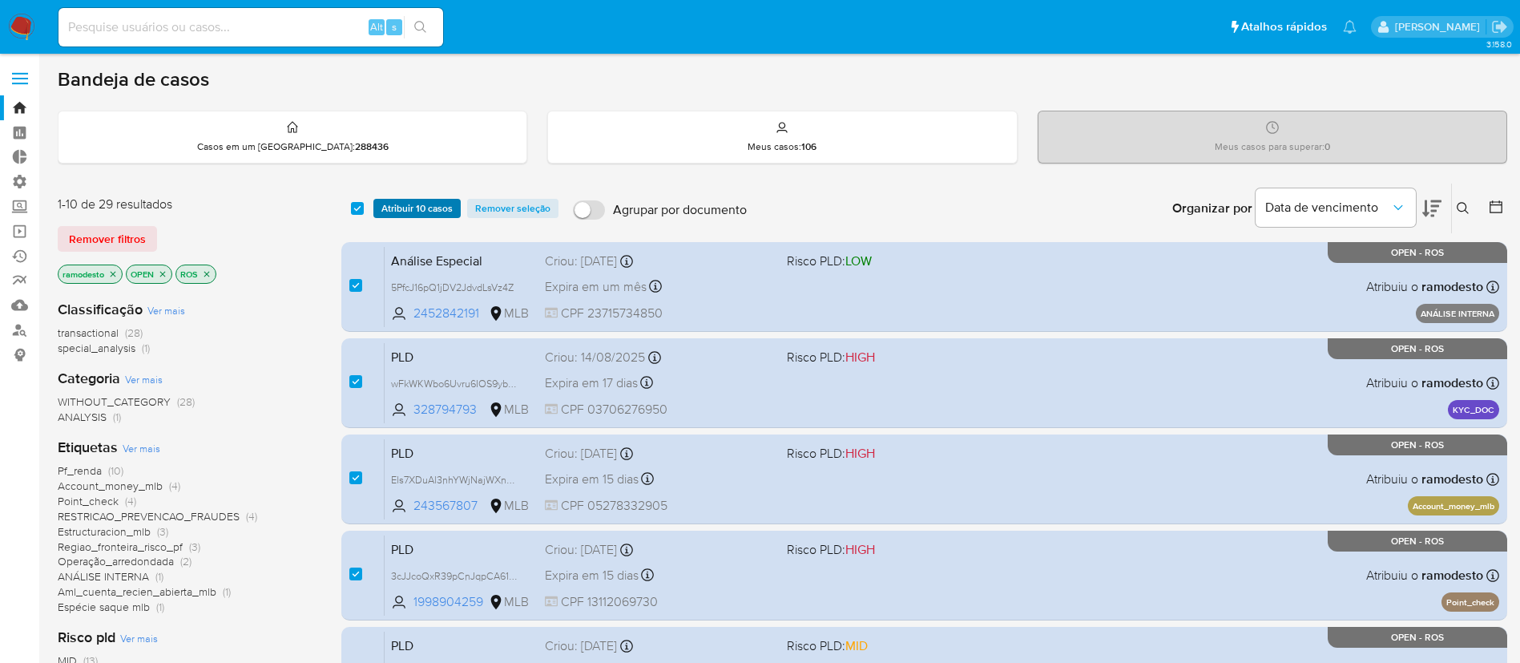
click at [388, 210] on span "Atribuir 10 casos" at bounding box center [416, 208] width 71 height 16
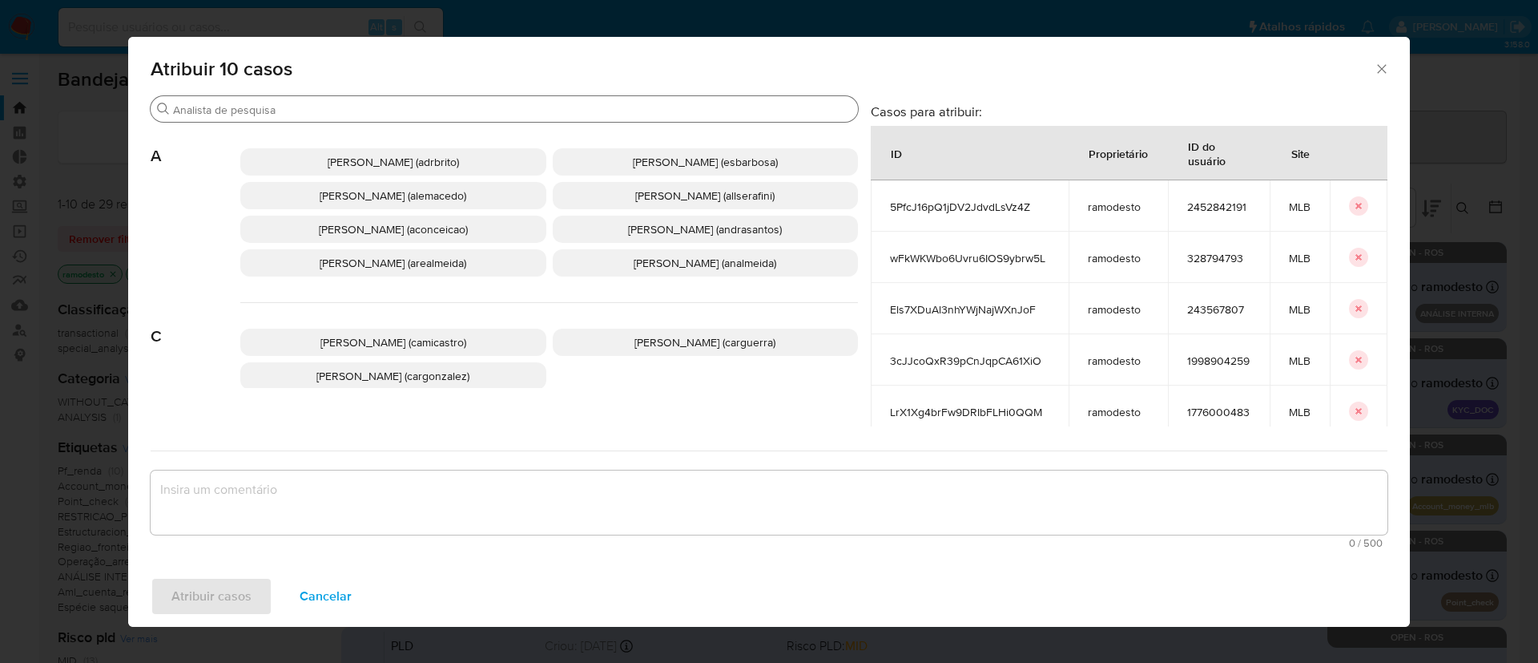
click at [327, 107] on input "Procurar" at bounding box center [512, 110] width 679 height 14
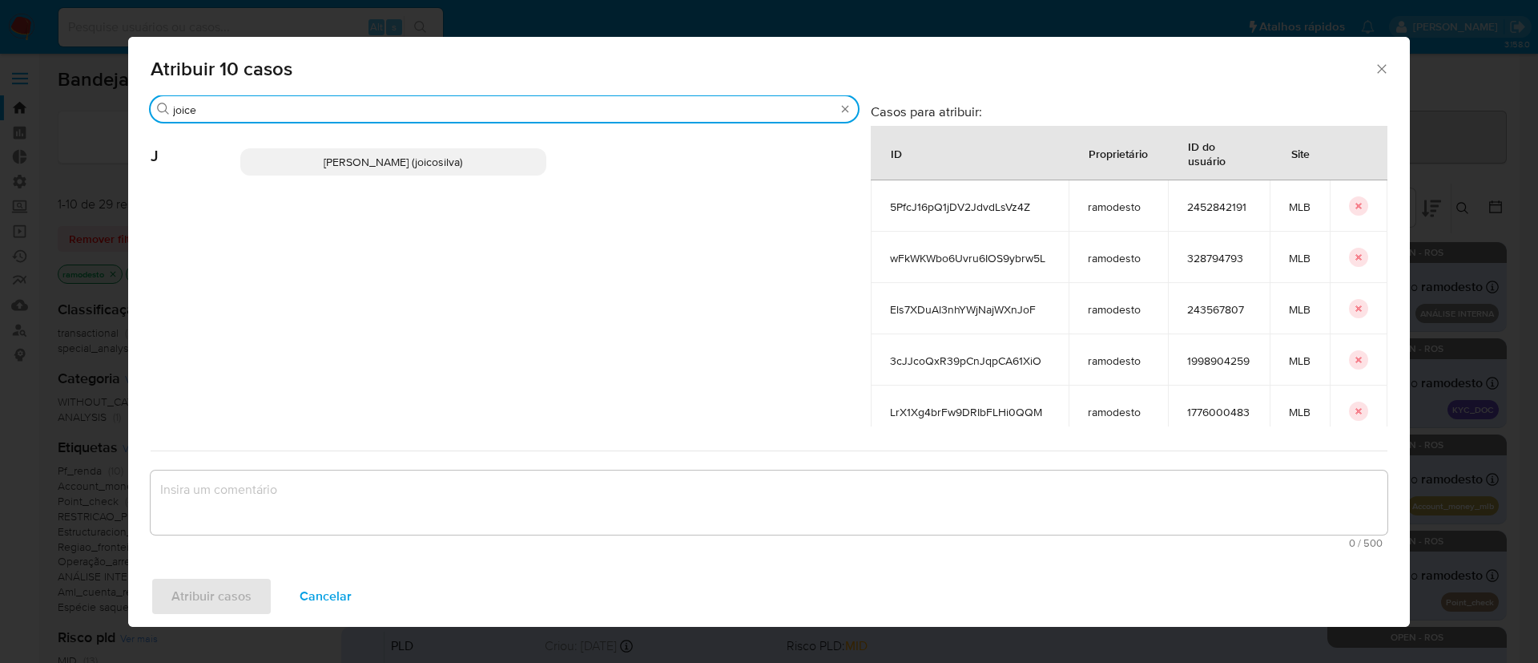
type input "joice"
click at [344, 157] on span "[PERSON_NAME] (joicosilva)" at bounding box center [393, 162] width 139 height 16
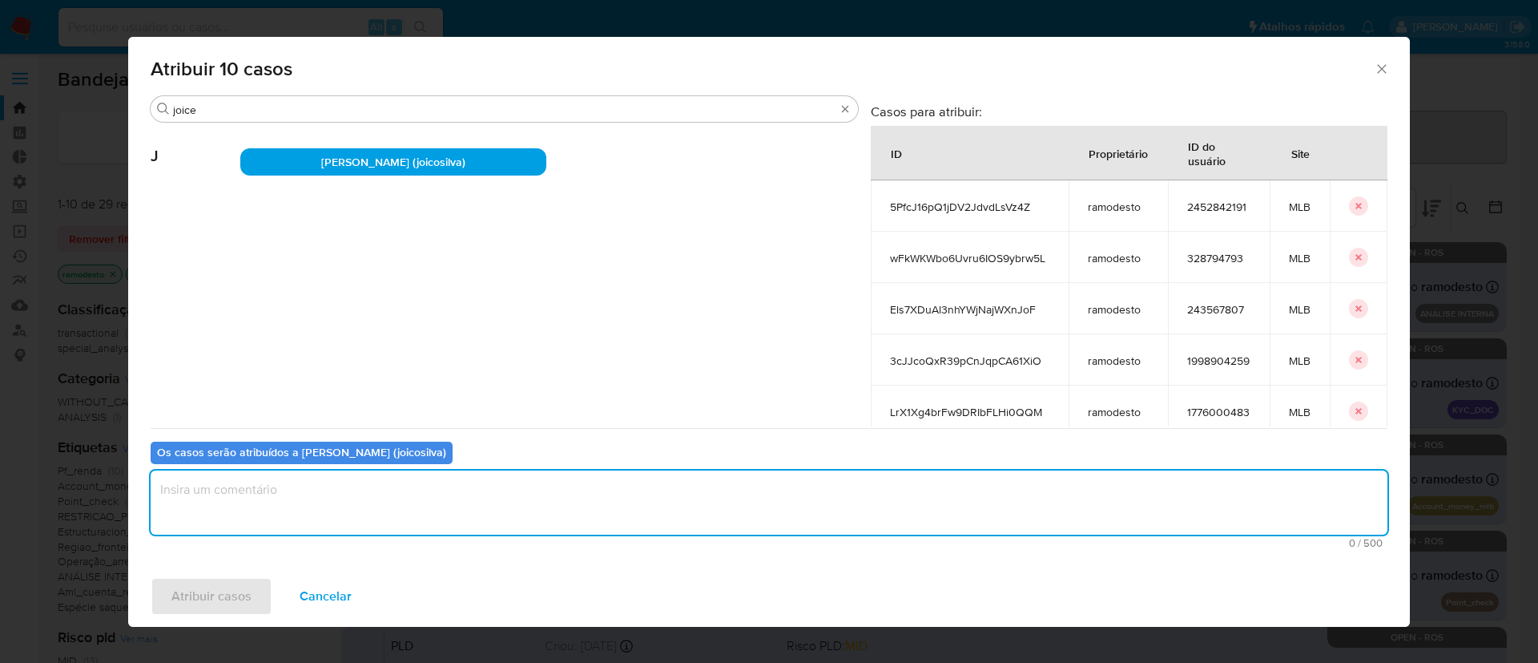
click at [297, 482] on textarea "assign-modal" at bounding box center [769, 502] width 1237 height 64
type textarea "ok"
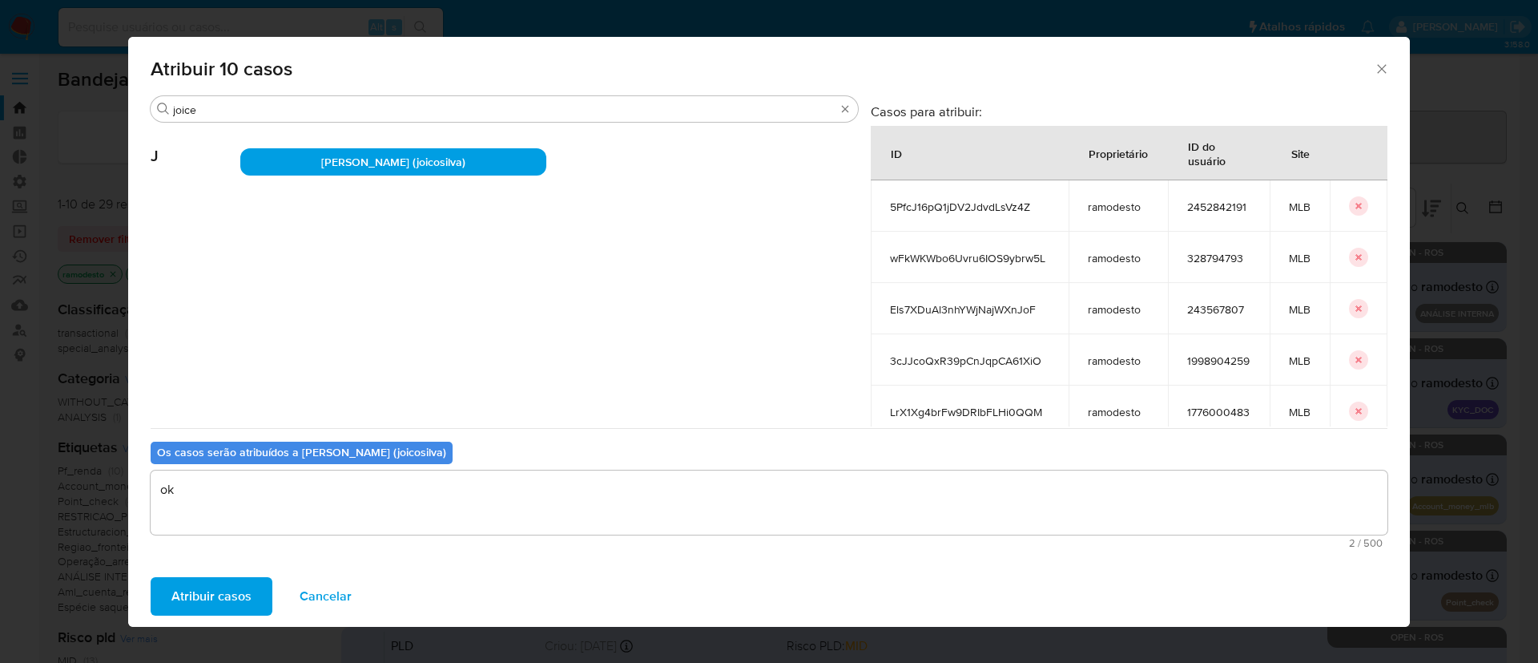
click at [229, 584] on span "Atribuir casos" at bounding box center [211, 595] width 80 height 35
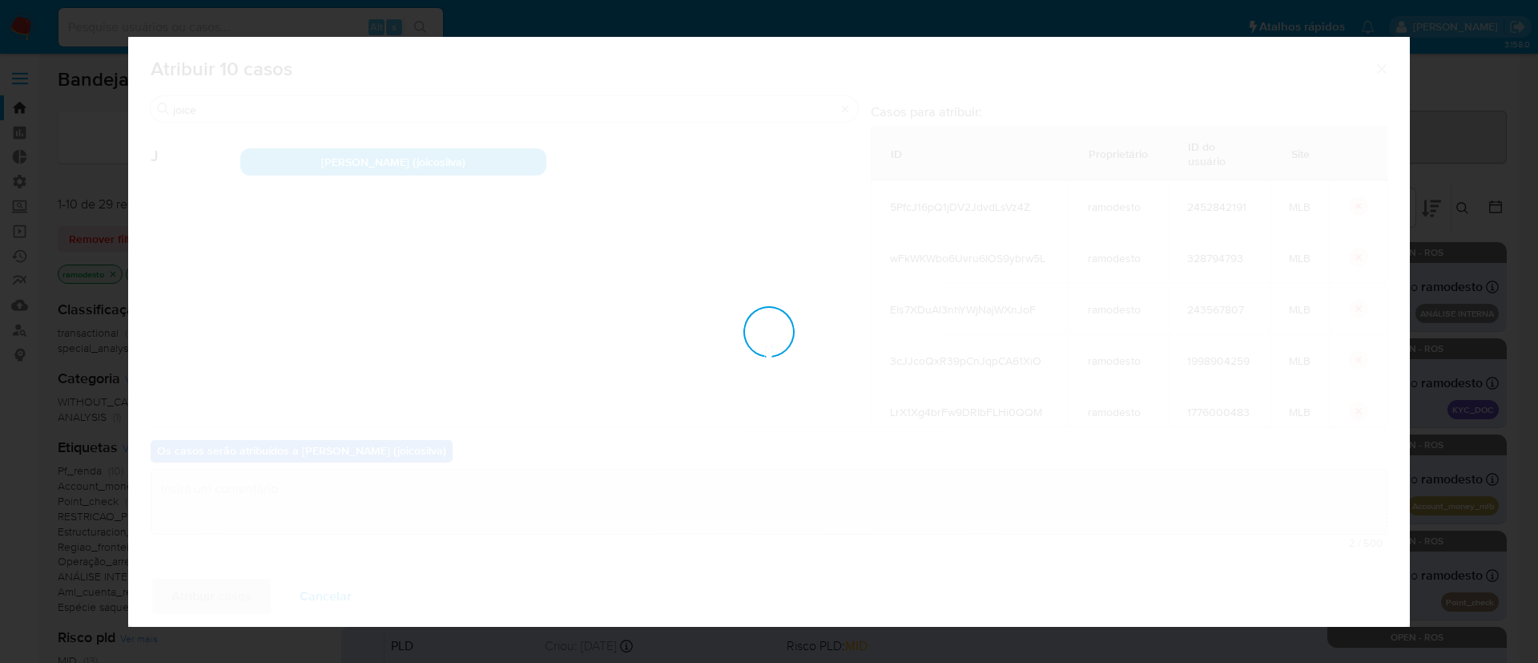
checkbox input "false"
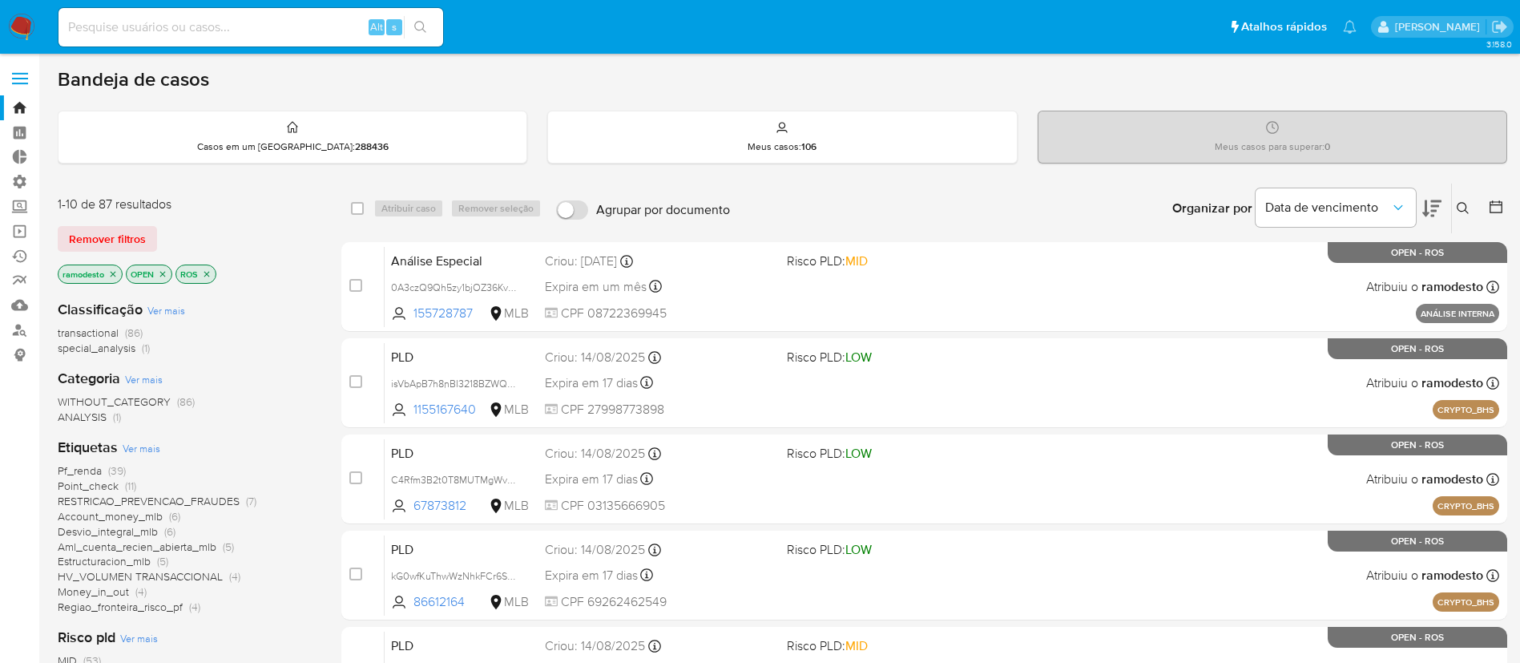
click at [115, 274] on icon "close-filter" at bounding box center [113, 274] width 10 height 10
click at [143, 270] on icon "close-filter" at bounding box center [139, 274] width 10 height 10
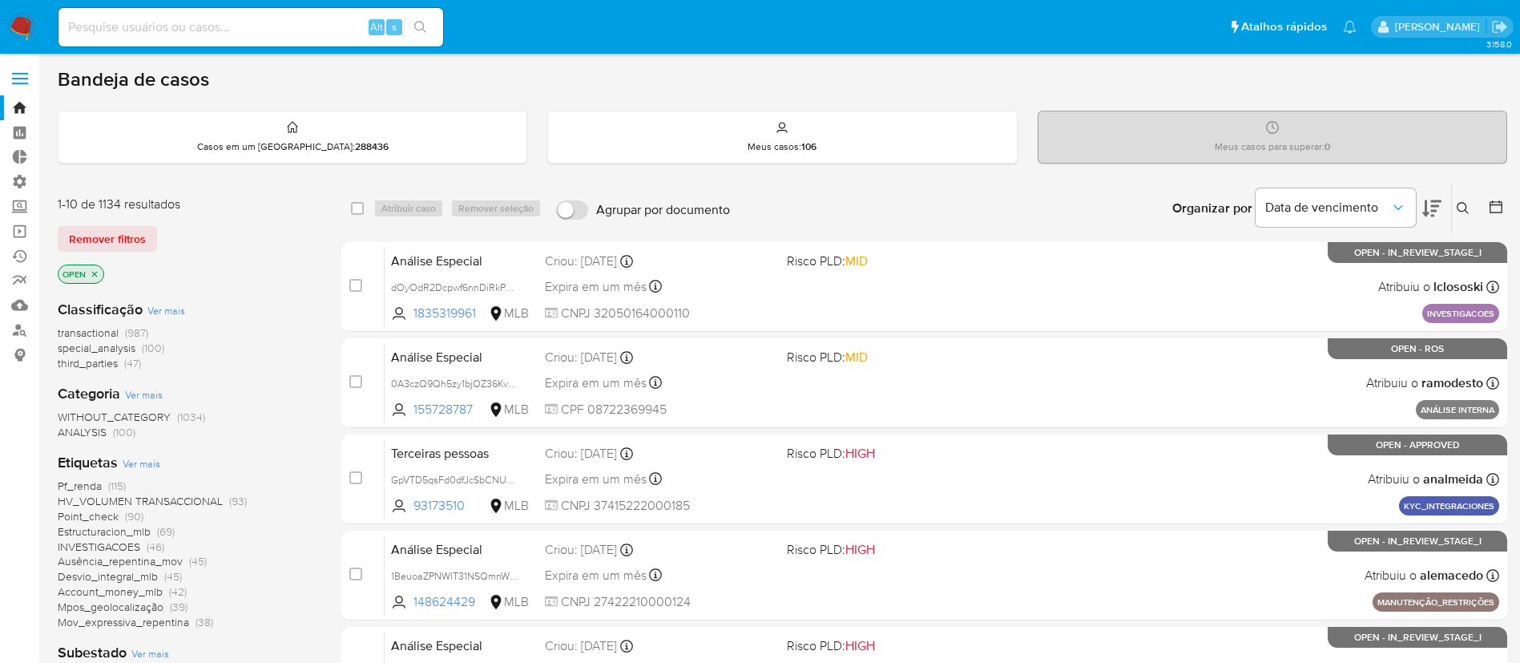
click at [1493, 209] on icon at bounding box center [1496, 207] width 16 height 16
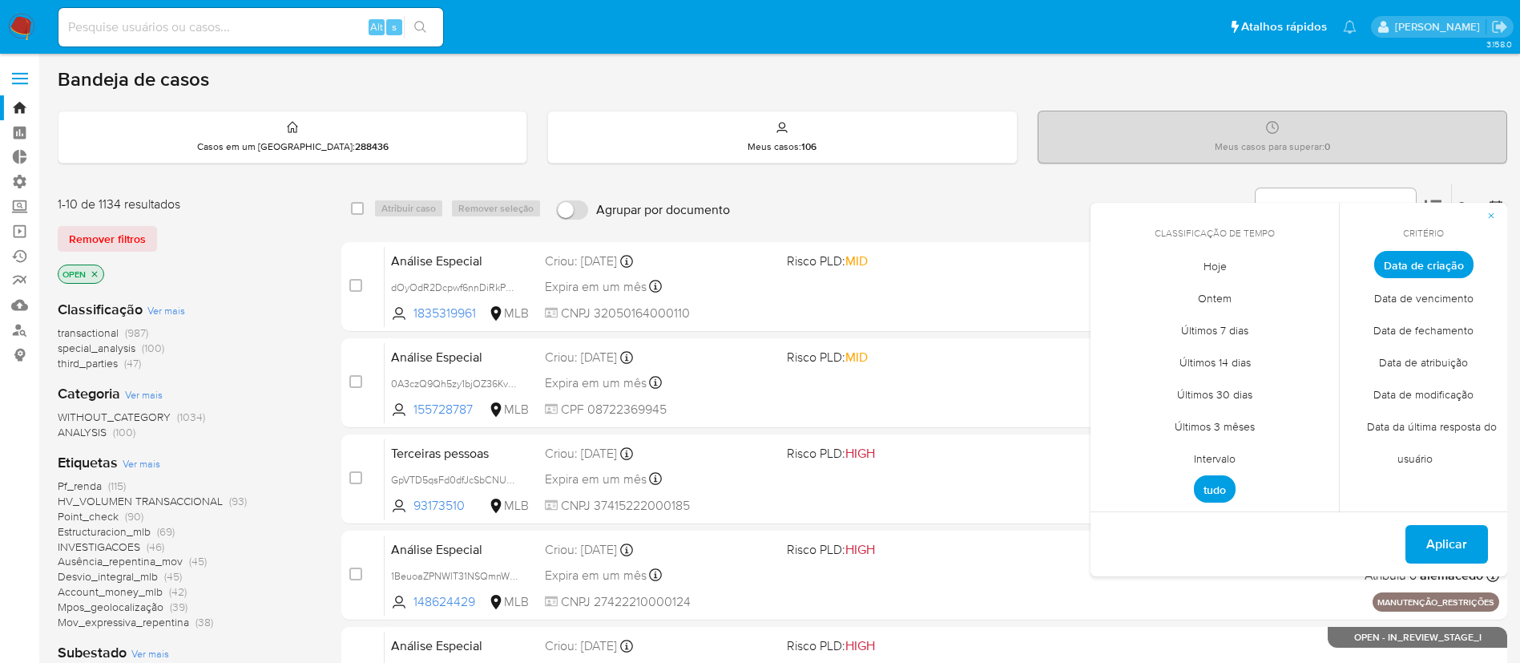
click at [1227, 455] on span "Intervalo" at bounding box center [1214, 457] width 75 height 33
click at [1120, 291] on icon "Mes anterior" at bounding box center [1115, 293] width 19 height 19
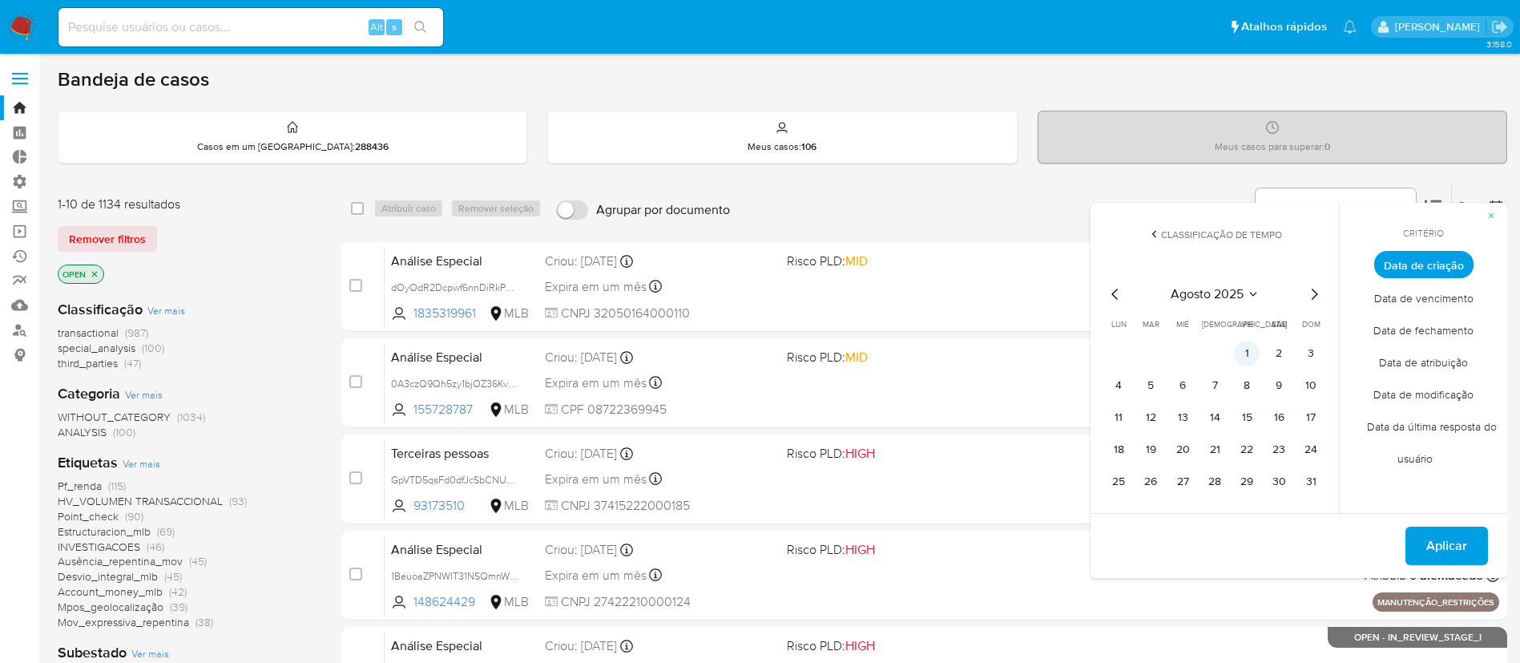
click at [1250, 352] on button "1" at bounding box center [1247, 353] width 26 height 26
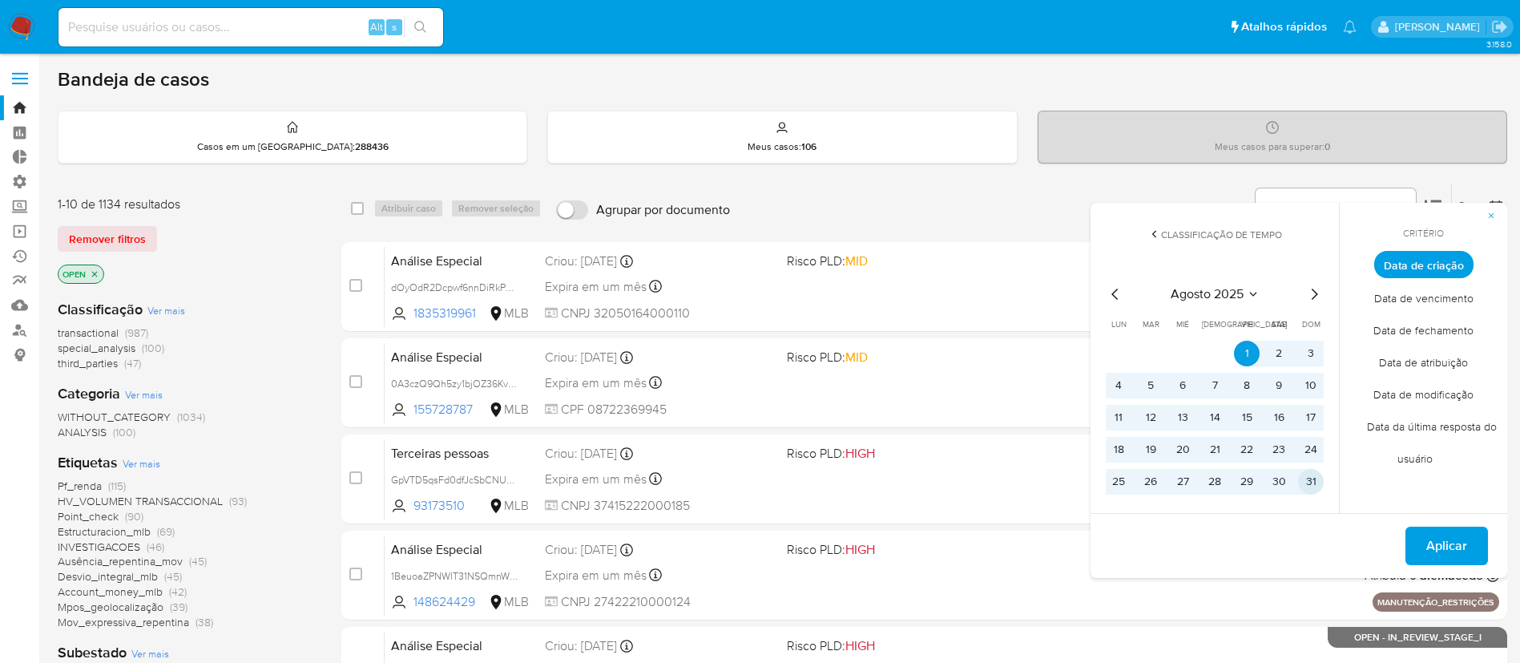
click at [1312, 489] on button "31" at bounding box center [1311, 482] width 26 height 26
click at [1438, 546] on span "Aplicar" at bounding box center [1446, 545] width 41 height 35
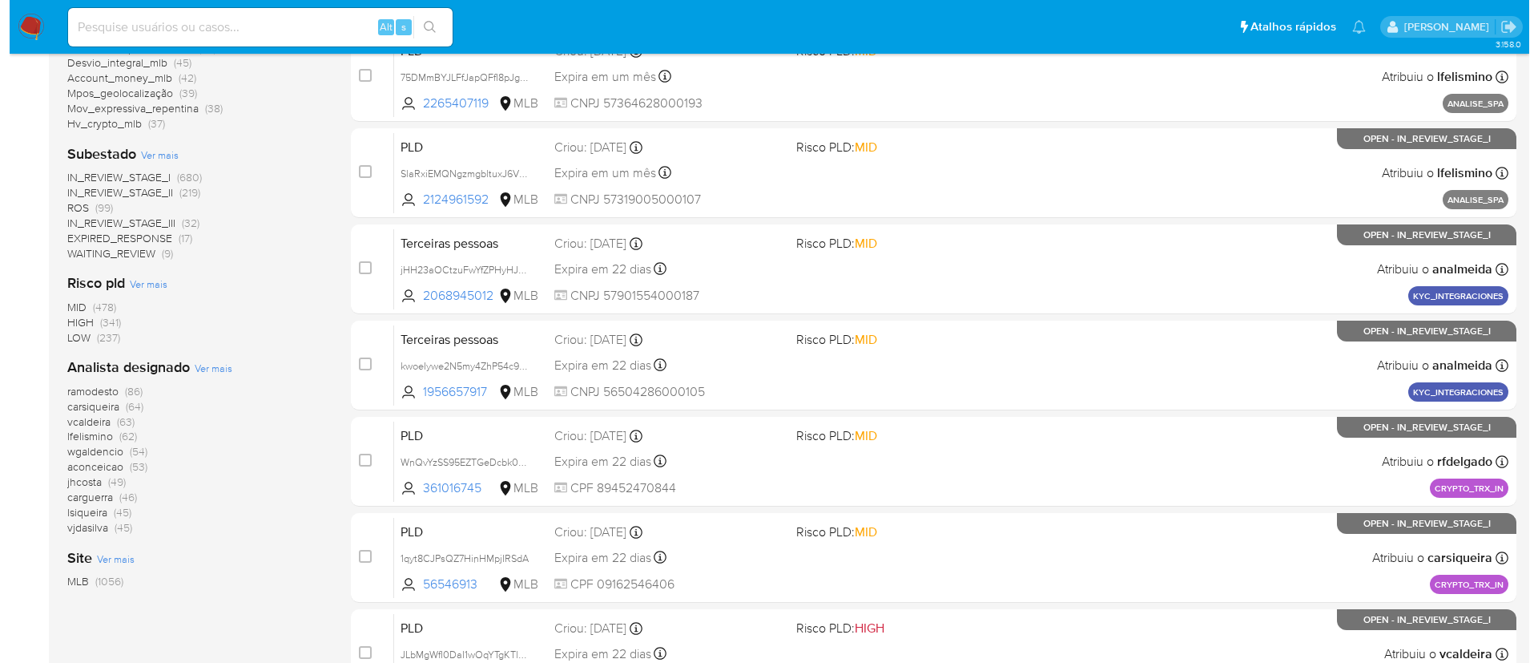
scroll to position [574, 0]
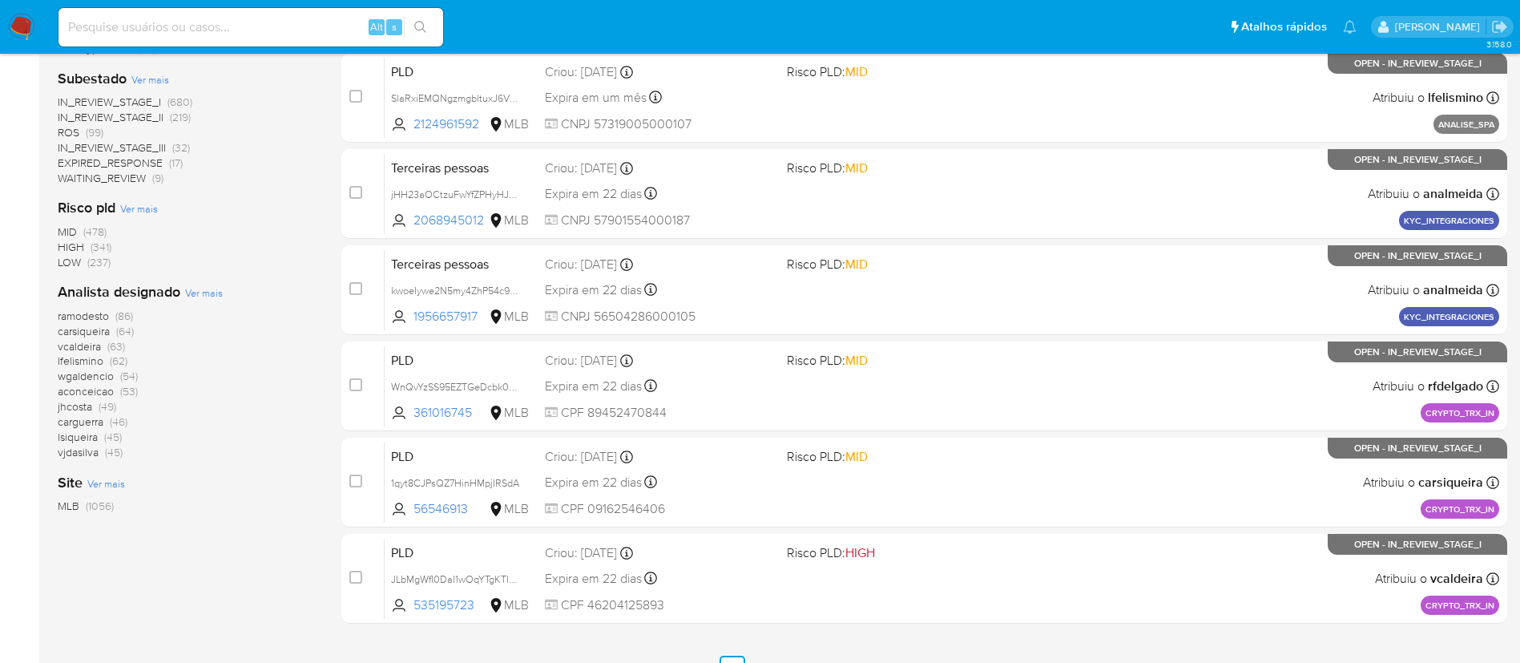
click at [201, 295] on span "Ver mais" at bounding box center [204, 292] width 38 height 14
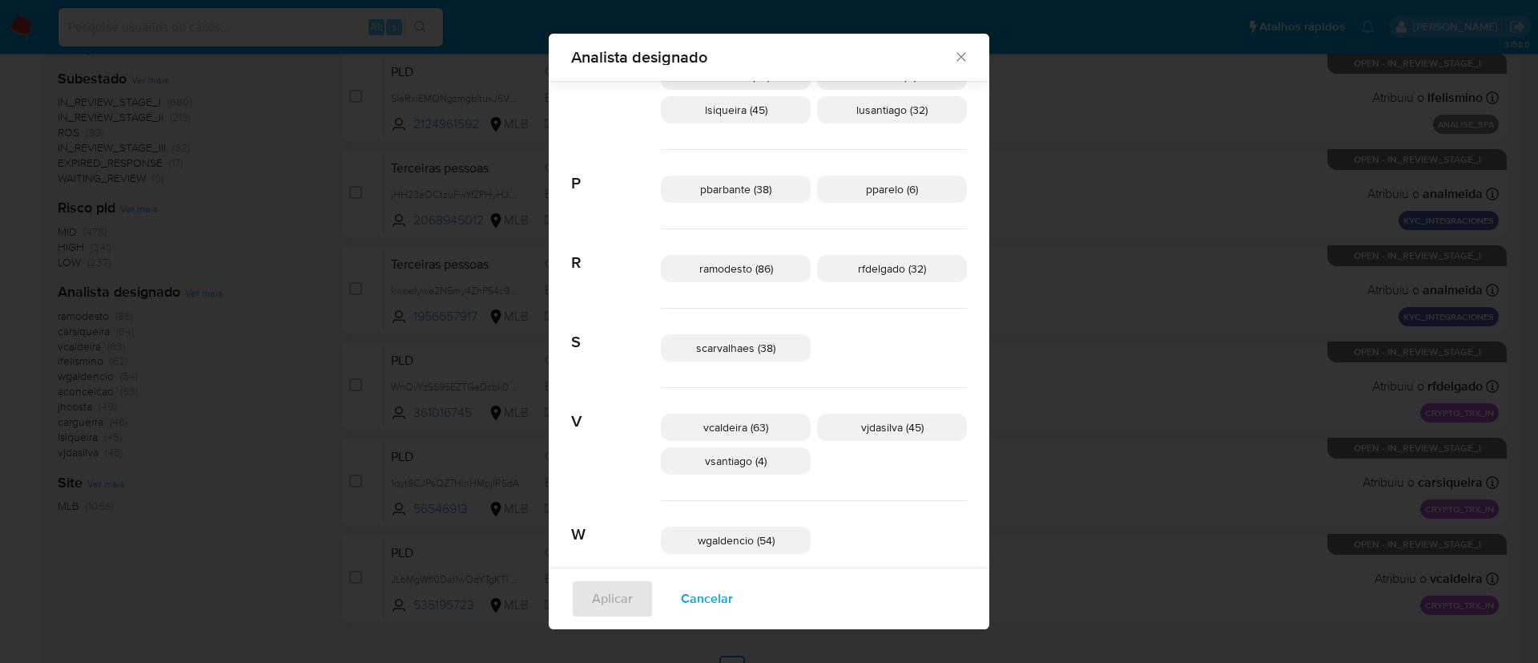
scroll to position [739, 0]
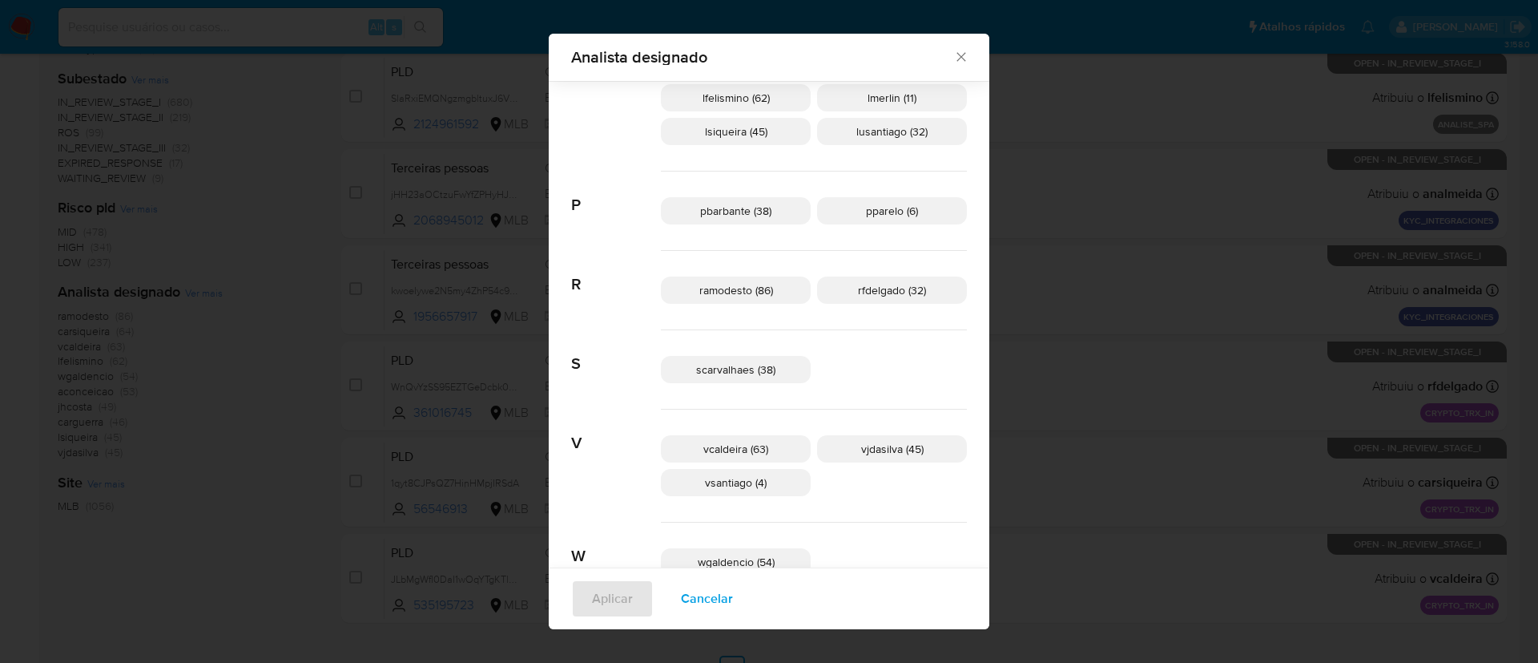
click at [769, 469] on p "vsantiago (4)" at bounding box center [736, 482] width 150 height 27
click at [633, 590] on span "Aplicar" at bounding box center [612, 598] width 41 height 35
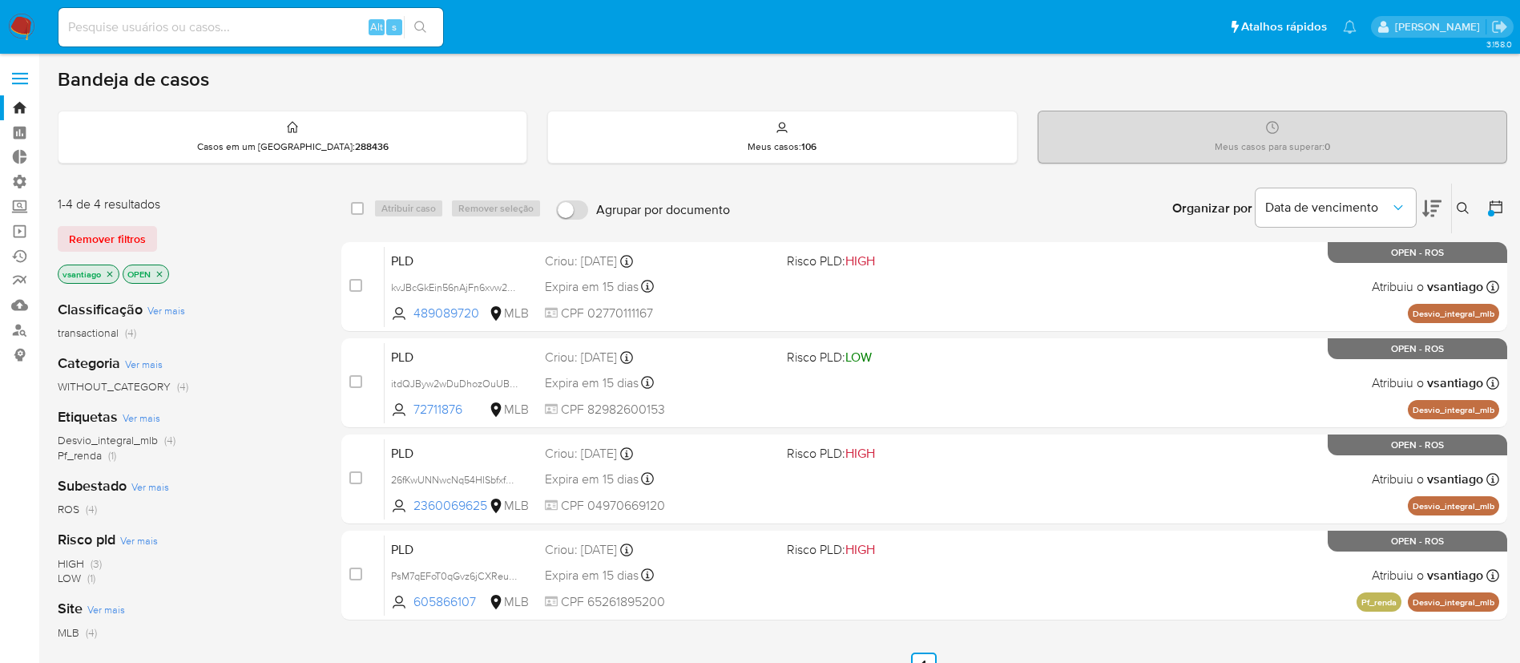
click at [100, 224] on div "1-4 de 4 resultados Remover filtros vsantiago OPEN" at bounding box center [186, 240] width 256 height 91
click at [108, 240] on span "Remover filtros" at bounding box center [107, 239] width 77 height 22
